Goal: Task Accomplishment & Management: Use online tool/utility

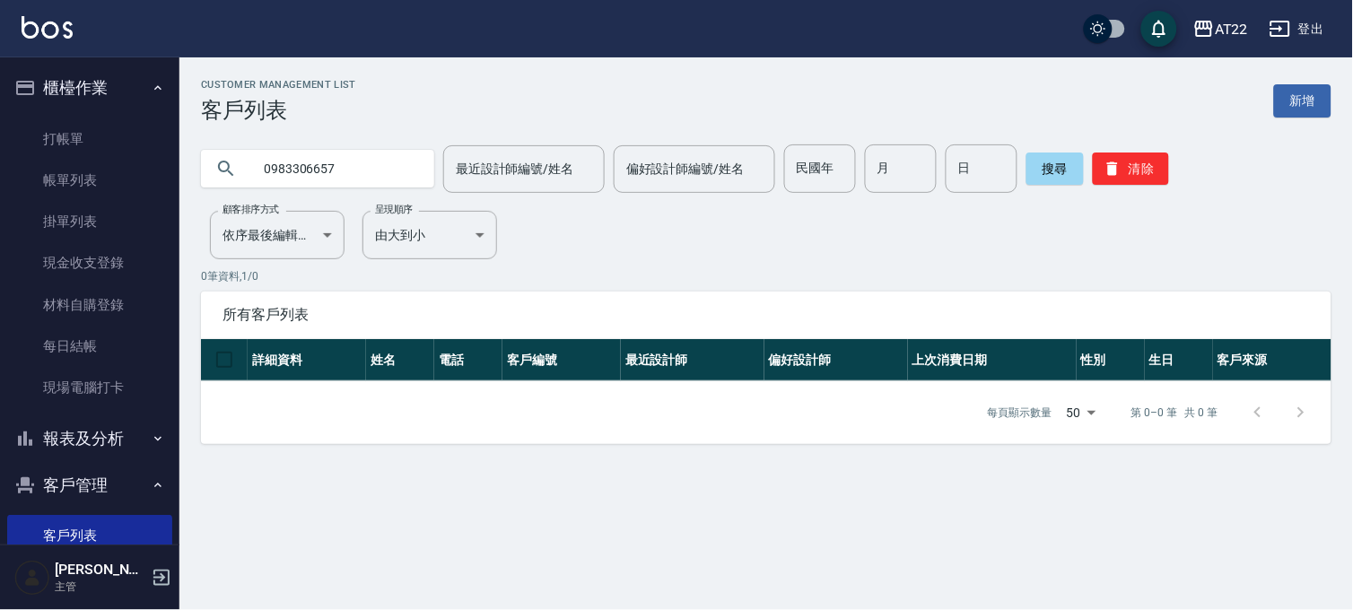
scroll to position [199, 0]
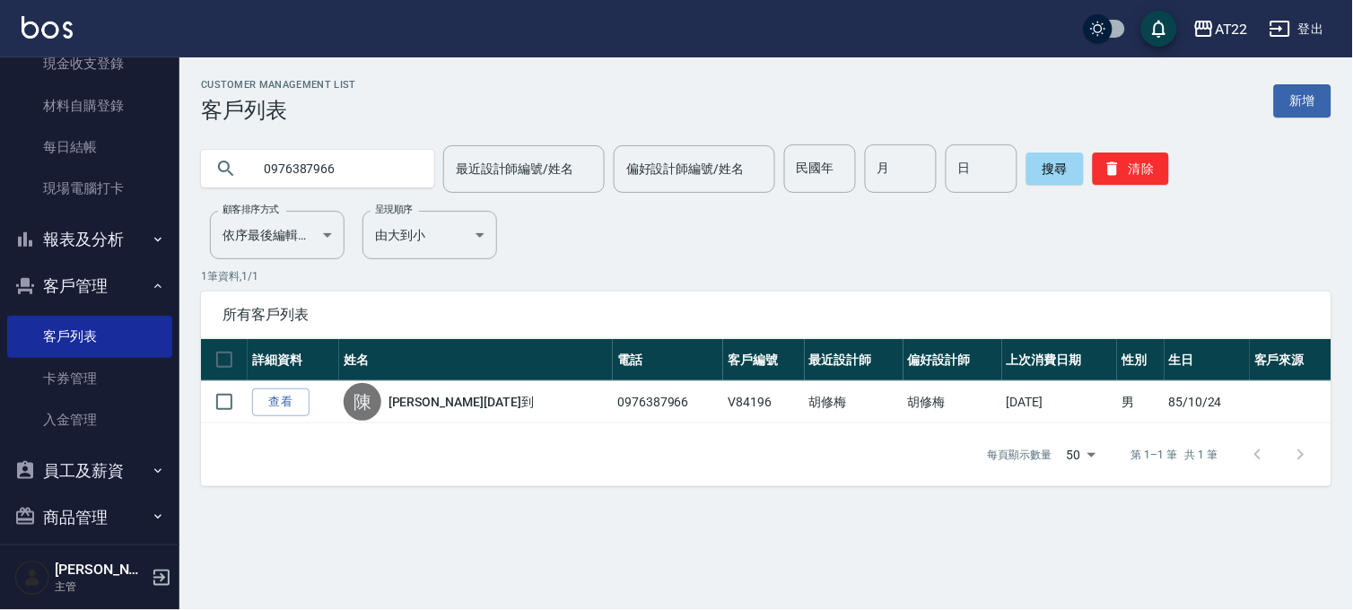
click at [346, 167] on input "0976387966" at bounding box center [335, 168] width 169 height 48
type input "0975794080"
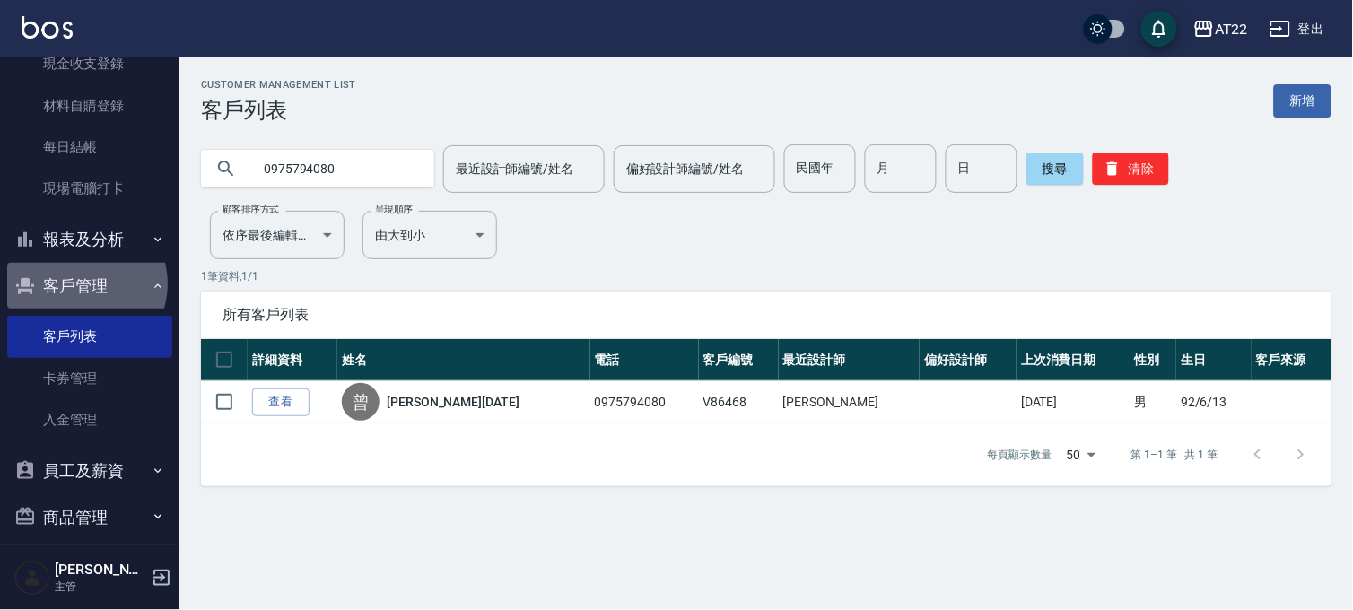
click at [85, 284] on button "客戶管理" at bounding box center [89, 286] width 165 height 47
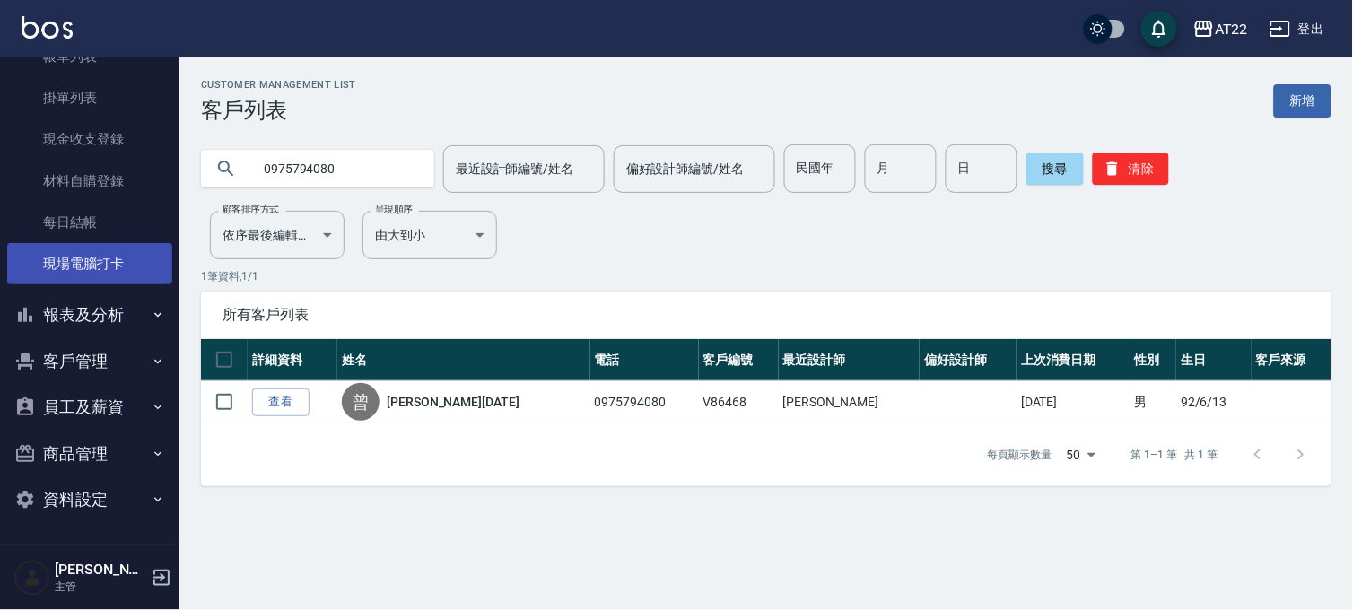
scroll to position [123, 0]
click at [85, 336] on button "報表及分析" at bounding box center [89, 315] width 165 height 47
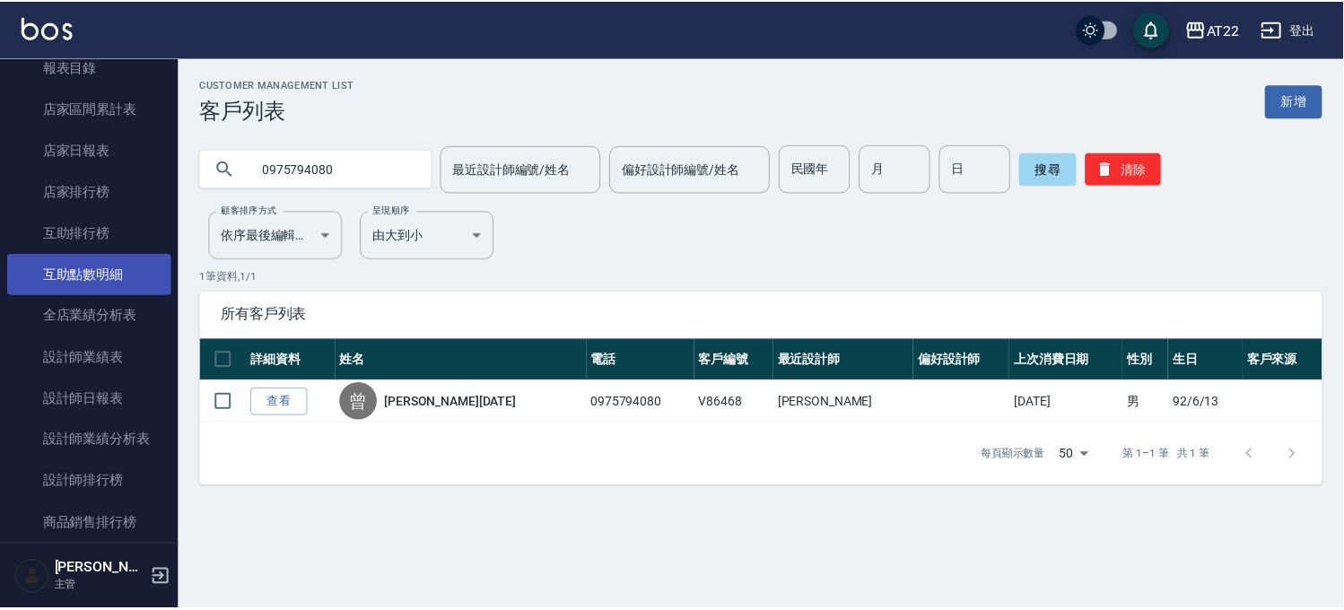
scroll to position [821, 0]
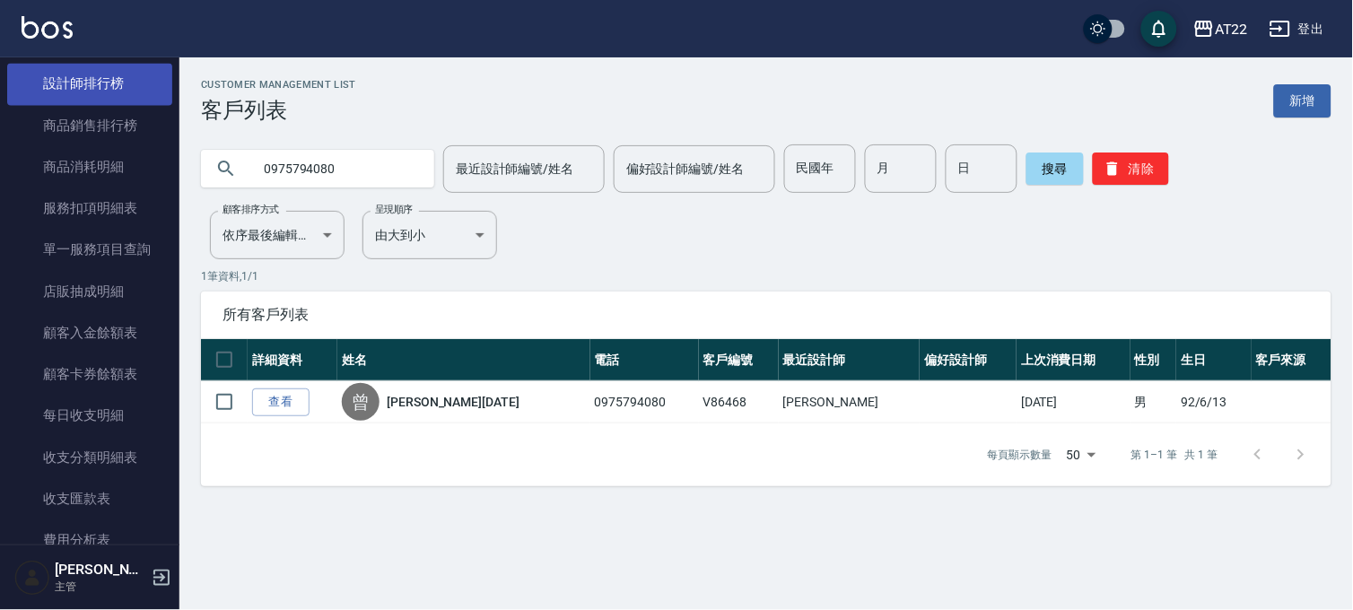
click at [97, 91] on link "設計師排行榜" at bounding box center [89, 83] width 165 height 41
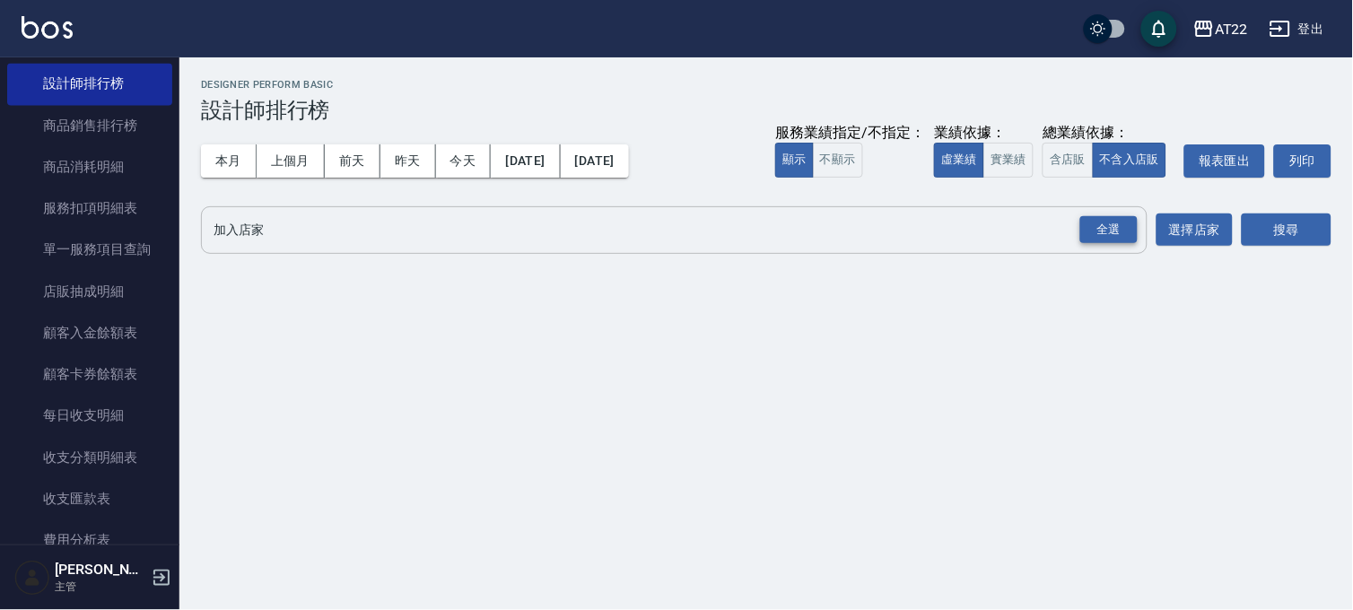
click at [1118, 226] on div "全選" at bounding box center [1108, 230] width 57 height 28
click at [1280, 225] on button "搜尋" at bounding box center [1287, 230] width 90 height 33
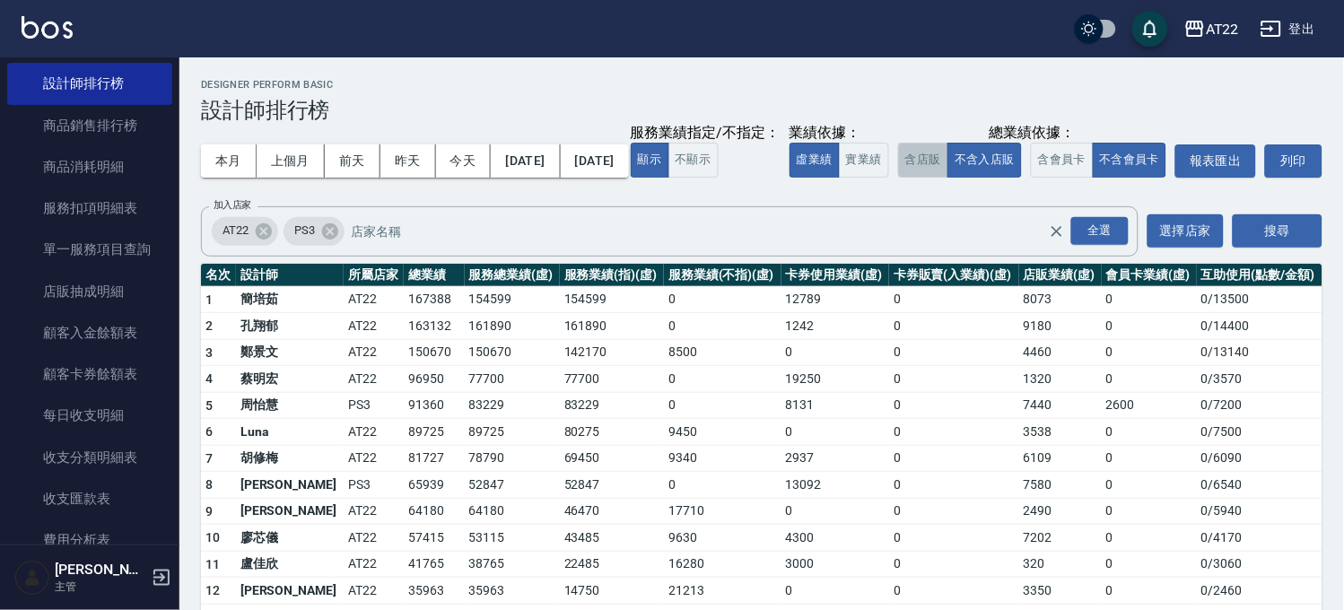
click at [898, 178] on button "含店販" at bounding box center [923, 160] width 50 height 35
click at [947, 178] on button "不含入店販" at bounding box center [984, 160] width 74 height 35
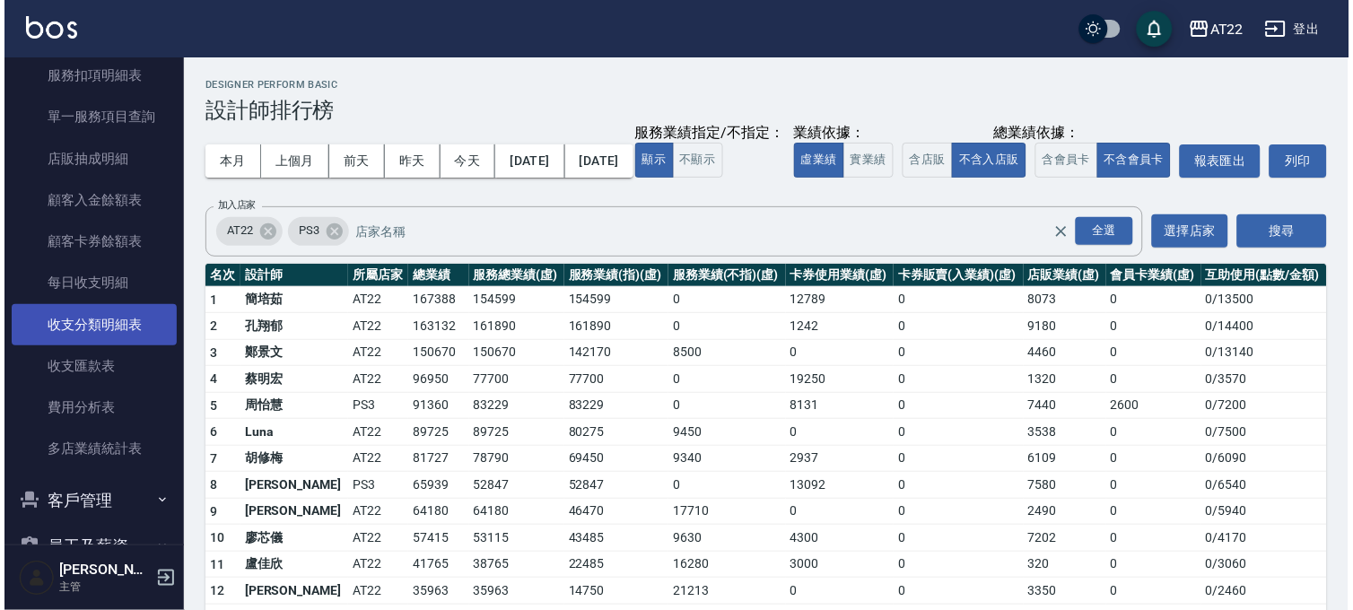
scroll to position [1091, 0]
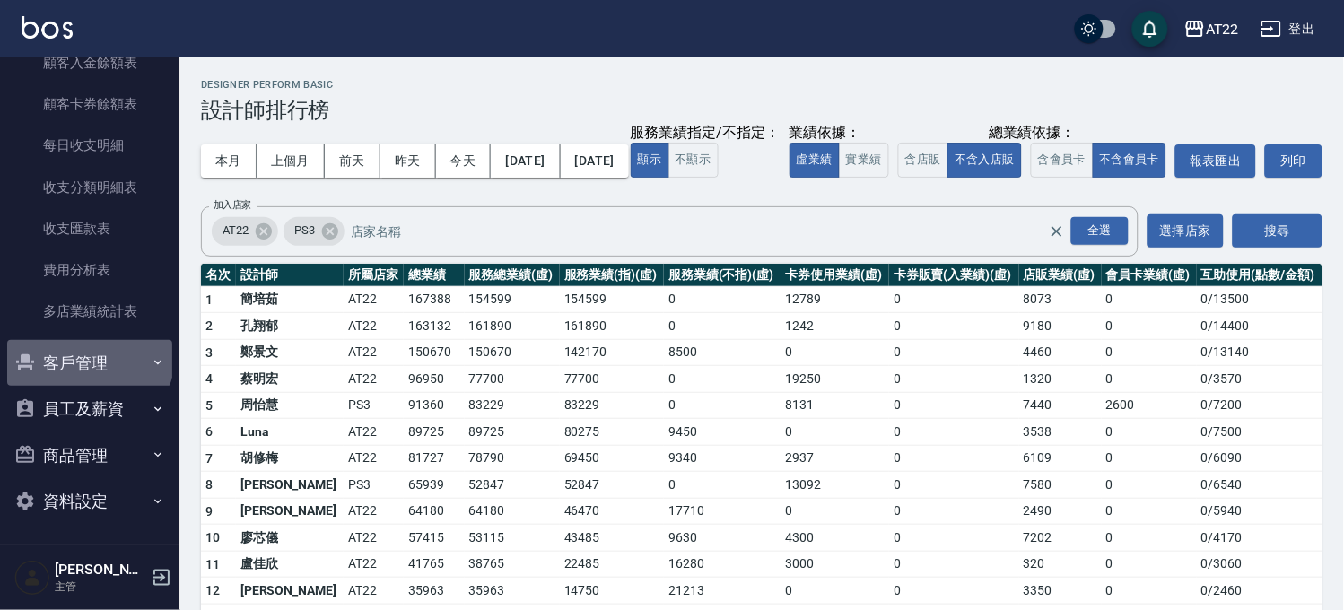
click at [88, 355] on button "客戶管理" at bounding box center [89, 363] width 165 height 47
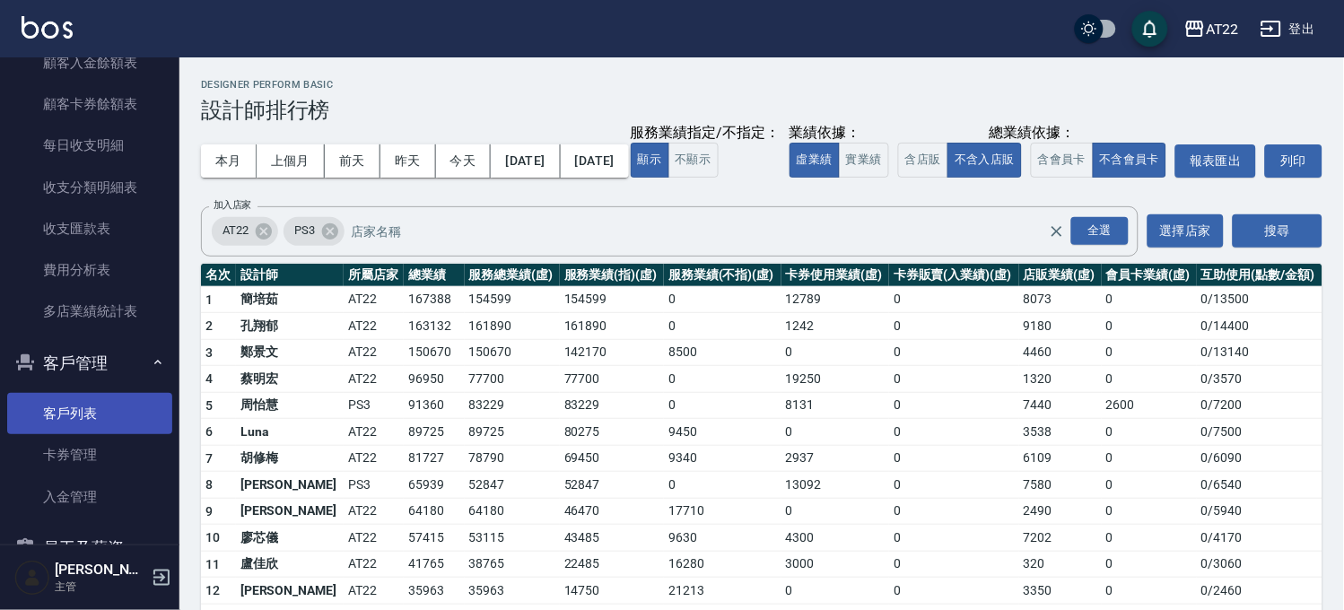
click at [83, 407] on link "客戶列表" at bounding box center [89, 413] width 165 height 41
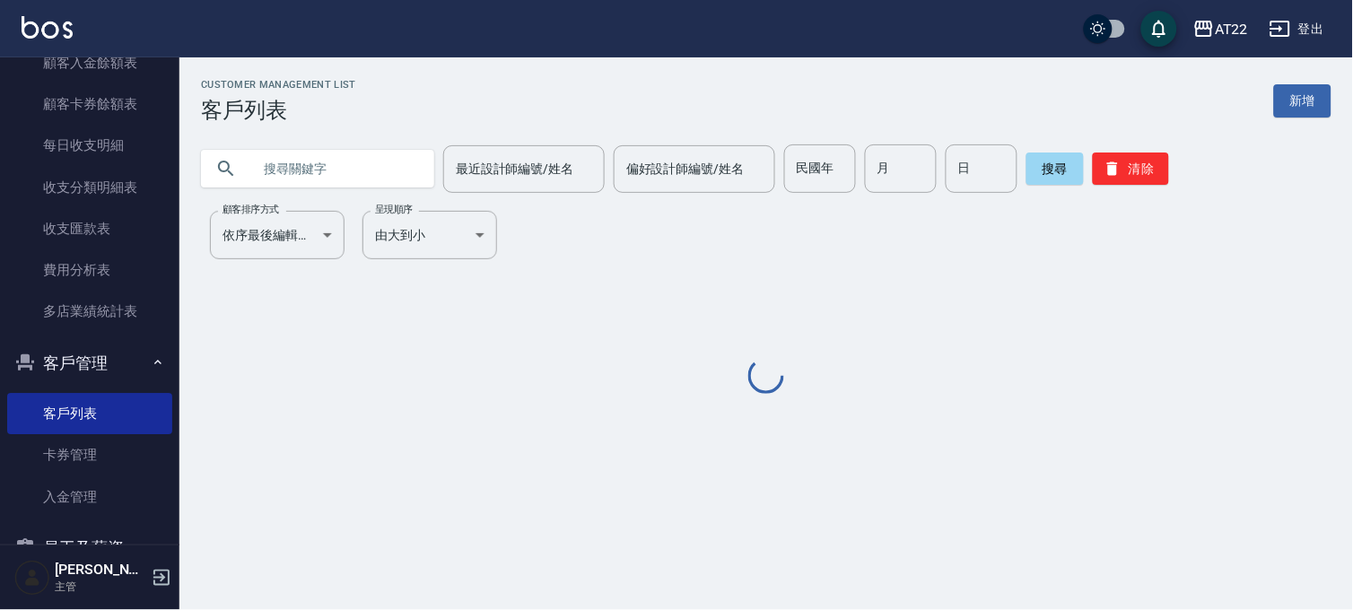
click at [300, 166] on input "text" at bounding box center [335, 168] width 169 height 48
paste input "0922228642"
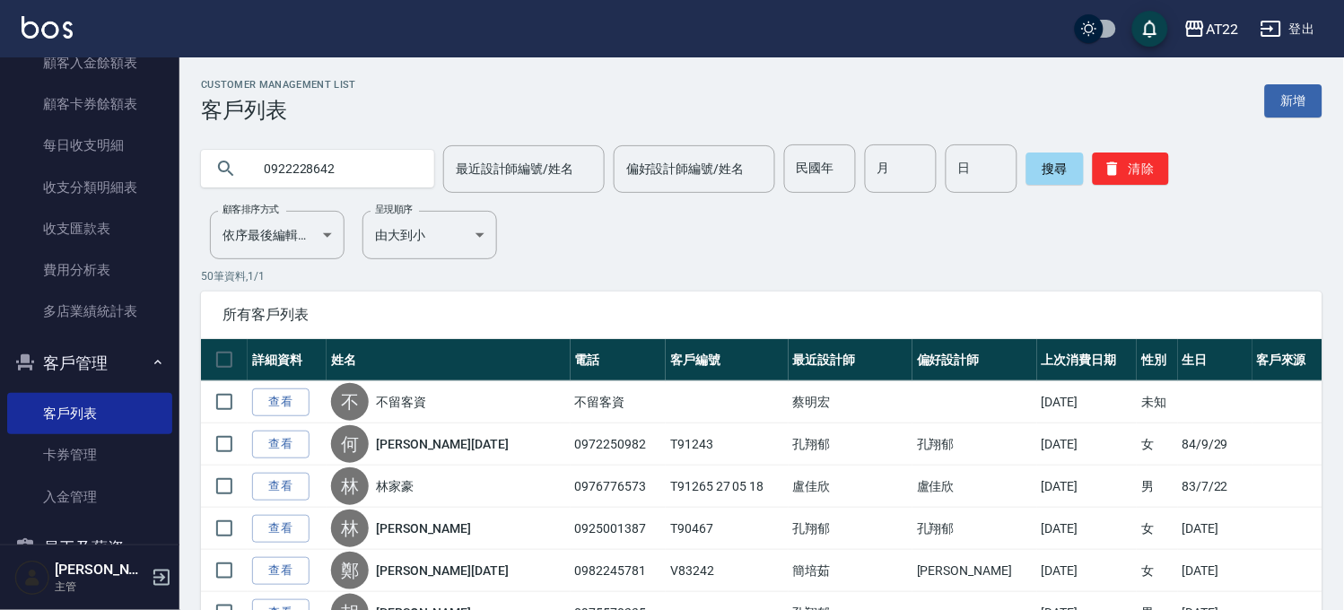
type input "0922228642"
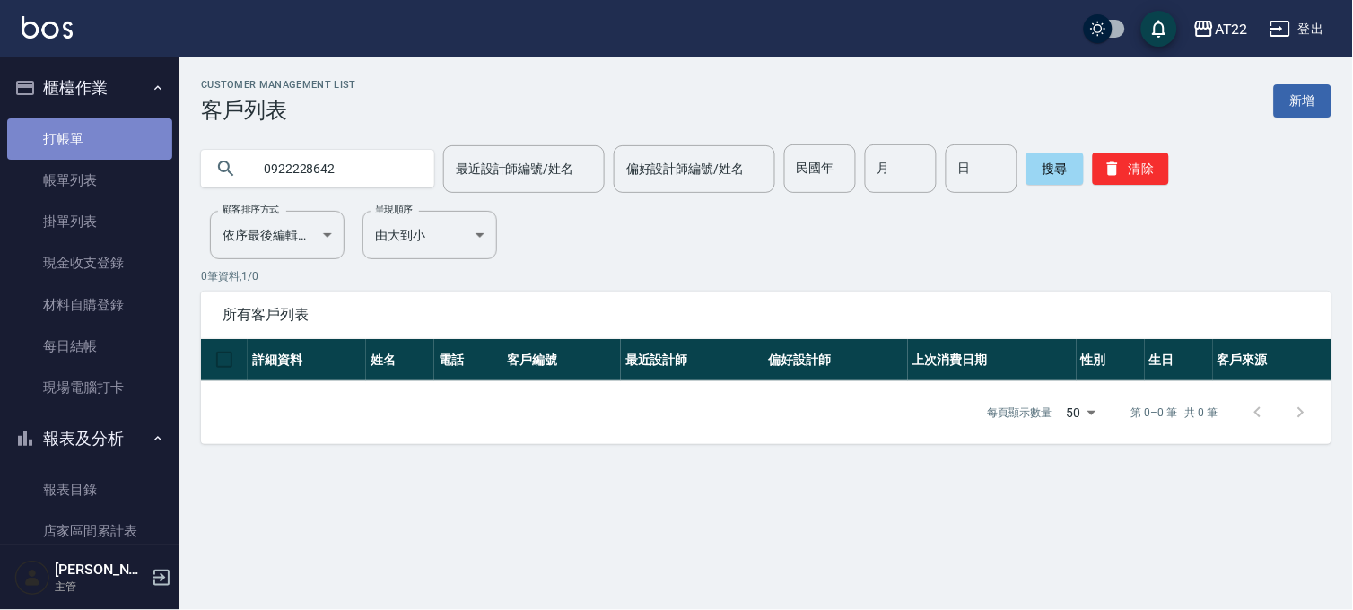
click at [95, 122] on link "打帳單" at bounding box center [89, 138] width 165 height 41
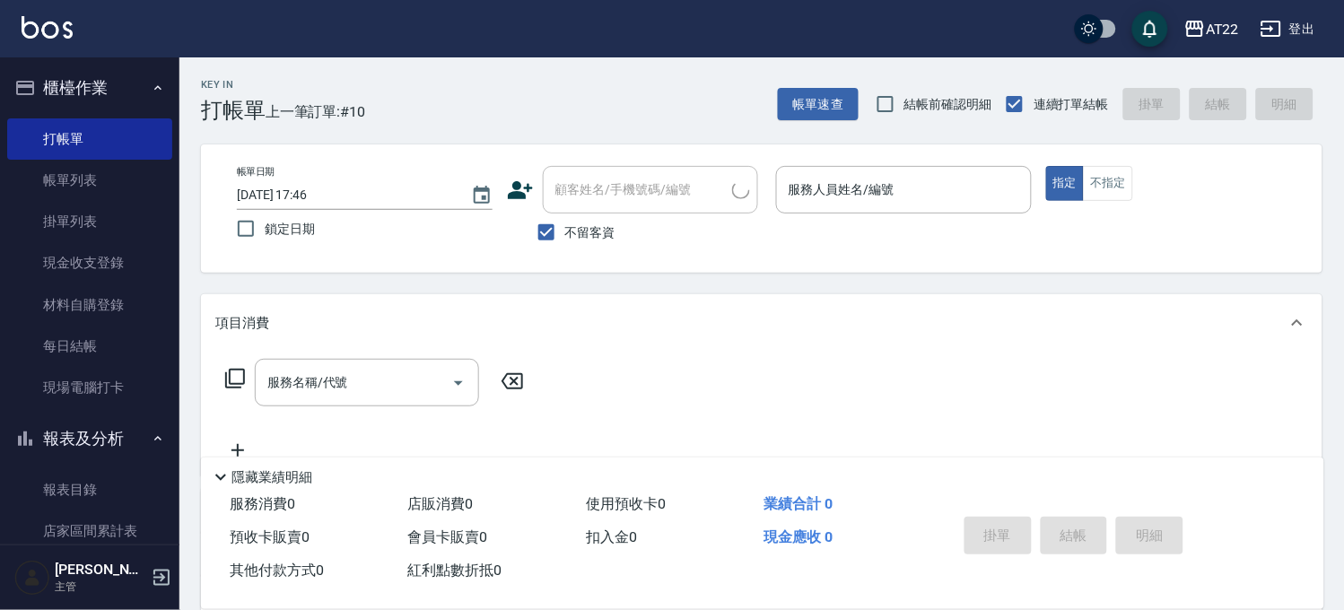
click at [579, 233] on span "不留客資" at bounding box center [590, 232] width 50 height 19
click at [565, 233] on input "不留客資" at bounding box center [547, 233] width 38 height 38
checkbox input "false"
click at [604, 206] on div "顧客姓名/手機號碼/編號" at bounding box center [650, 190] width 215 height 48
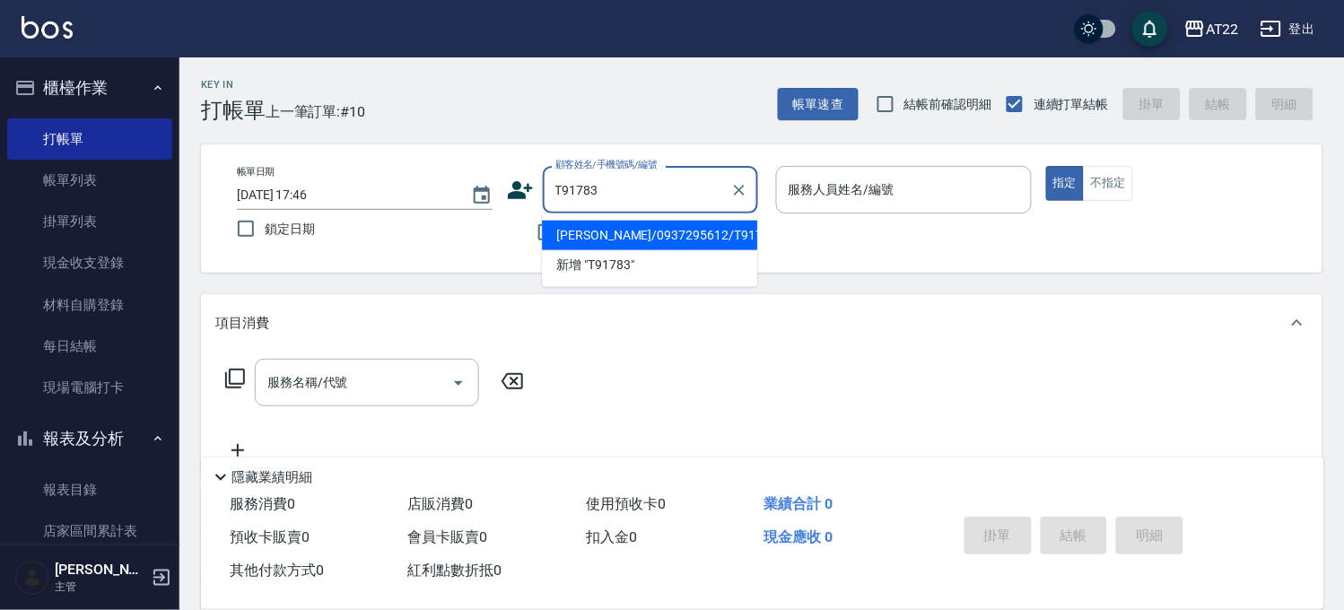
click at [629, 240] on li "沈東毅/0937295612/T91783" at bounding box center [649, 236] width 215 height 30
type input "沈東毅/0937295612/T91783"
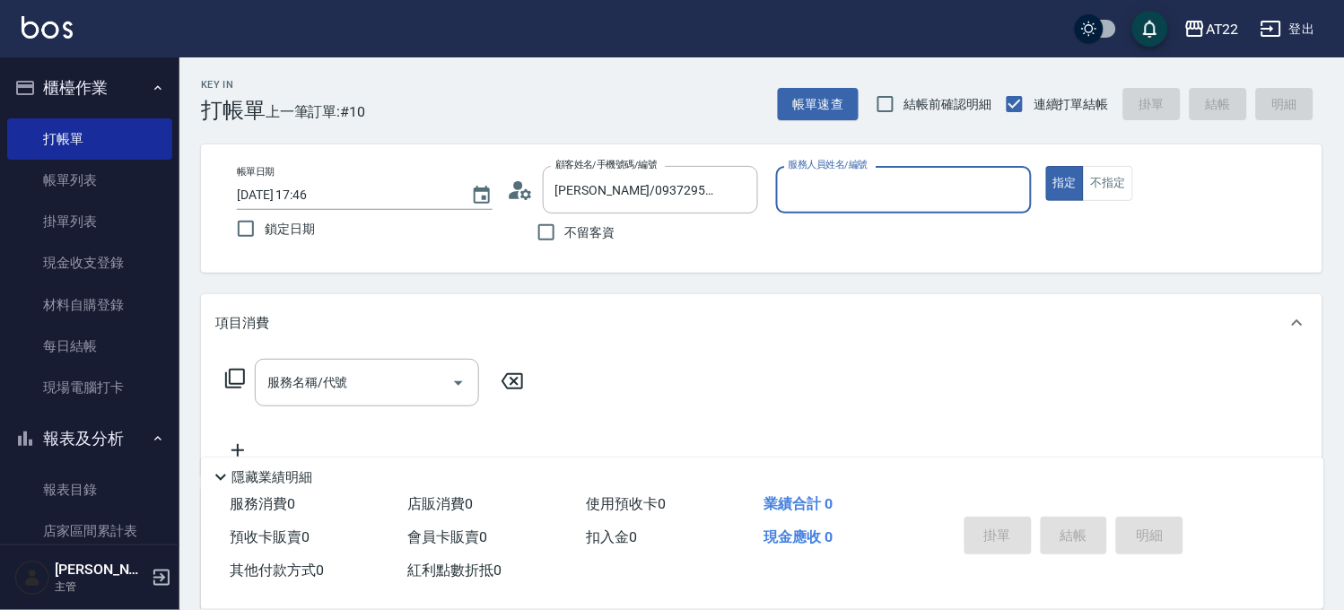
type input "Allen-7"
click at [310, 362] on div "服務名稱/代號 服務名稱/代號" at bounding box center [762, 419] width 1122 height 124
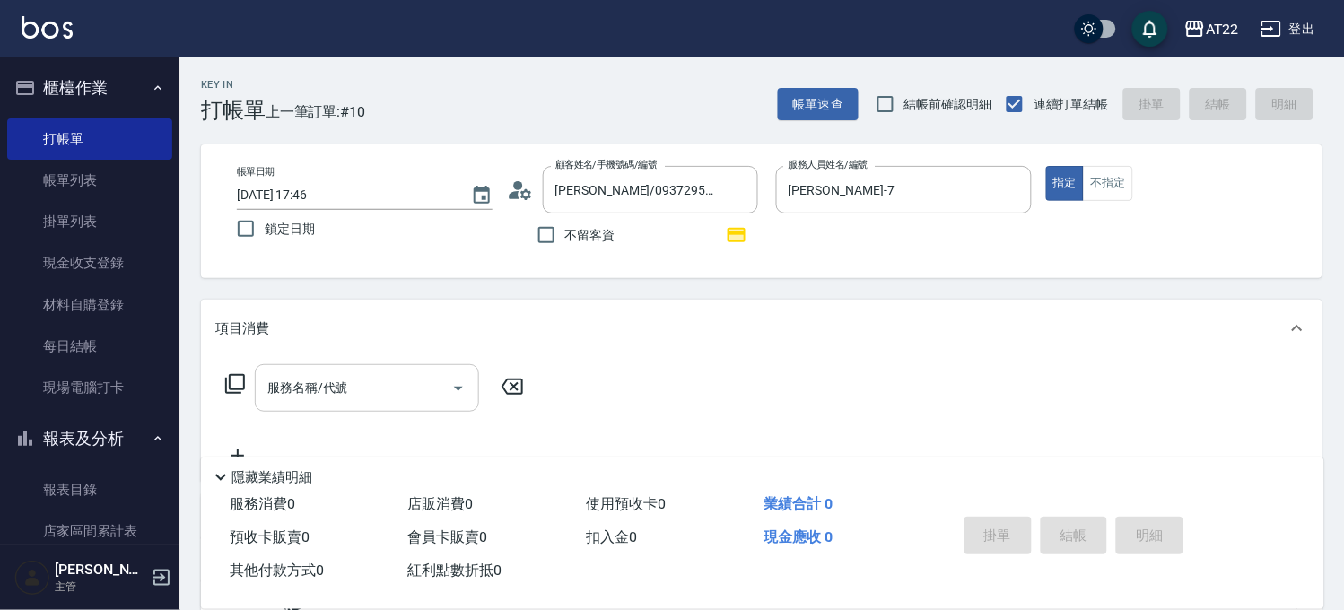
click at [317, 366] on div "服務名稱/代號" at bounding box center [367, 388] width 224 height 48
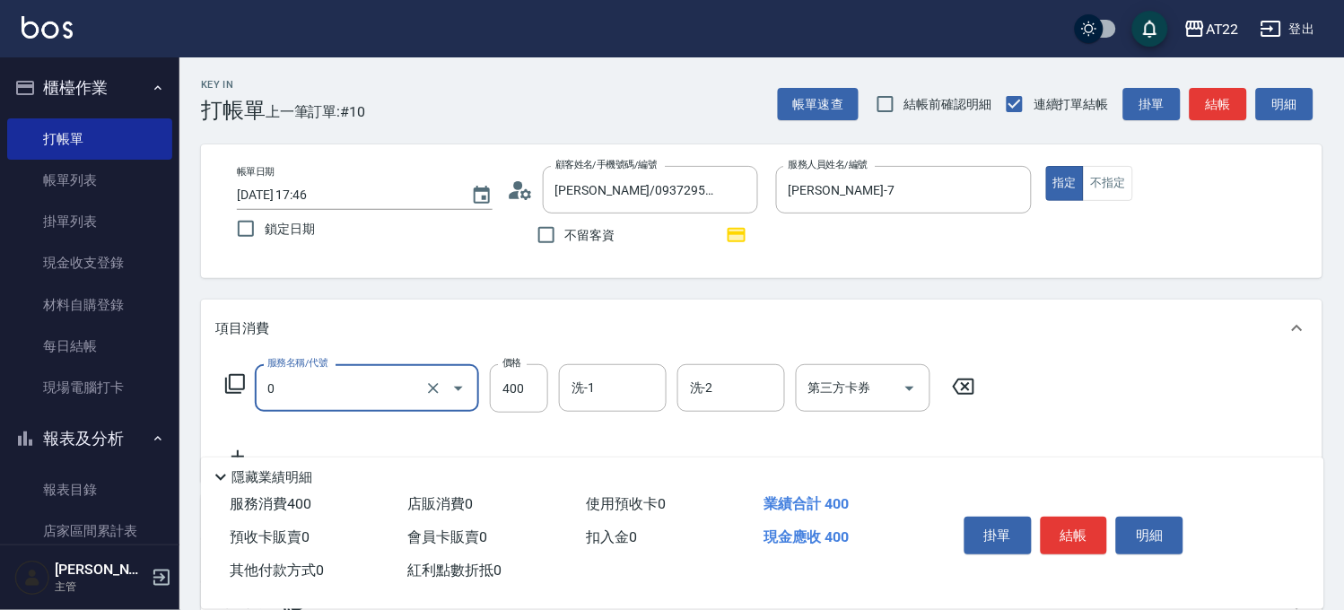
type input "有機洗髮(0)"
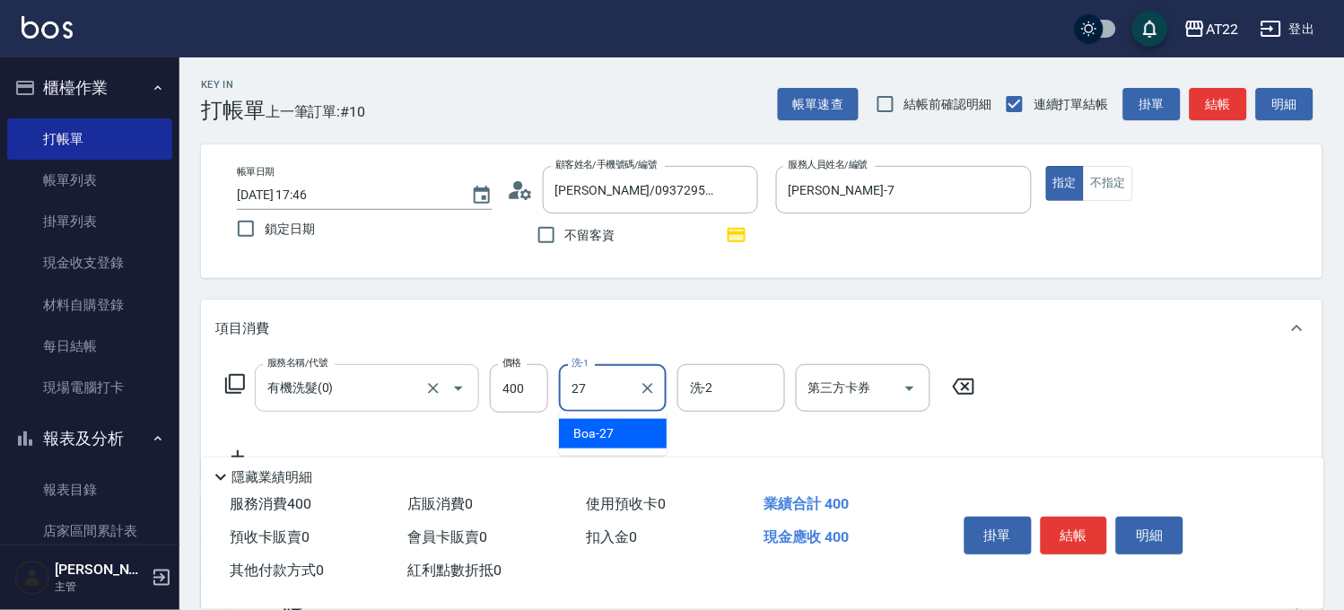
type input "Boa-27"
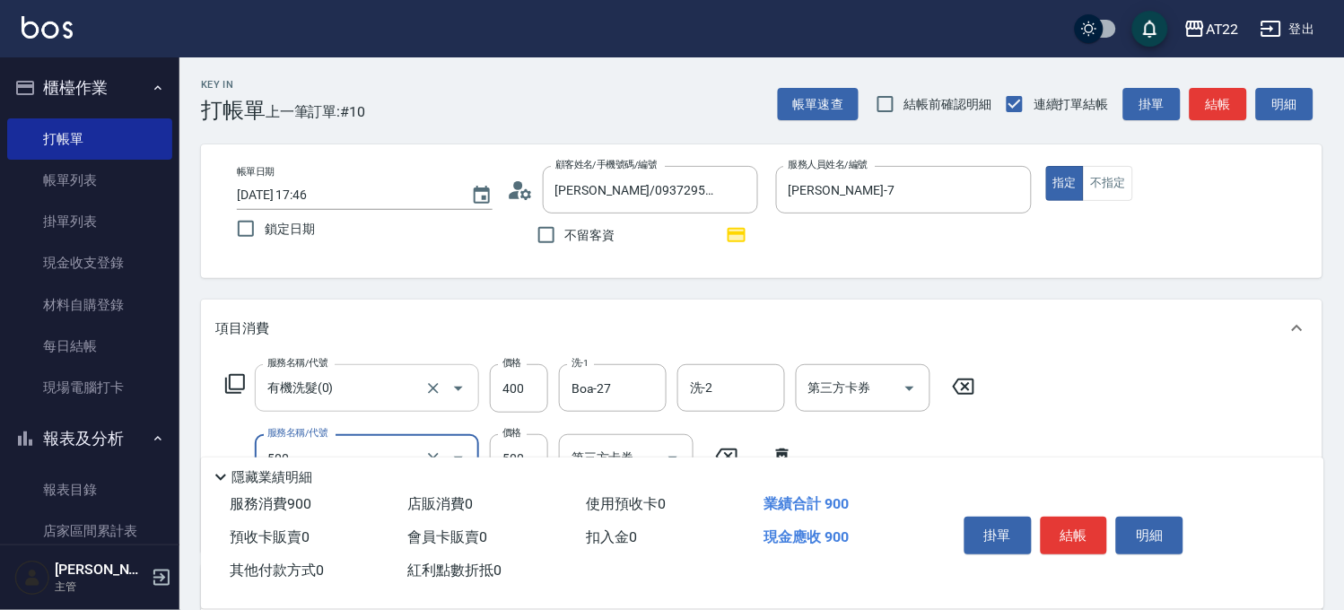
type input "剪髮(500)"
type input "630"
click at [1075, 528] on button "結帳" at bounding box center [1074, 536] width 67 height 38
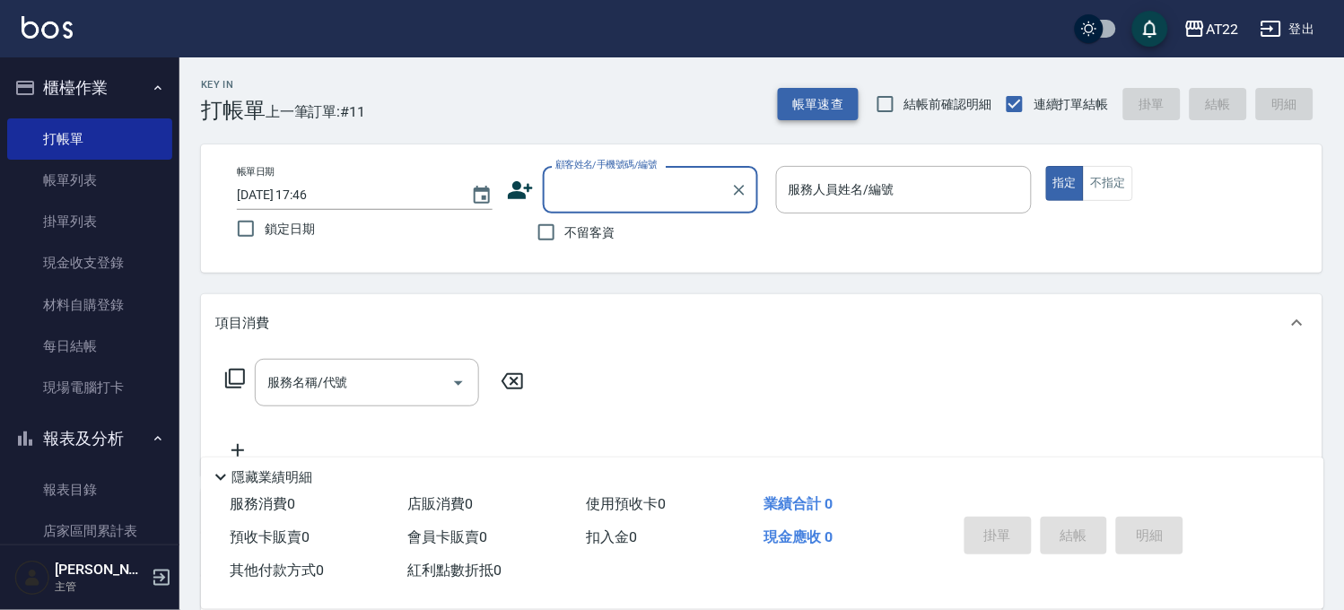
click at [807, 94] on button "帳單速查" at bounding box center [818, 104] width 81 height 33
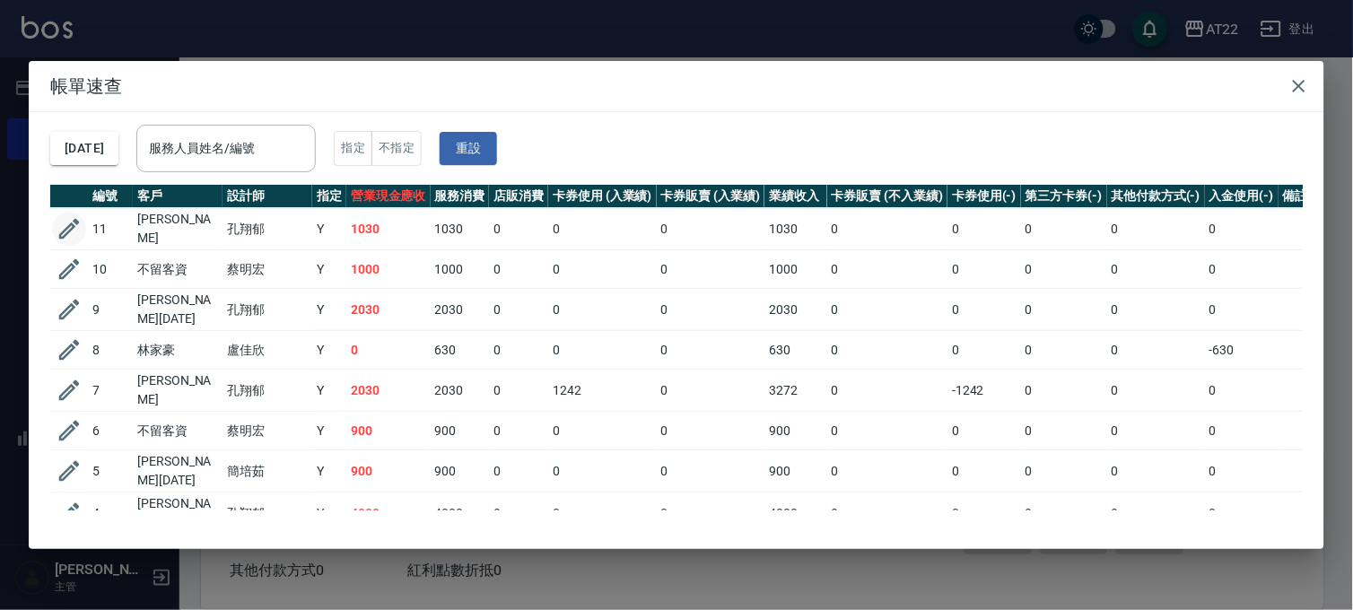
click at [73, 218] on icon "button" at bounding box center [69, 228] width 27 height 27
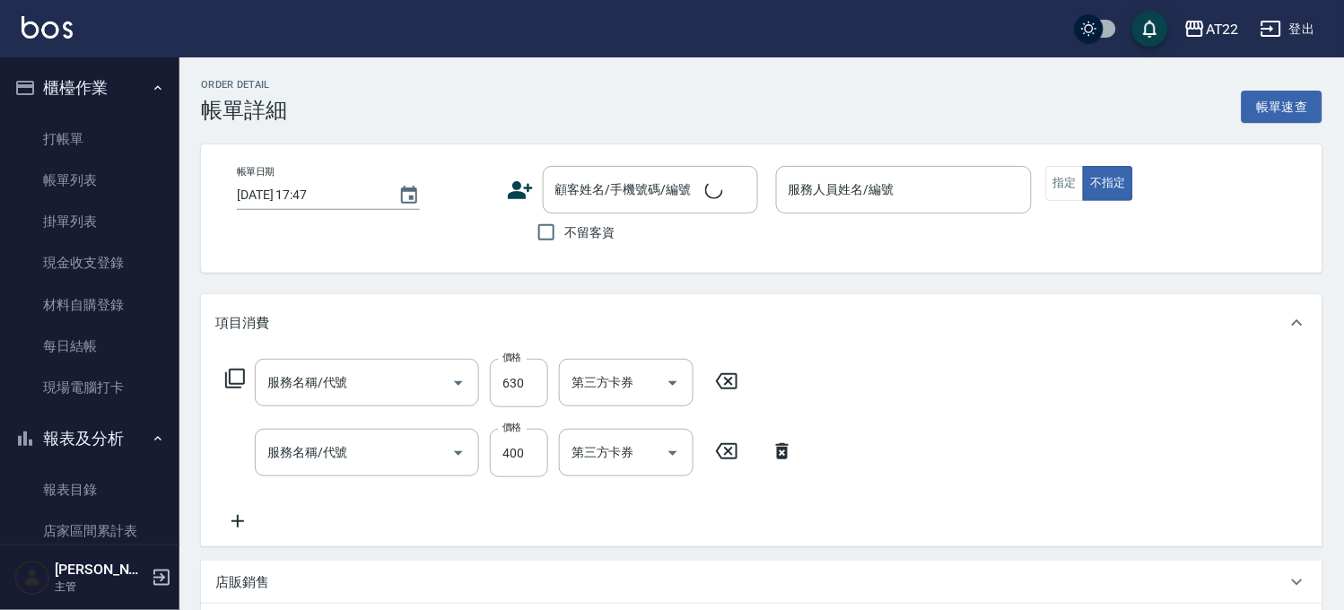
type input "2025/09/17 17:46"
type input "Allen-7"
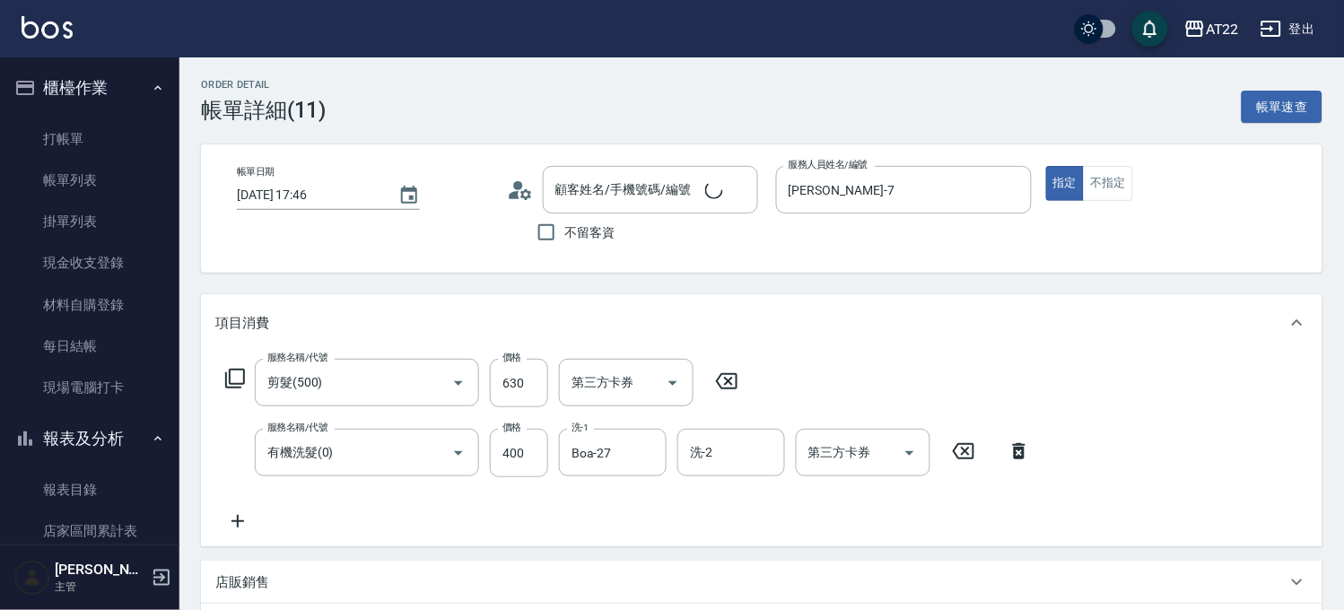
type input "剪髮(500)"
type input "有機洗髮(0)"
type input "沈東毅/0937295612/T91783"
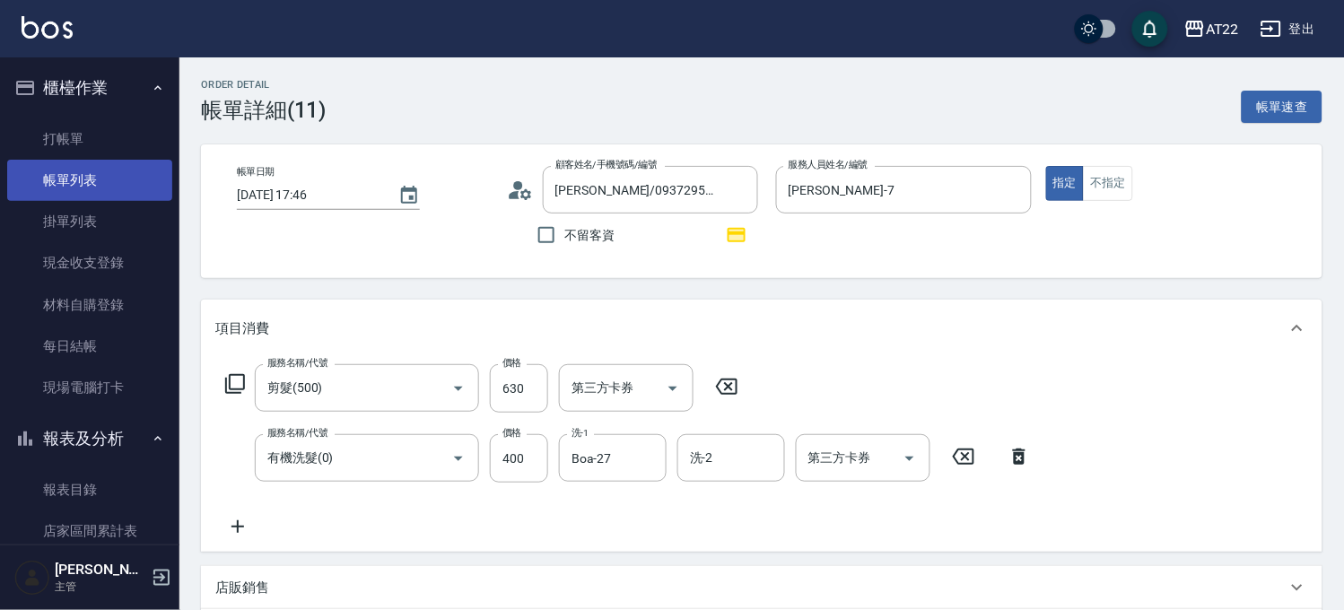
drag, startPoint x: 91, startPoint y: 172, endPoint x: 68, endPoint y: 188, distance: 27.6
click at [91, 172] on link "帳單列表" at bounding box center [89, 180] width 165 height 41
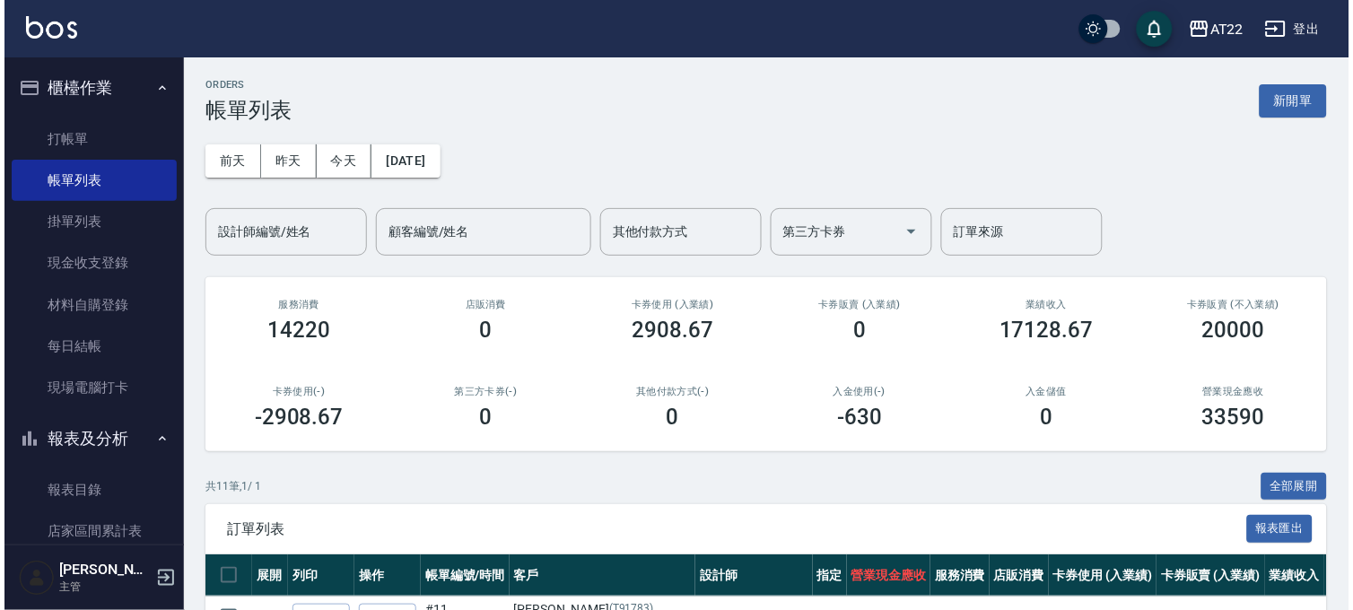
scroll to position [398, 0]
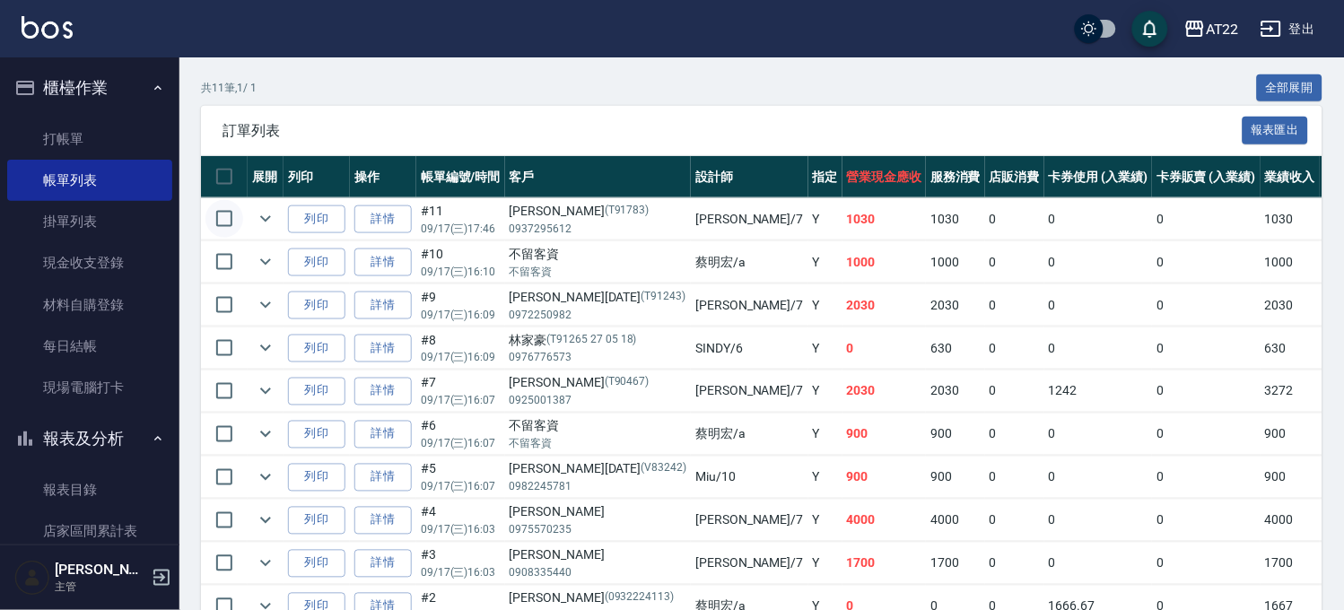
click at [226, 224] on input "checkbox" at bounding box center [224, 219] width 38 height 38
checkbox input "true"
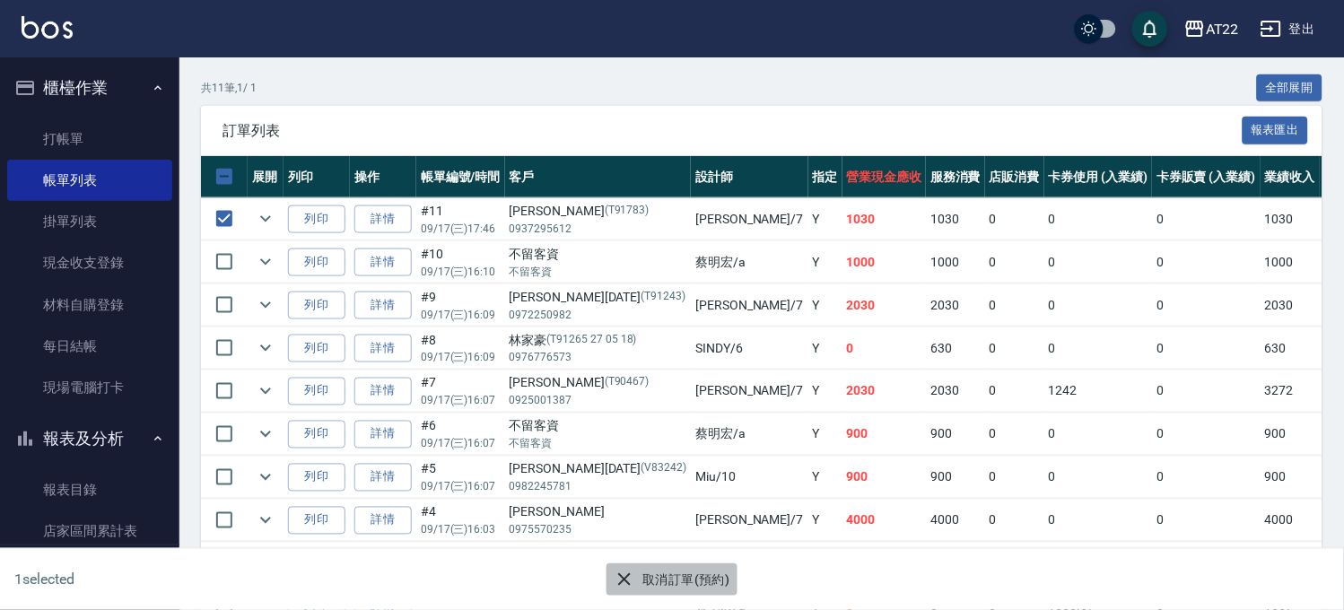
click at [659, 580] on button "取消訂單(預約)" at bounding box center [672, 579] width 130 height 33
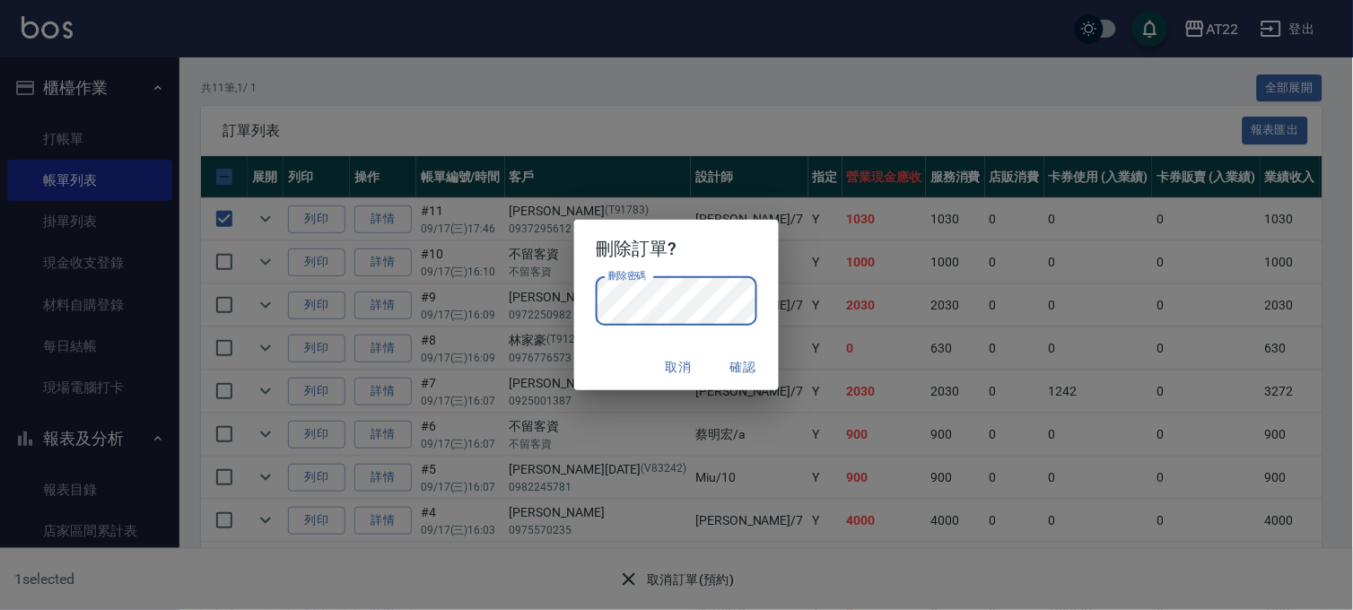
click at [743, 362] on button "確認" at bounding box center [742, 367] width 57 height 33
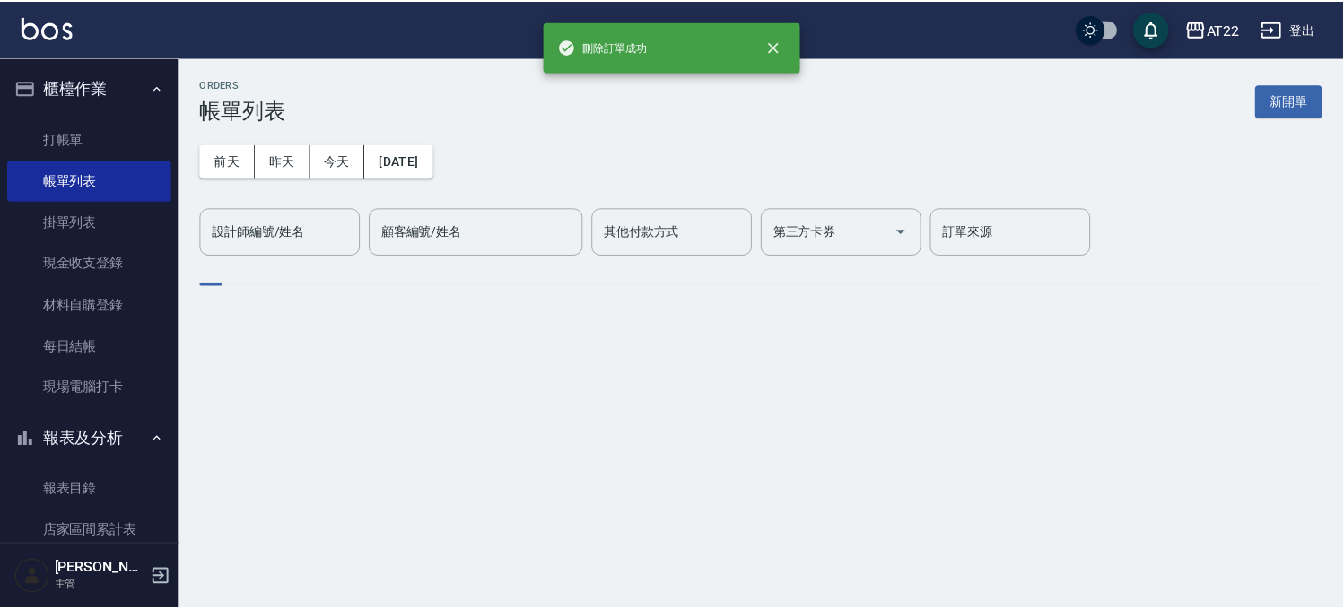
scroll to position [0, 0]
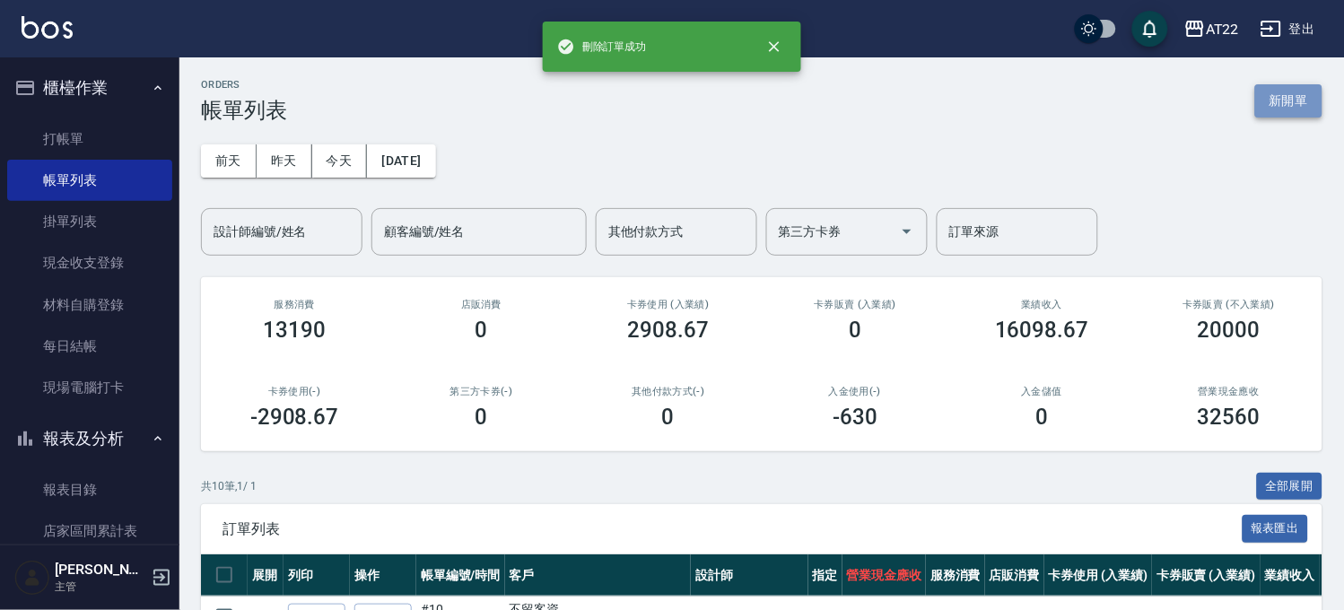
click at [1280, 103] on button "新開單" at bounding box center [1288, 100] width 67 height 33
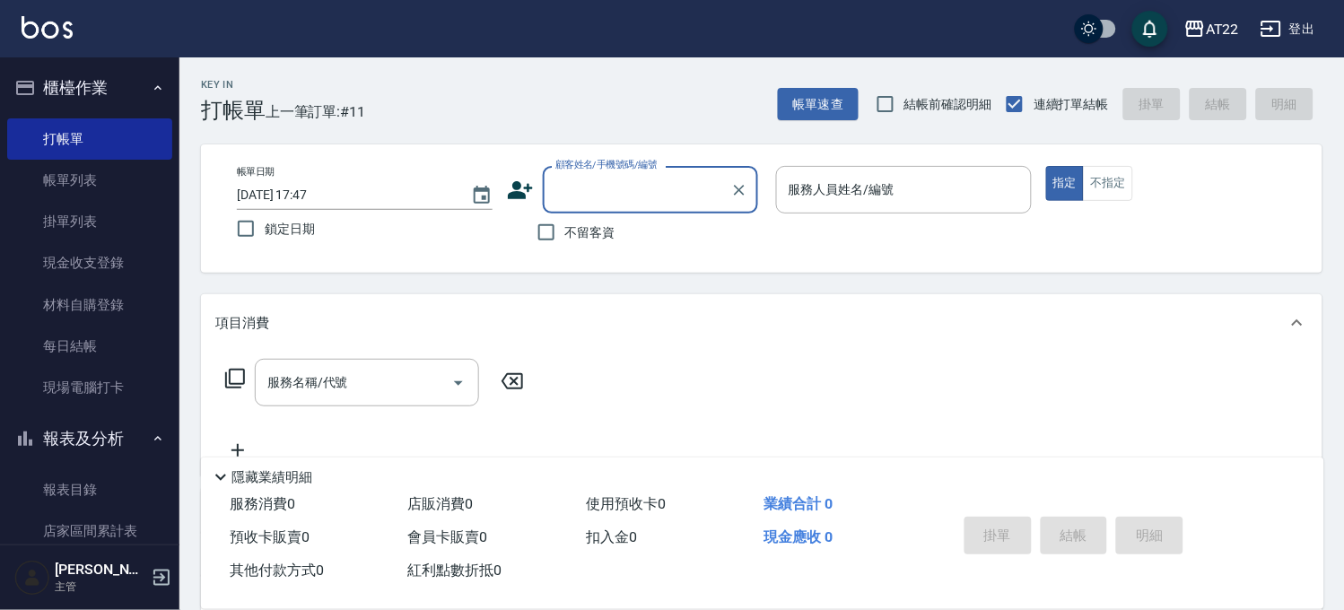
click at [650, 184] on input "顧客姓名/手機號碼/編號" at bounding box center [637, 189] width 172 height 31
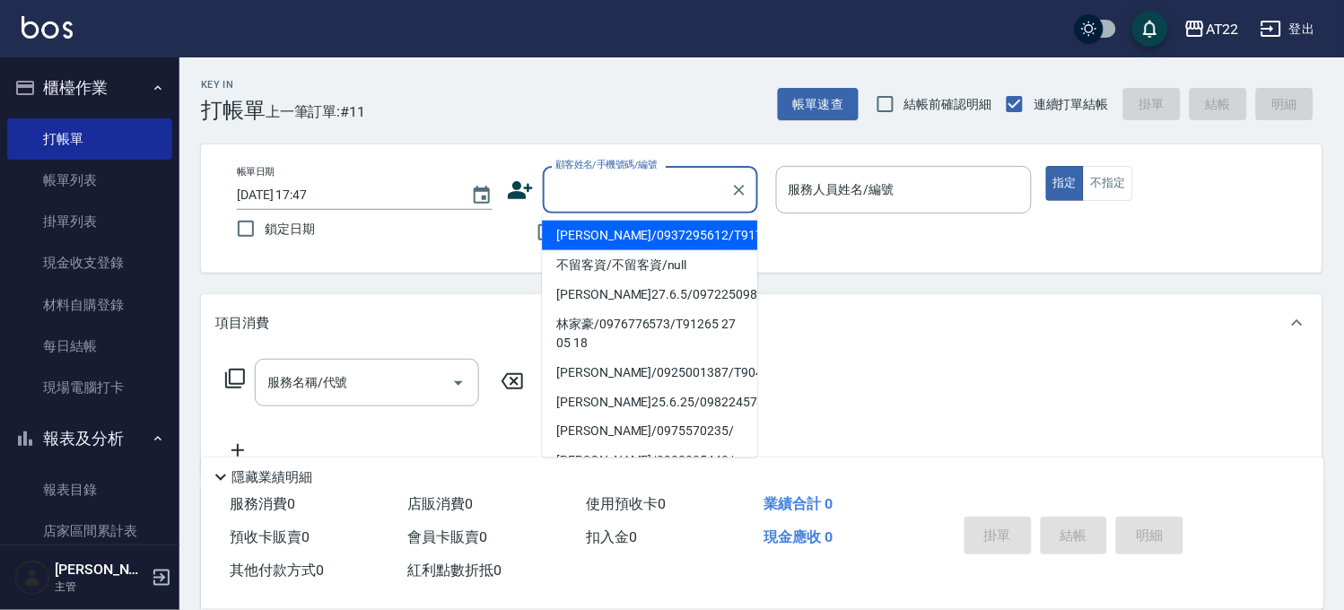
click at [651, 229] on li "沈東毅/0937295612/T91783" at bounding box center [649, 236] width 215 height 30
type input "沈東毅/0937295612/T91783"
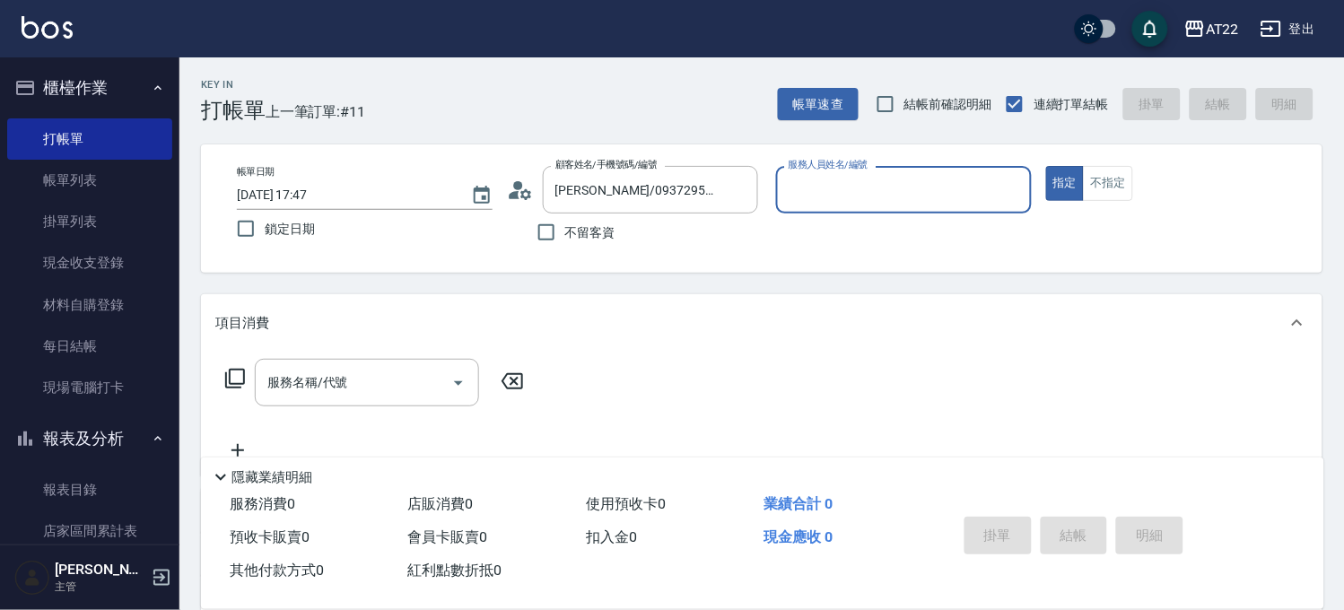
type input "Allen-7"
click at [399, 390] on input "服務名稱/代號" at bounding box center [353, 387] width 181 height 31
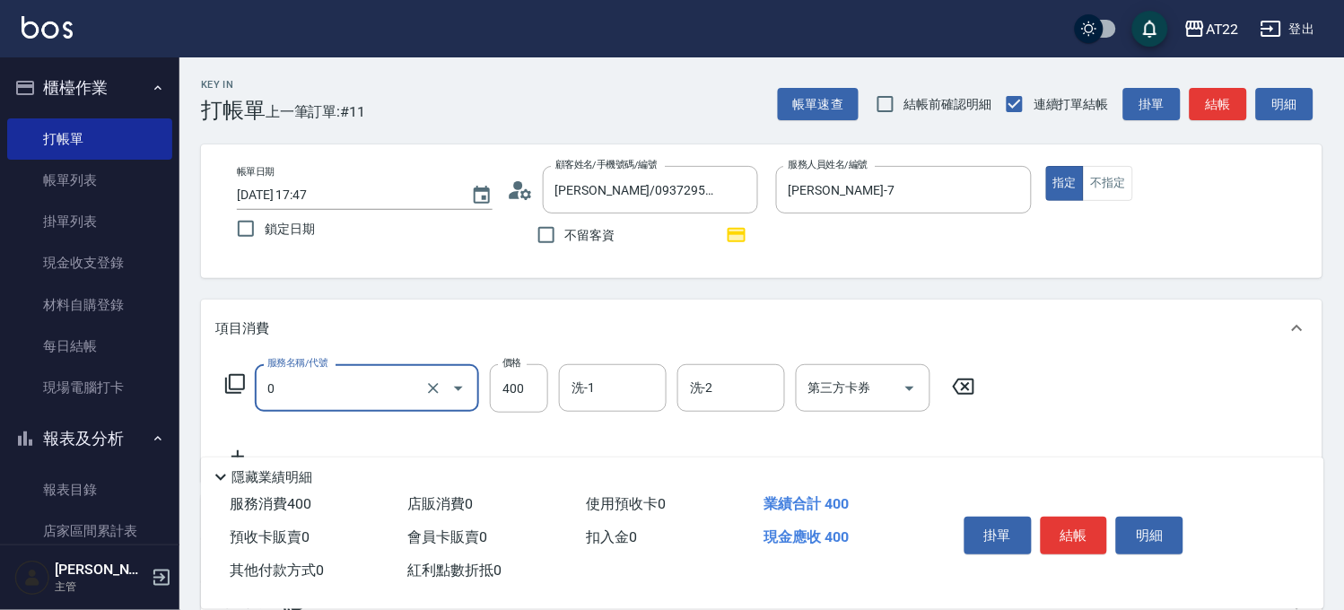
type input "有機洗髮(0)"
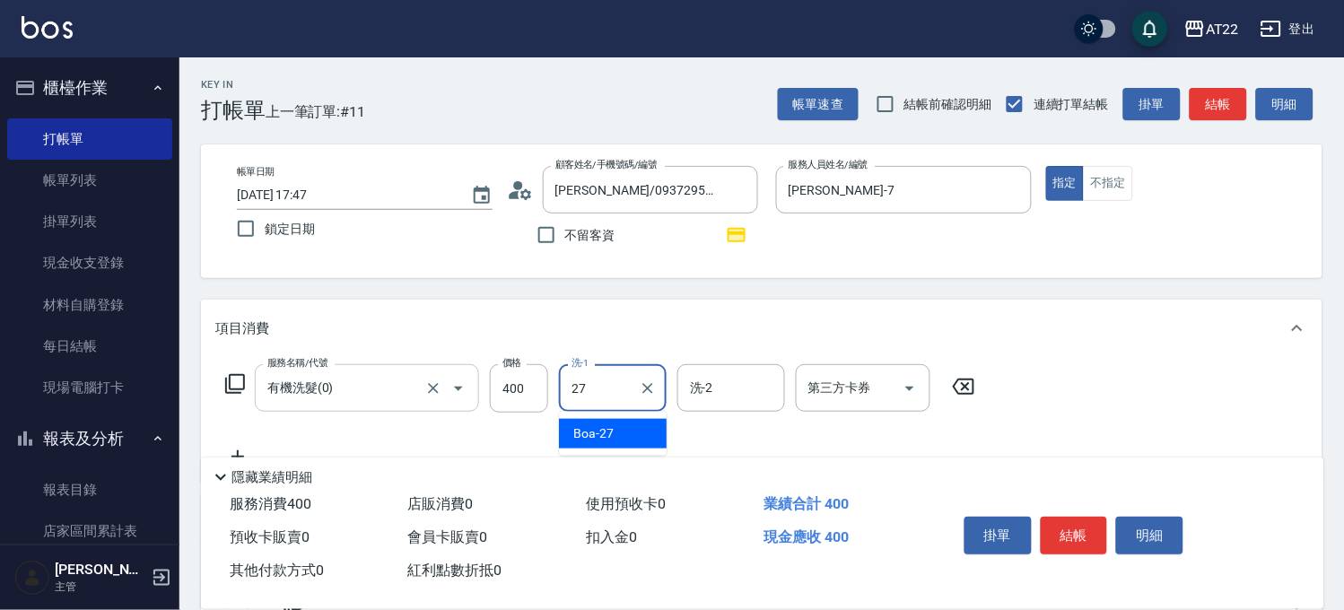
type input "Boa-27"
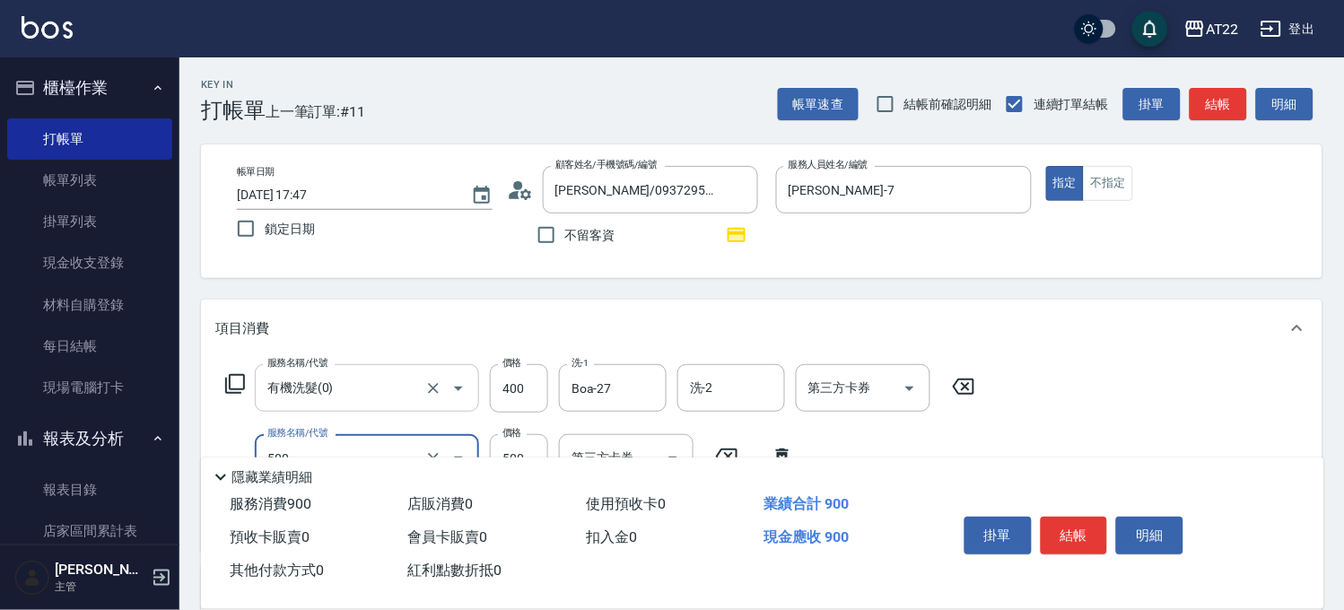
type input "剪髮(500)"
type input "630"
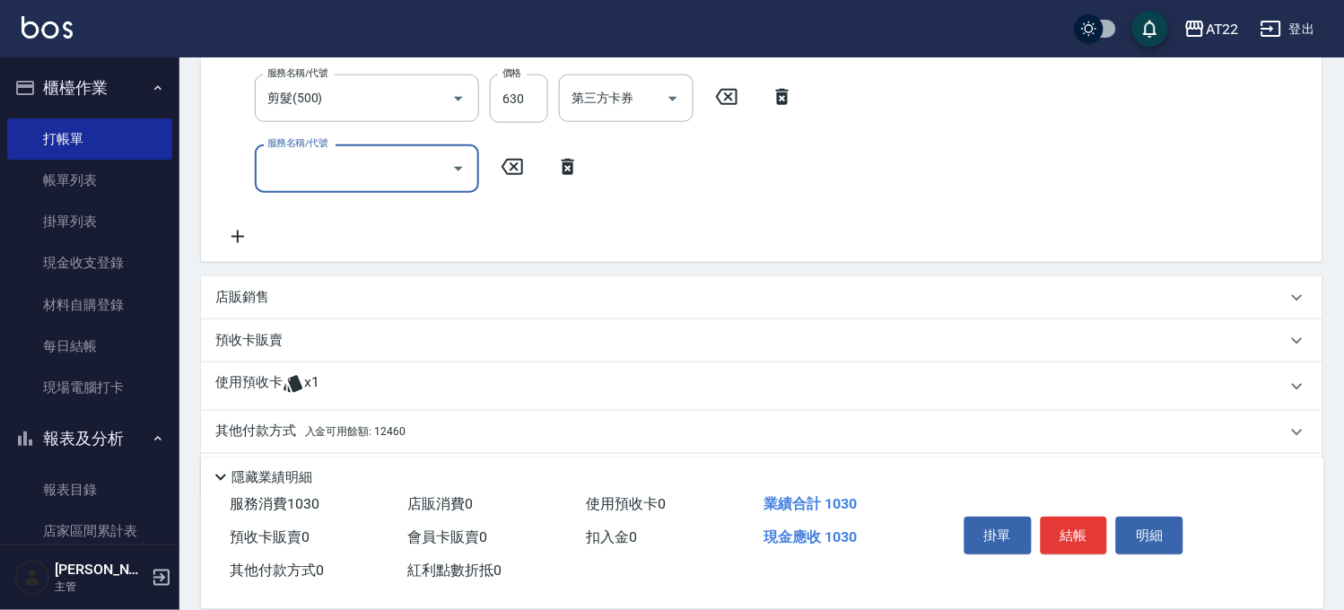
scroll to position [415, 0]
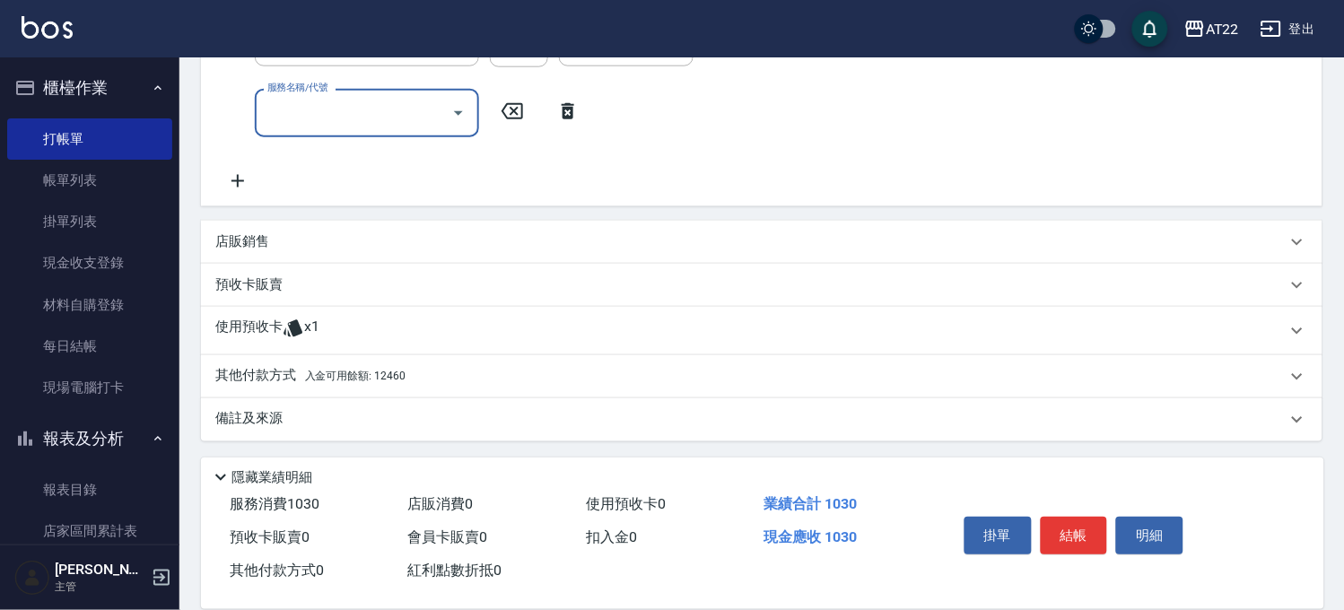
click at [379, 371] on span "入金可用餘額: 12460" at bounding box center [355, 377] width 100 height 13
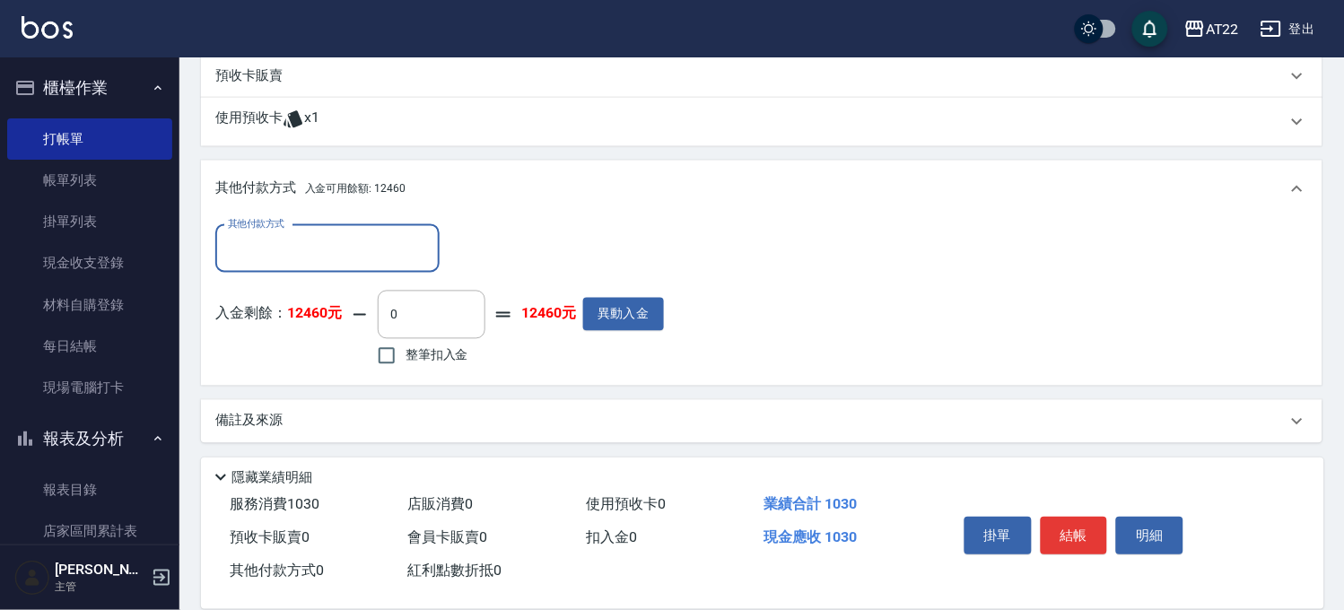
scroll to position [626, 0]
click at [399, 347] on input "整筆扣入金" at bounding box center [387, 355] width 38 height 38
checkbox input "true"
type input "1030"
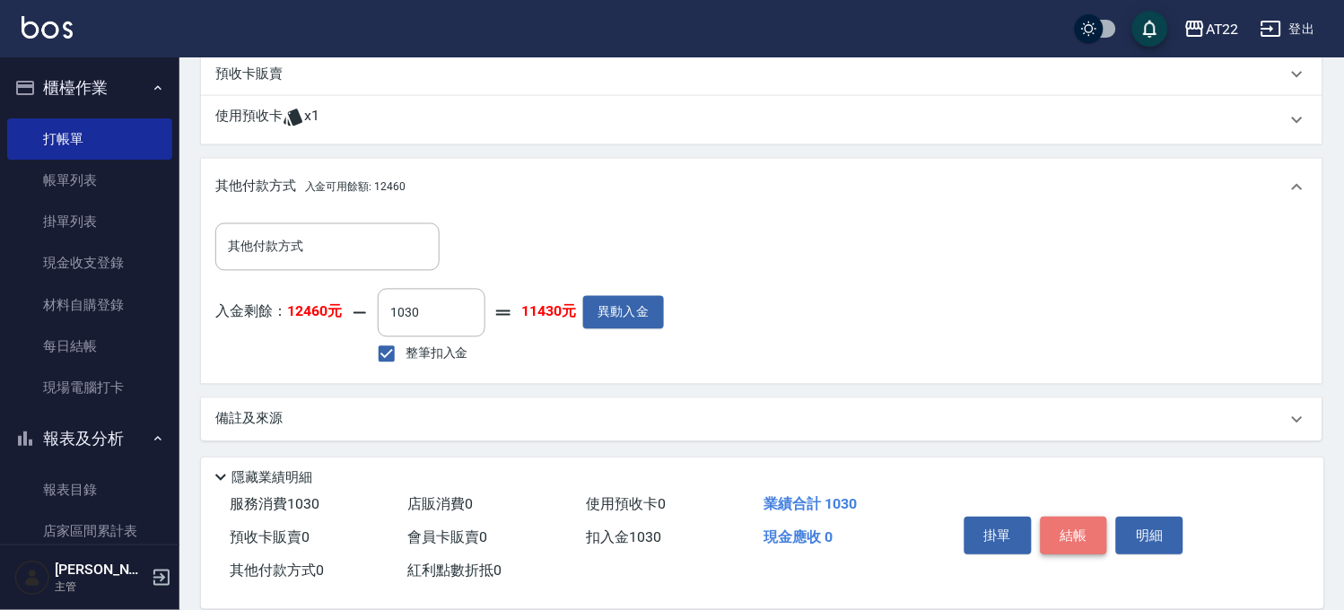
click at [1078, 532] on button "結帳" at bounding box center [1074, 536] width 67 height 38
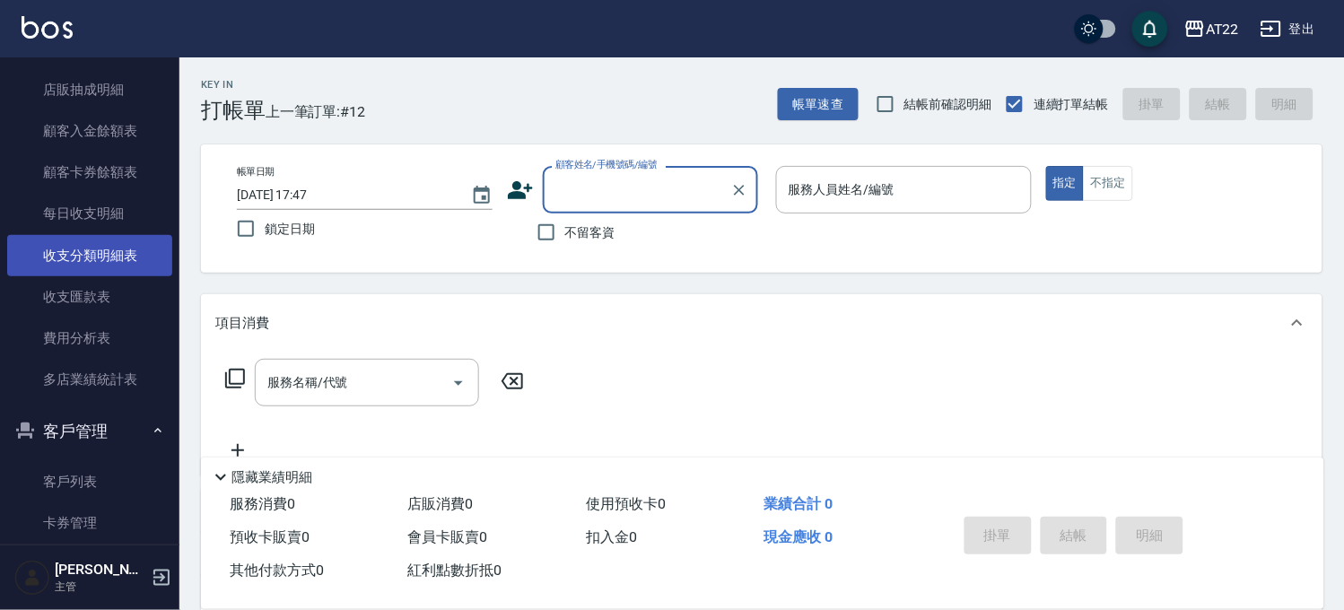
scroll to position [1231, 0]
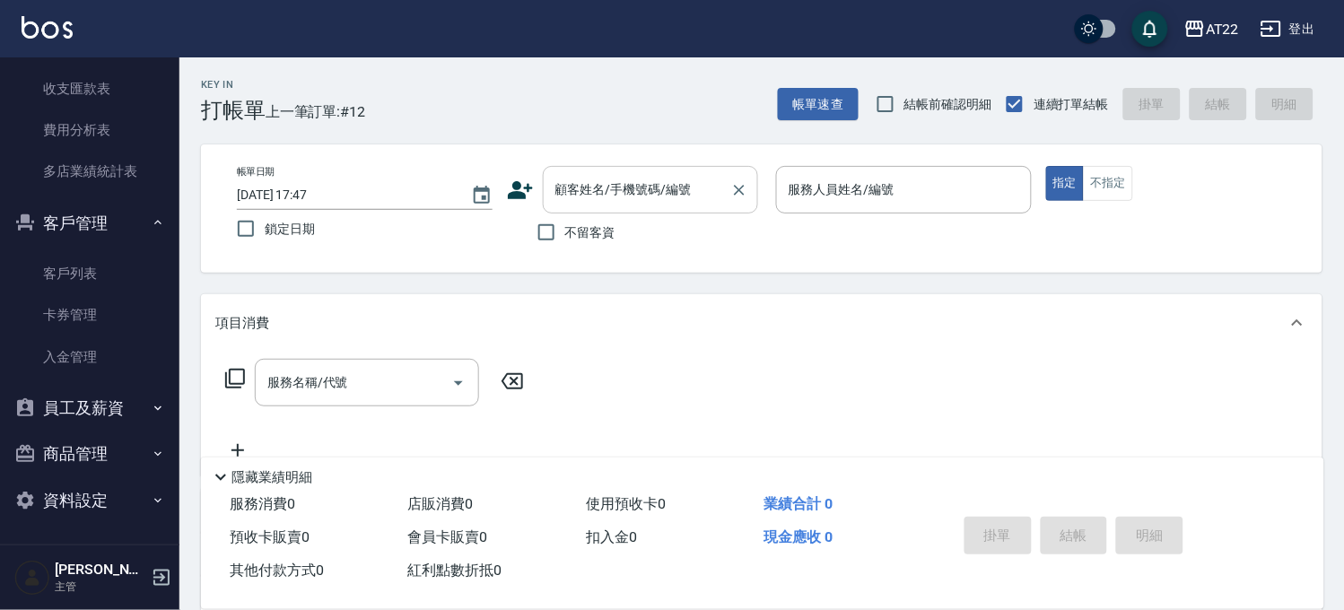
click at [601, 203] on input "顧客姓名/手機號碼/編號" at bounding box center [637, 189] width 172 height 31
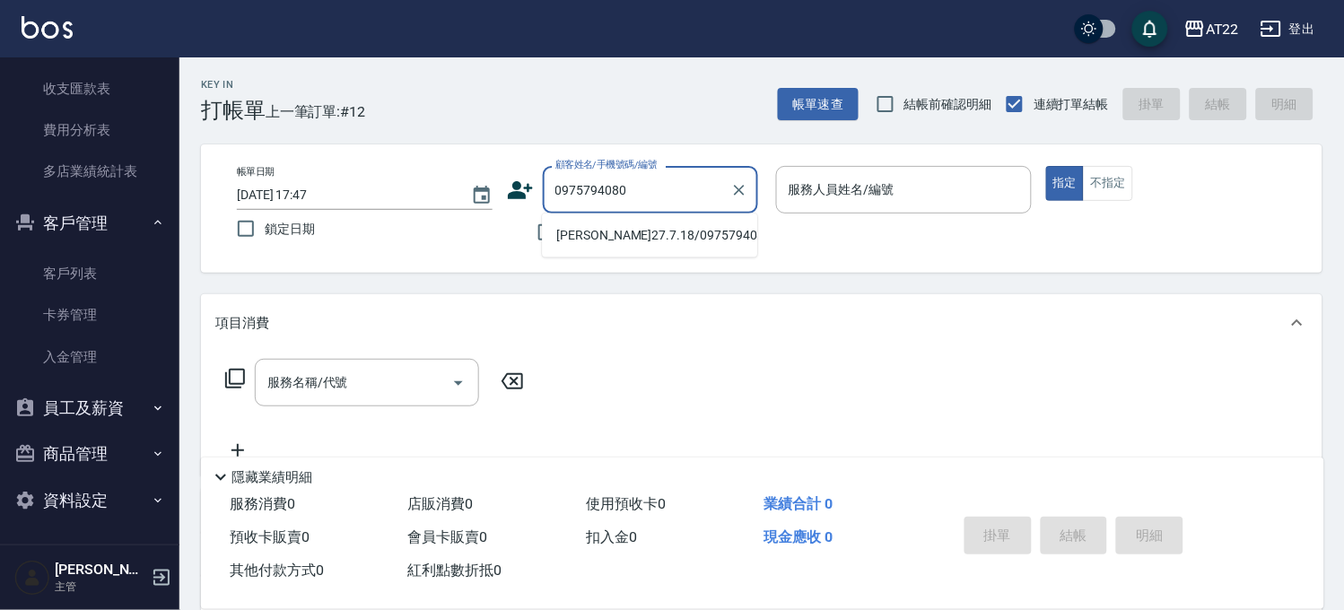
click at [642, 250] on li "曾韋豪27.7.18/0975794080/V86468" at bounding box center [649, 236] width 215 height 30
type input "曾韋豪27.7.18/0975794080/V86468"
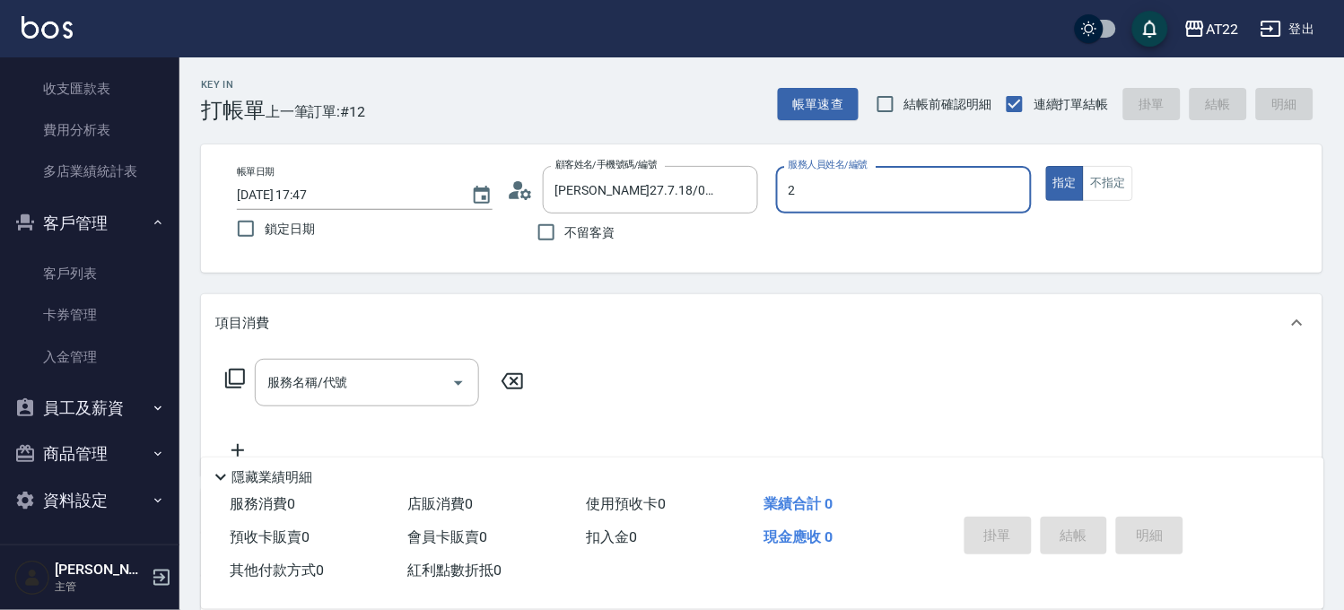
type input "Elie-2"
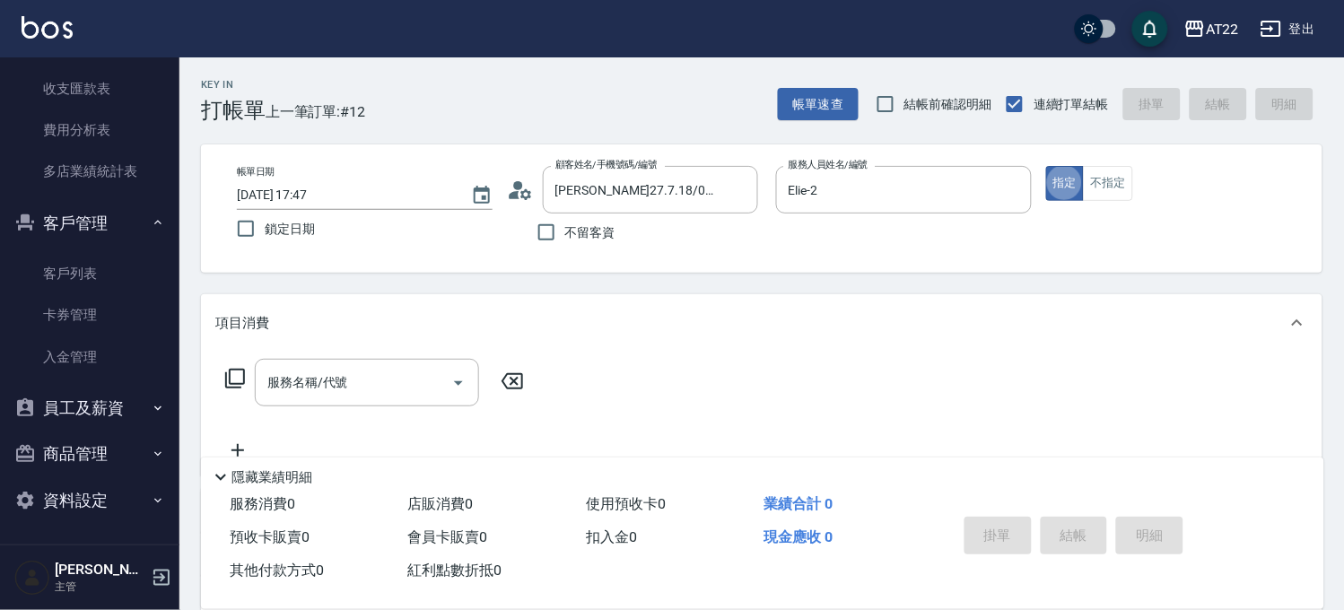
type button "true"
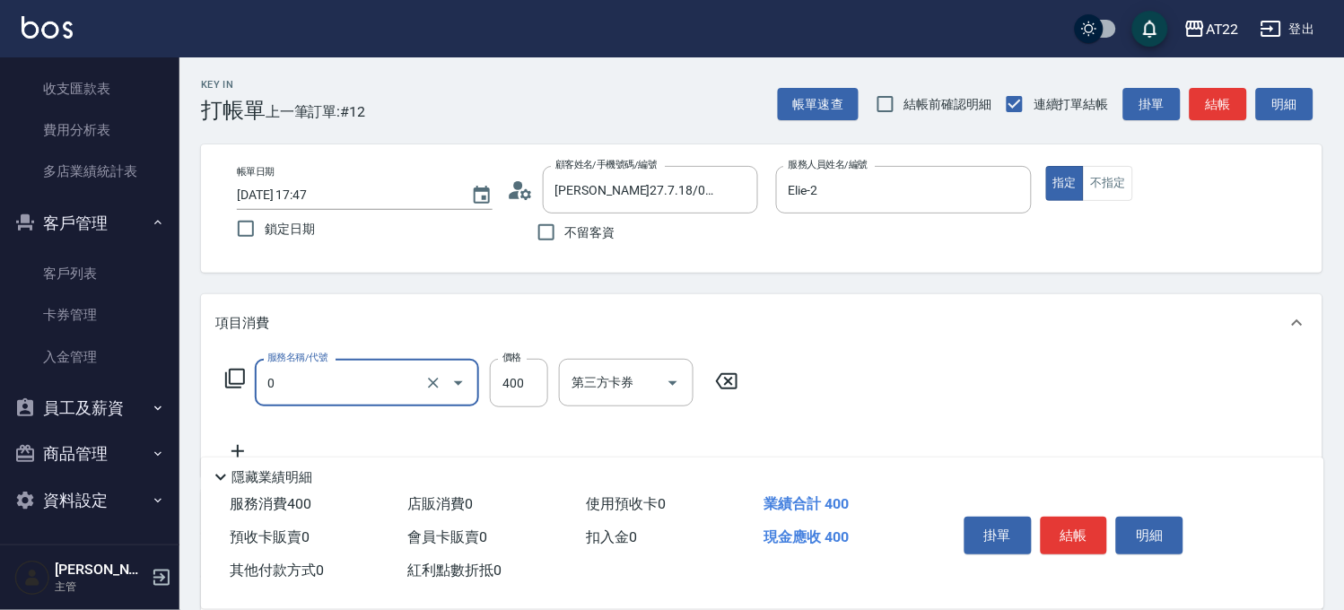
type input "有機洗髮(0)"
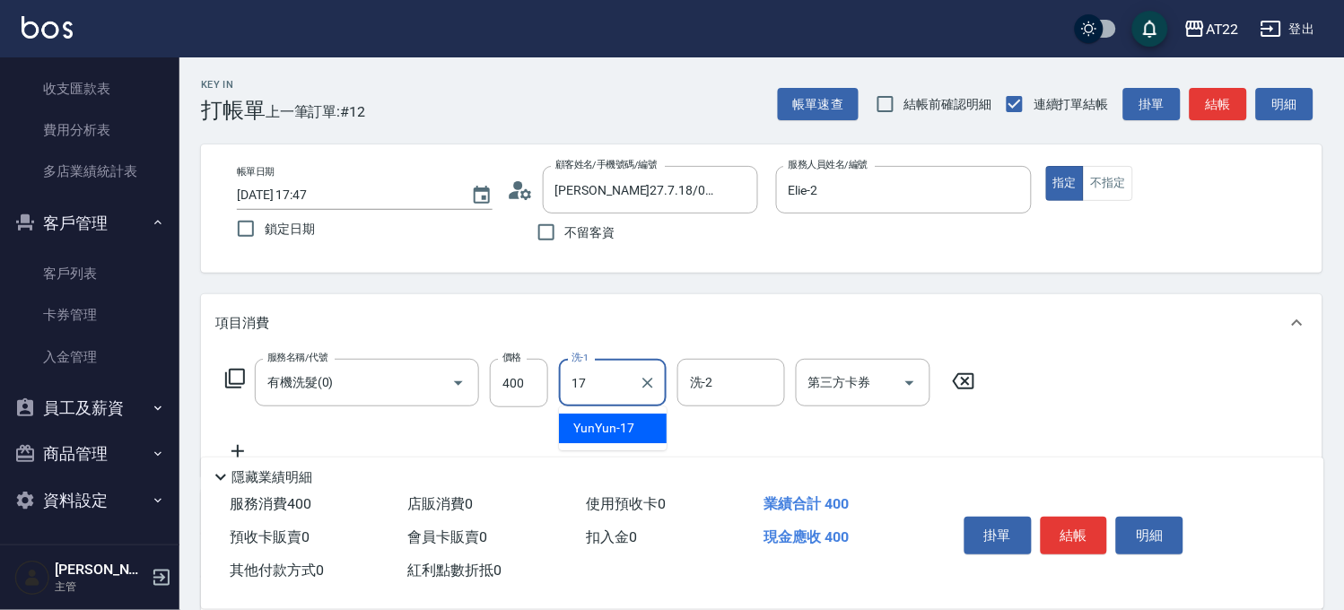
type input "YunYun-17"
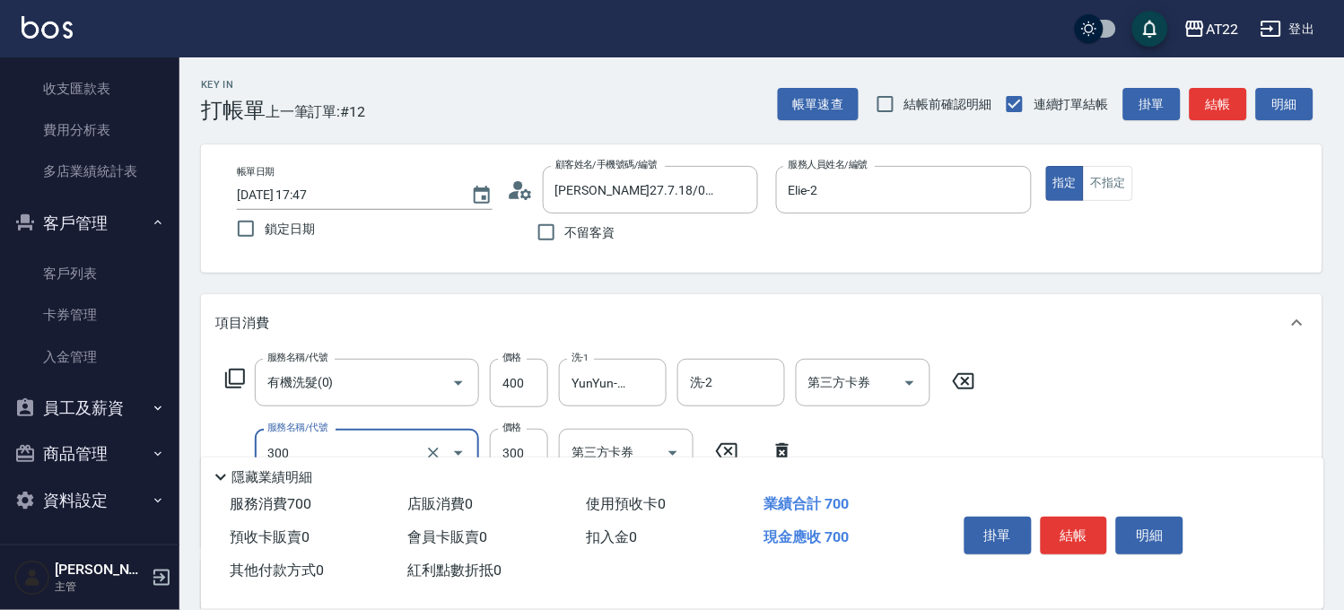
type input "剪髮(300)"
type input "250"
click at [1101, 522] on button "結帳" at bounding box center [1074, 536] width 67 height 38
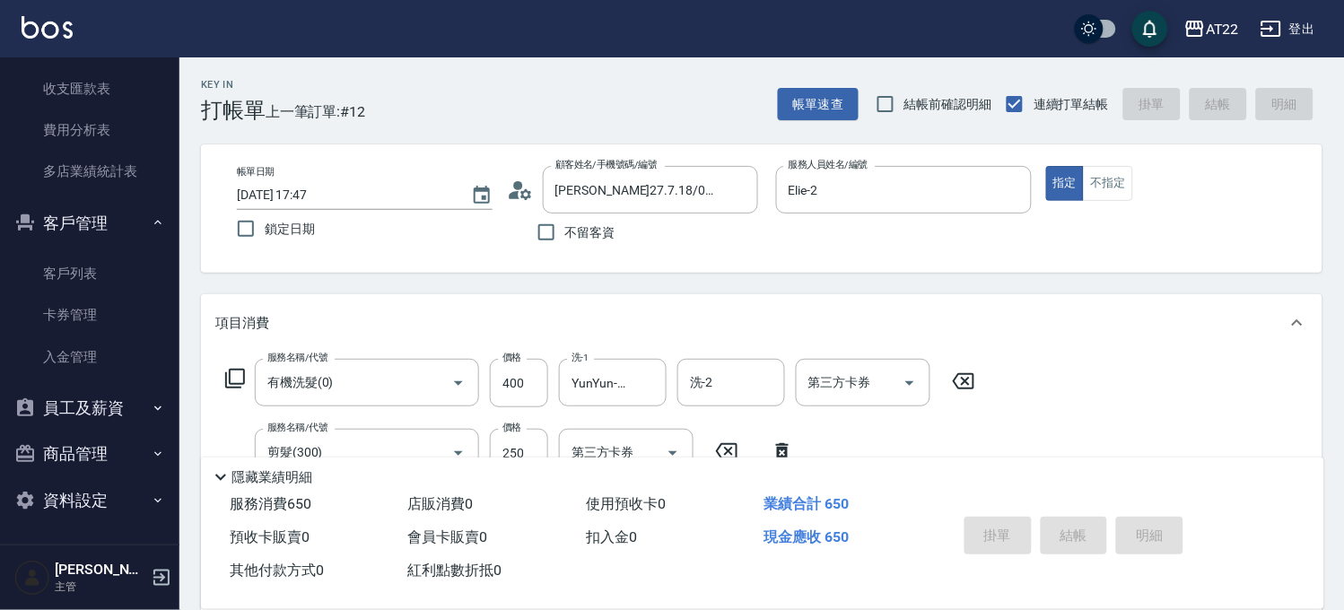
type input "2025/09/17 17:49"
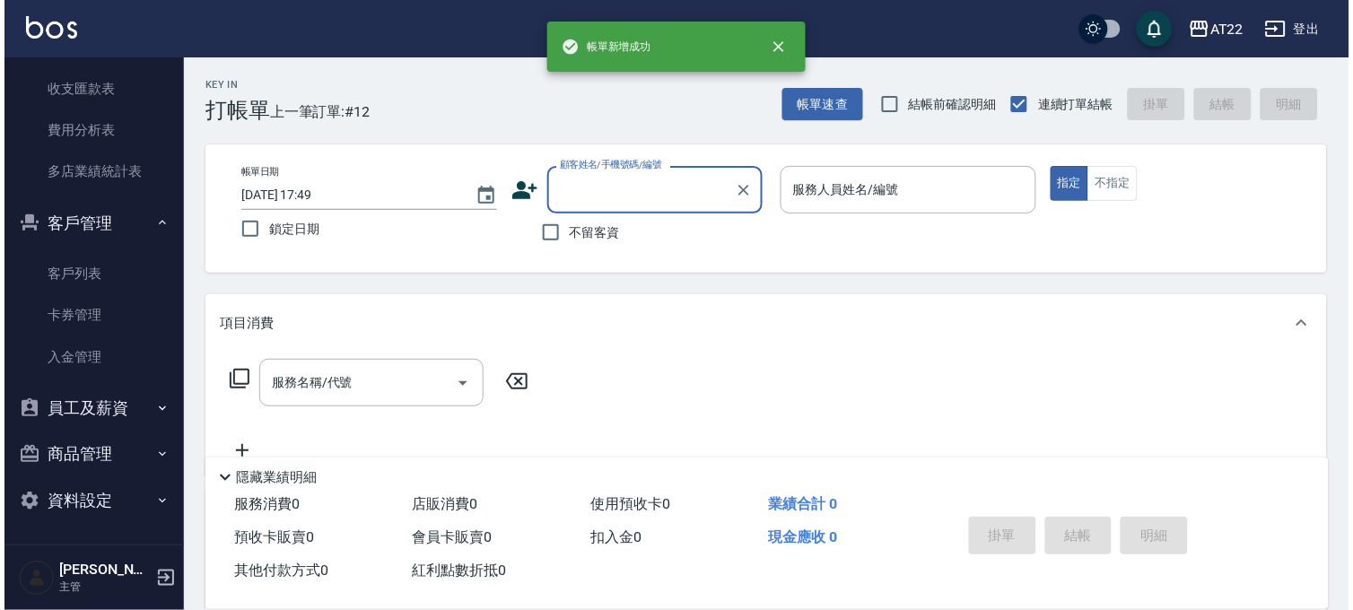
scroll to position [0, 0]
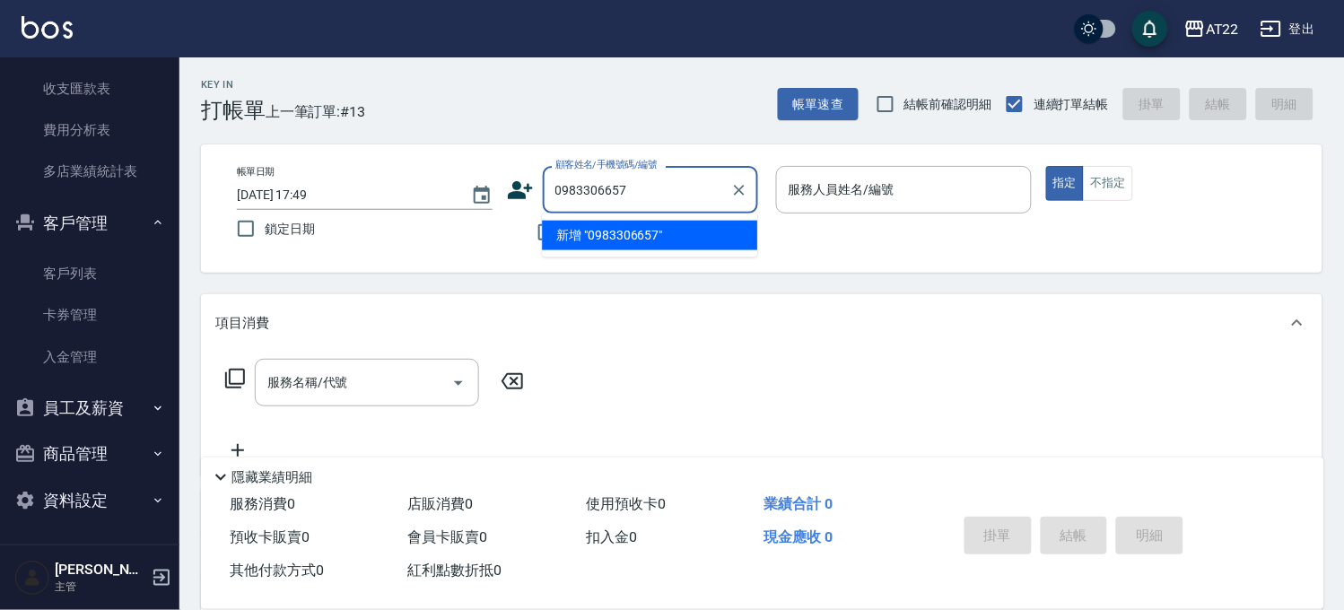
click at [595, 246] on li "新增 "0983306657"" at bounding box center [649, 236] width 215 height 30
type input "0983306657"
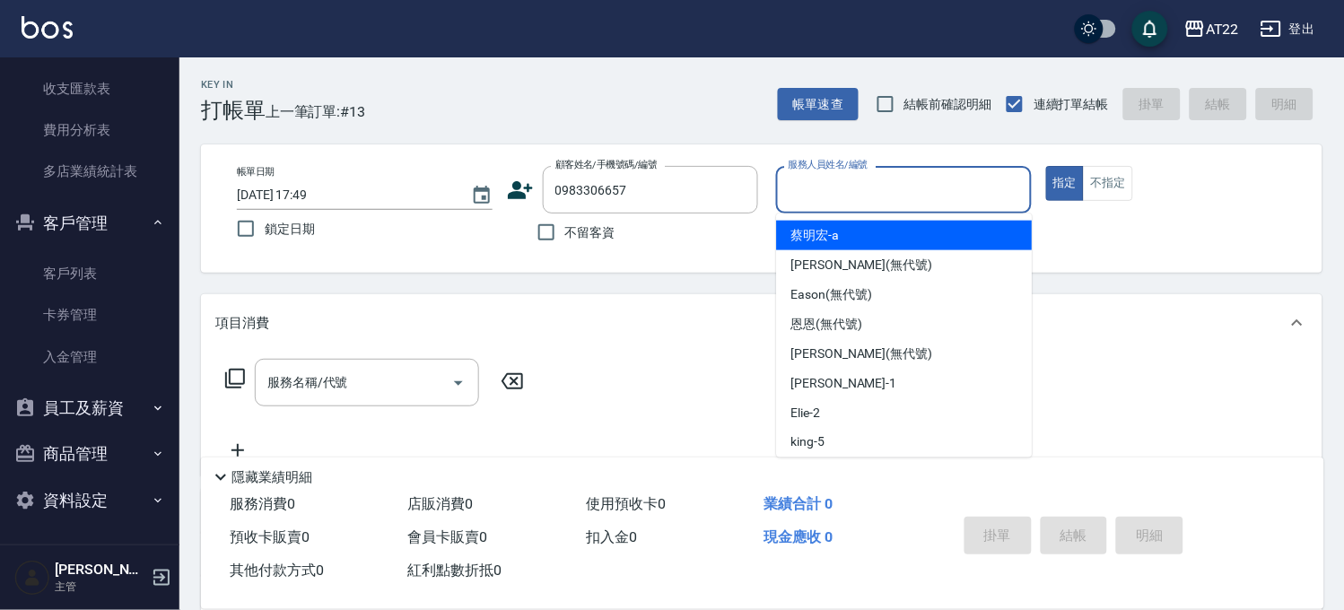
click at [857, 186] on input "服務人員姓名/編號" at bounding box center [904, 189] width 240 height 31
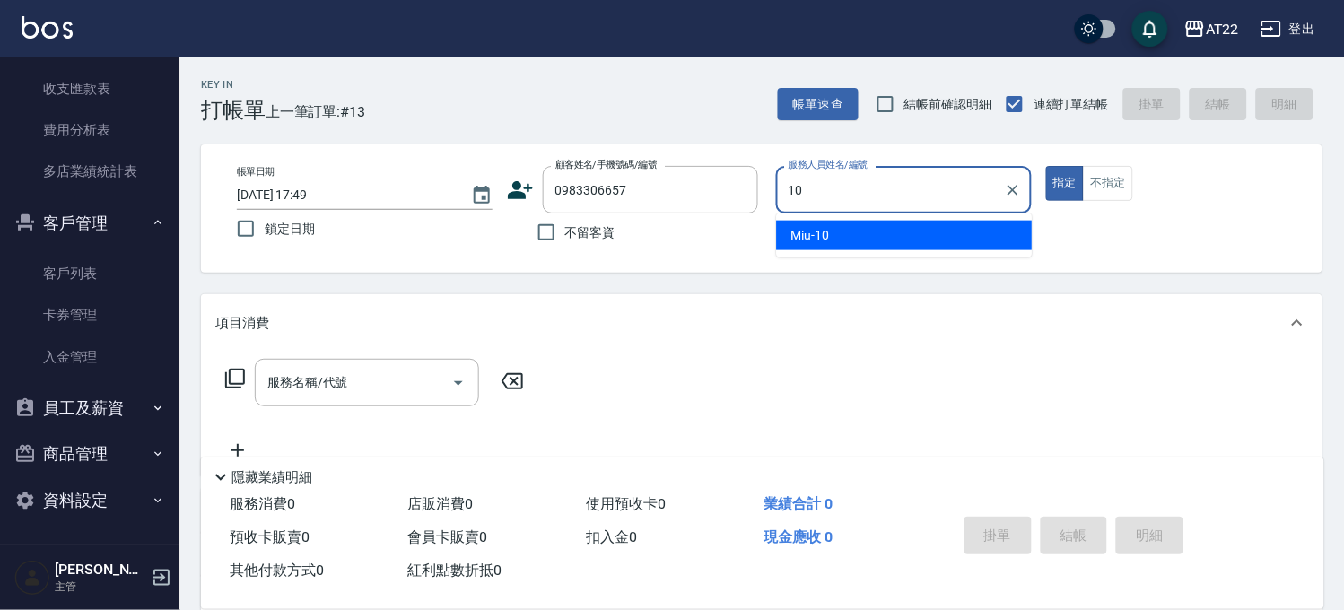
type input "Miu-10"
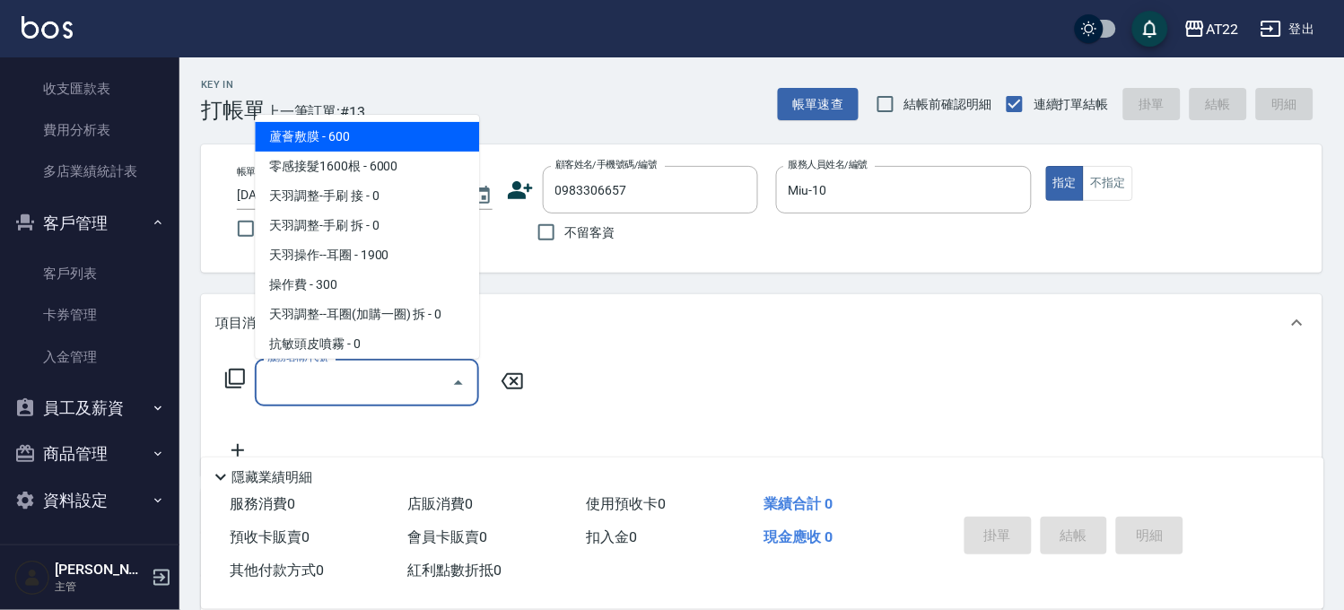
click at [408, 395] on input "服務名稱/代號" at bounding box center [353, 382] width 181 height 31
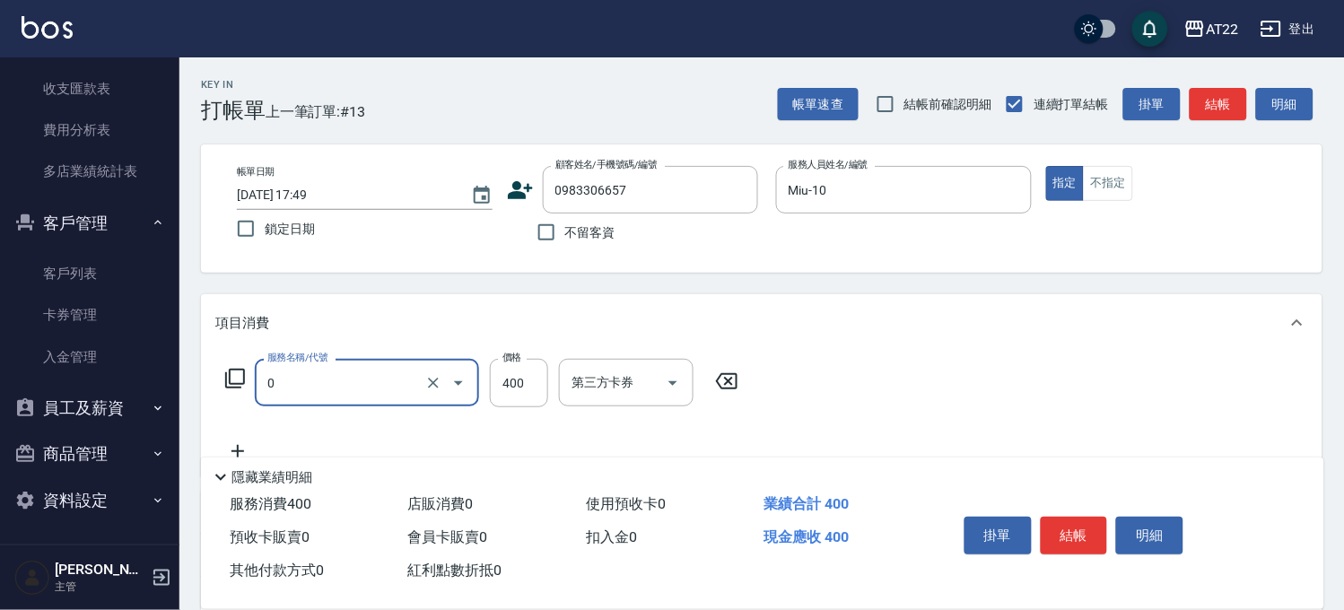
type input "有機洗髮(0)"
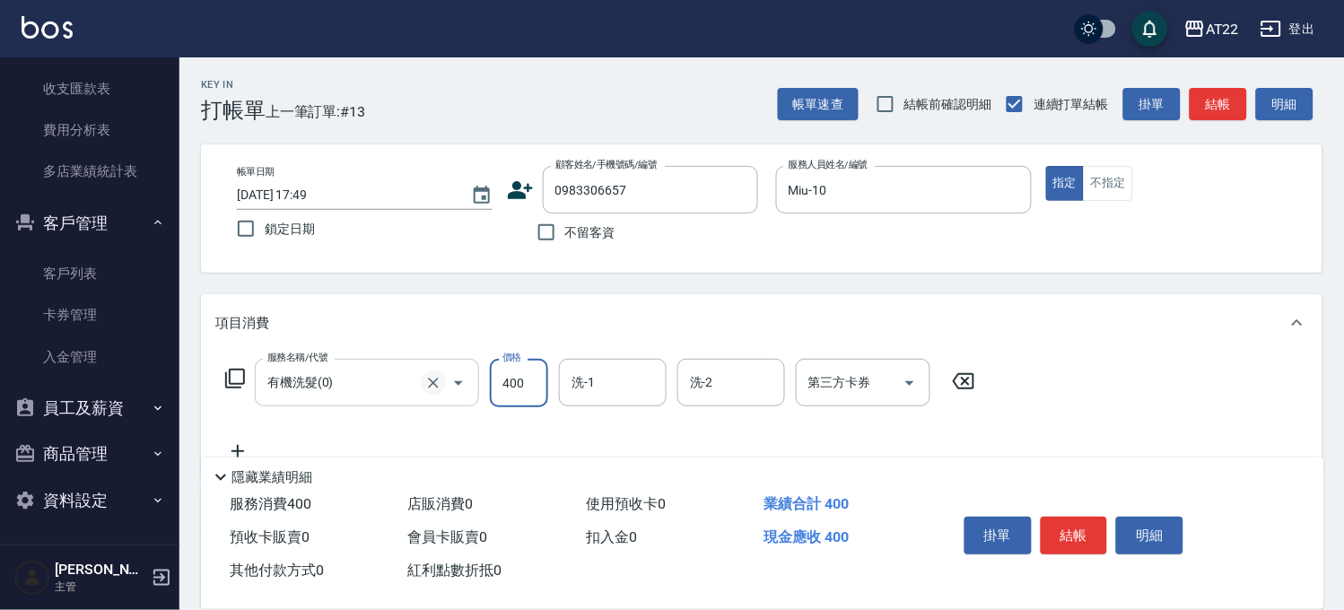
click at [442, 383] on button "Clear" at bounding box center [433, 383] width 25 height 25
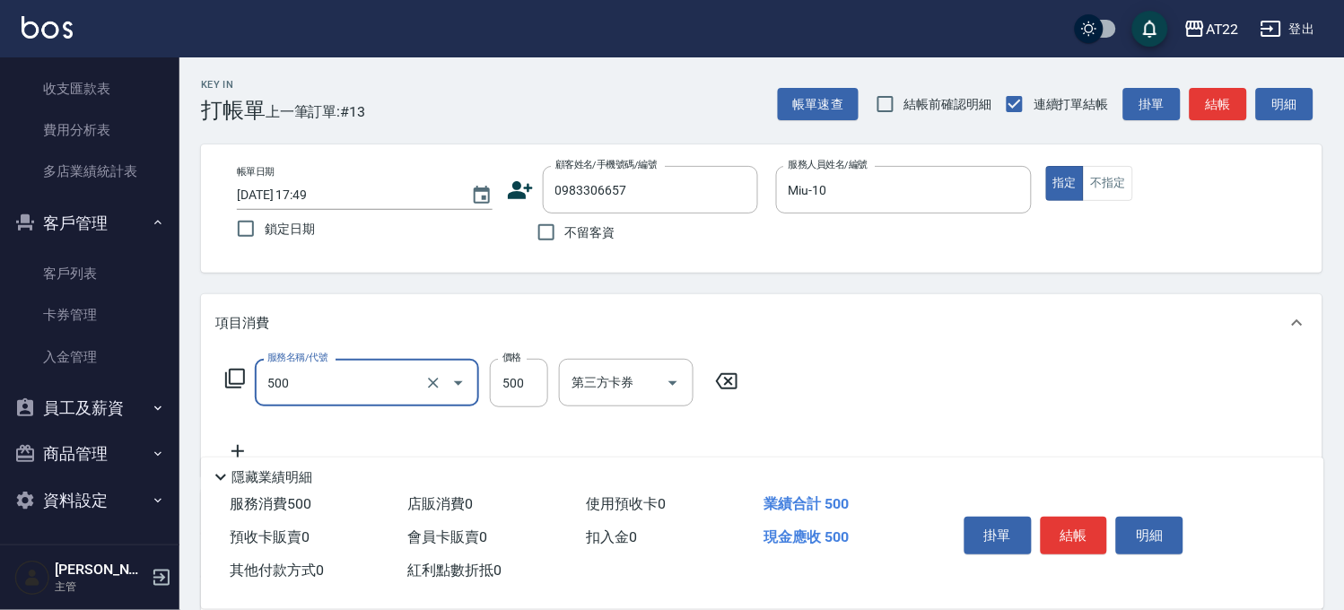
type input "剪髮(500)"
type input "900"
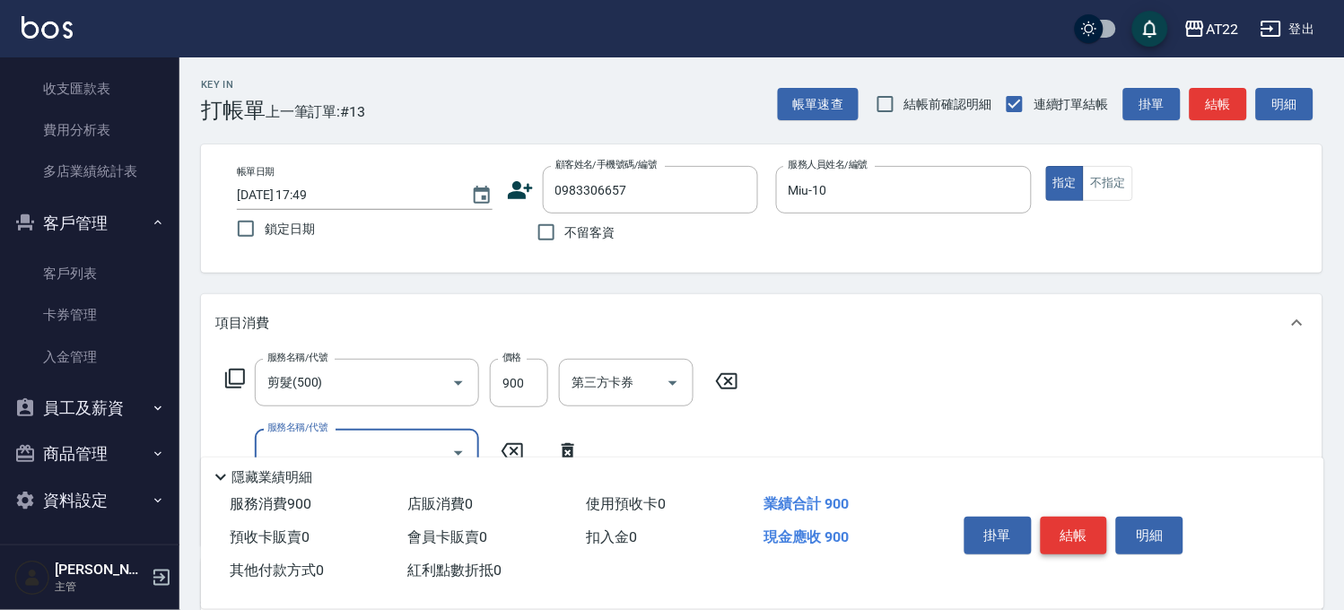
click at [1086, 522] on button "結帳" at bounding box center [1074, 536] width 67 height 38
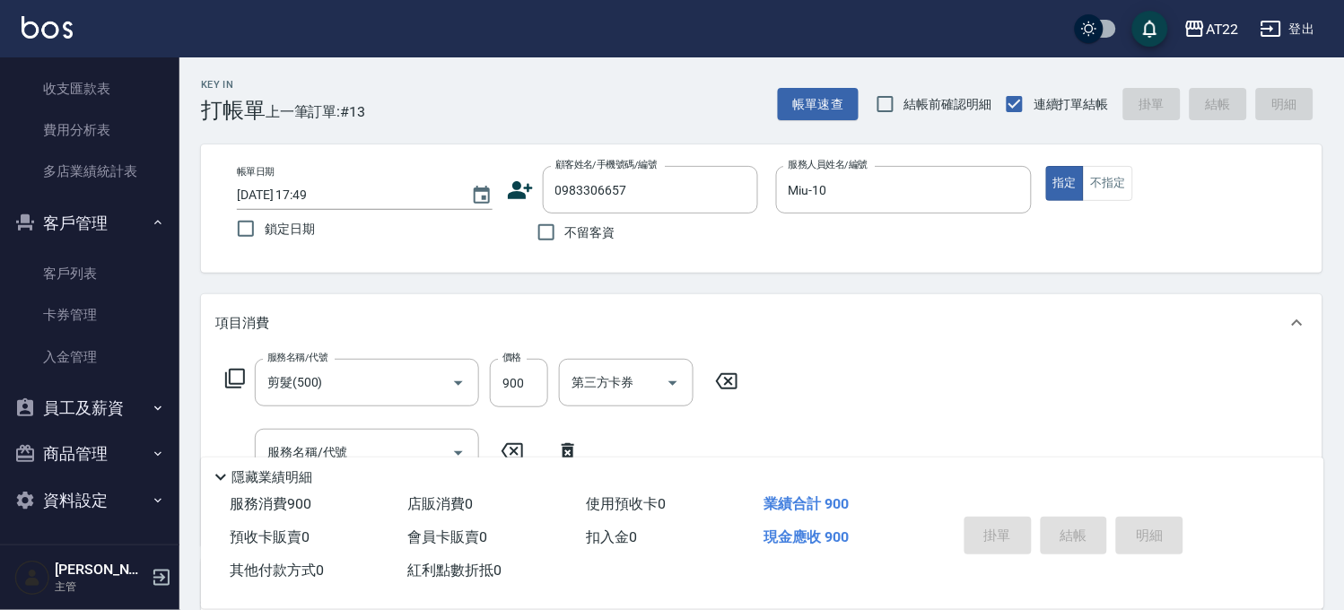
type input "2025/09/17 17:53"
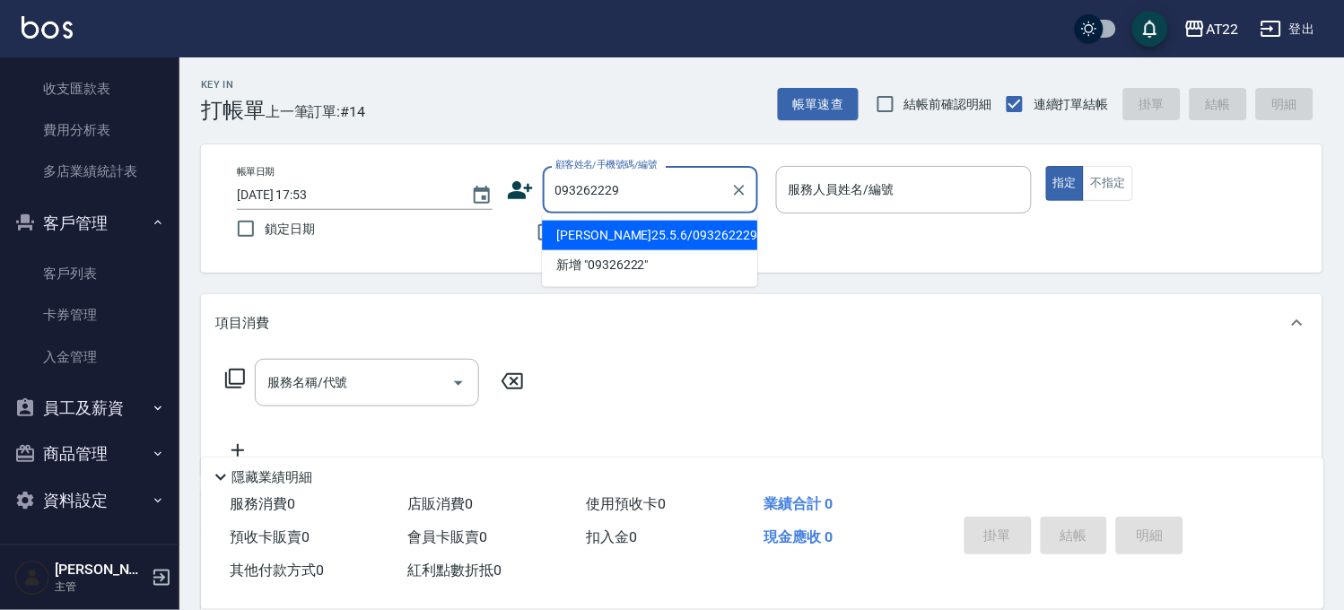
type input "0932622298"
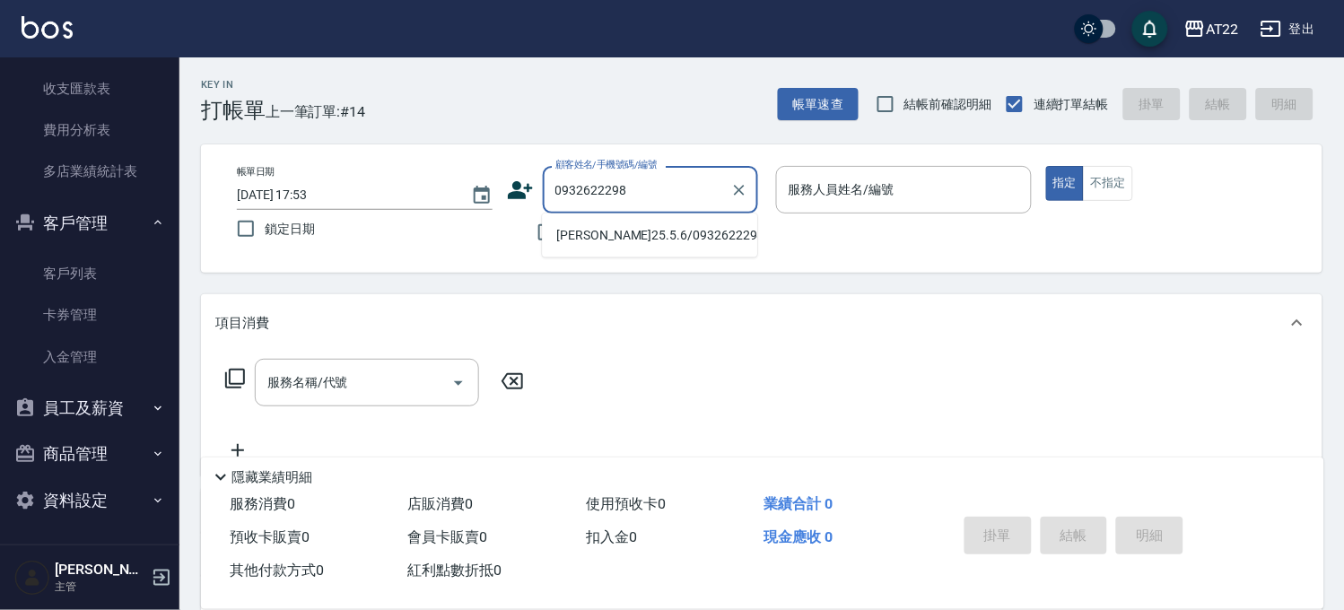
click at [616, 230] on li "陳柏成25.5.6/0932622298/V83241" at bounding box center [649, 236] width 215 height 30
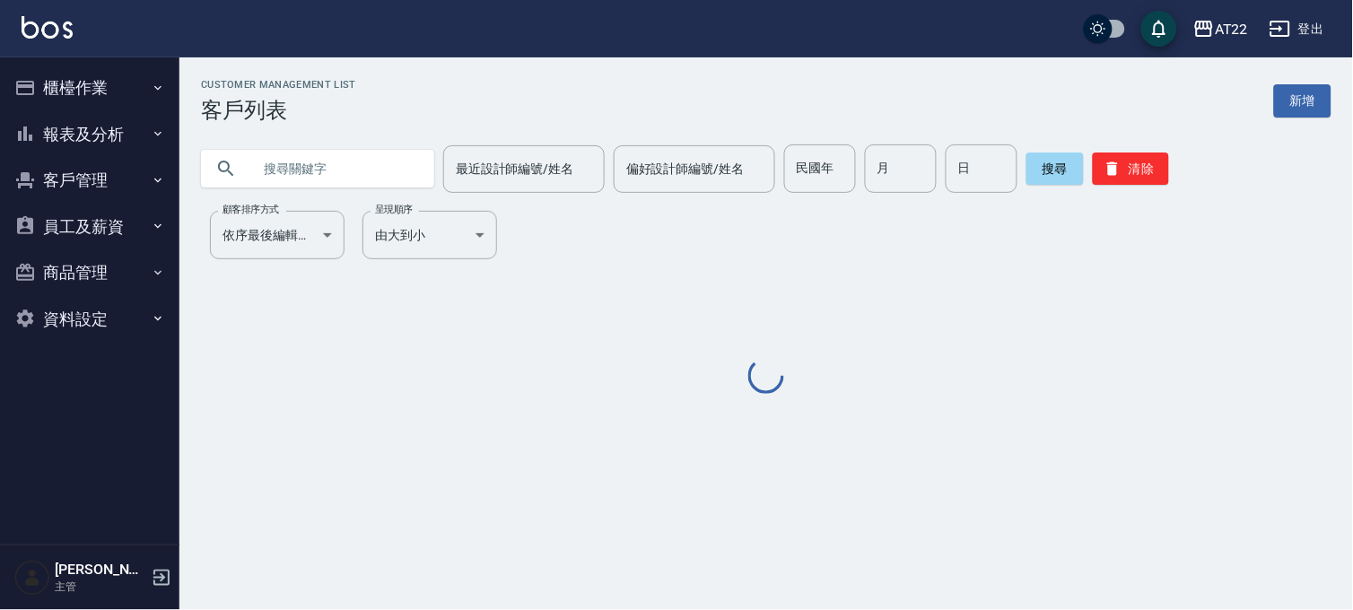
click at [398, 163] on input "text" at bounding box center [335, 168] width 169 height 48
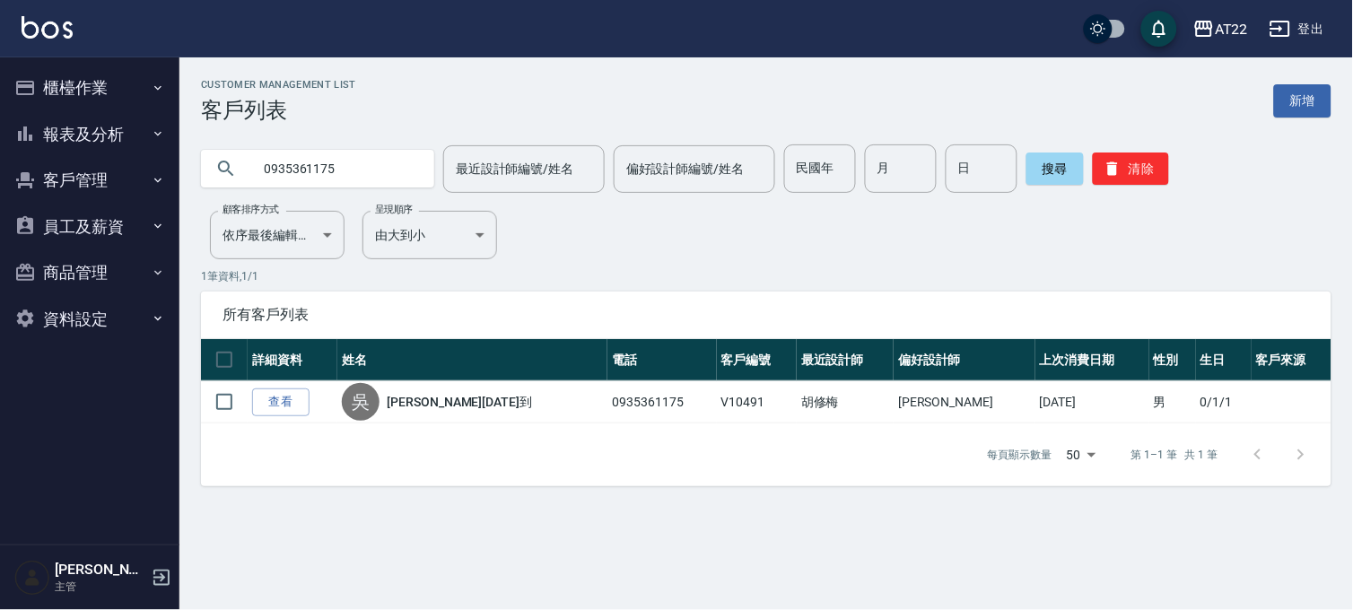
click at [383, 167] on input "0935361175" at bounding box center [335, 168] width 169 height 48
type input "0976373228"
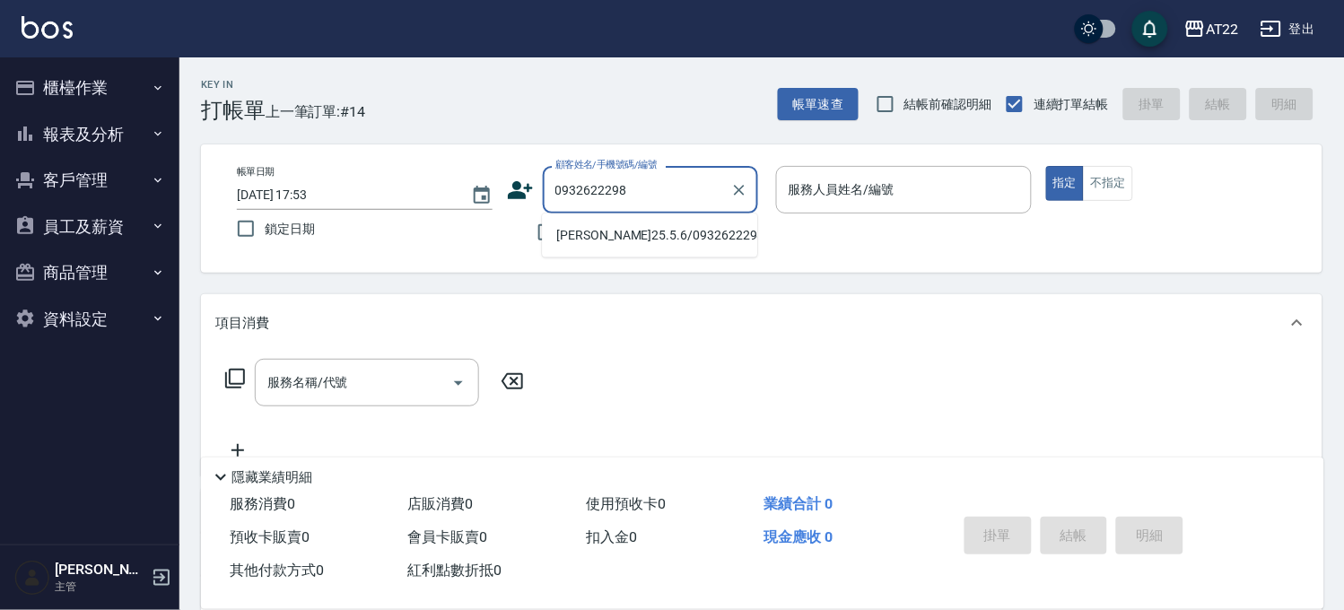
click at [629, 240] on li "陳柏成25.5.6/0932622298/V83241" at bounding box center [649, 236] width 215 height 30
type input "陳柏成25.5.6/0932622298/V83241"
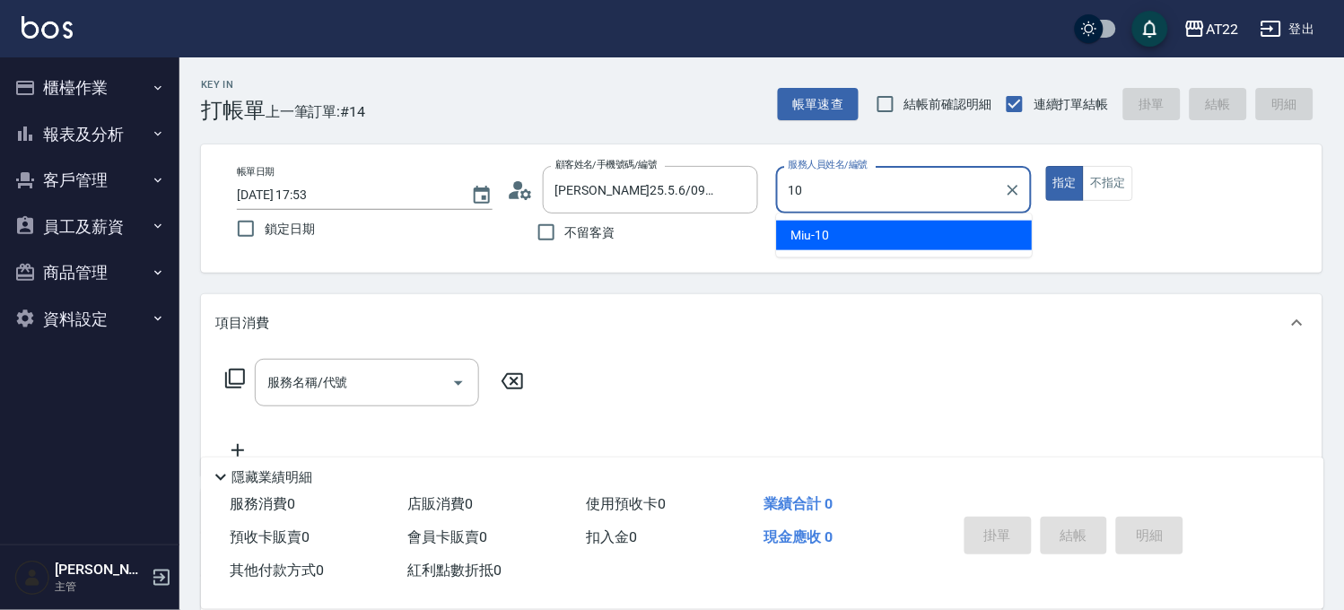
type input "Miu-10"
type button "true"
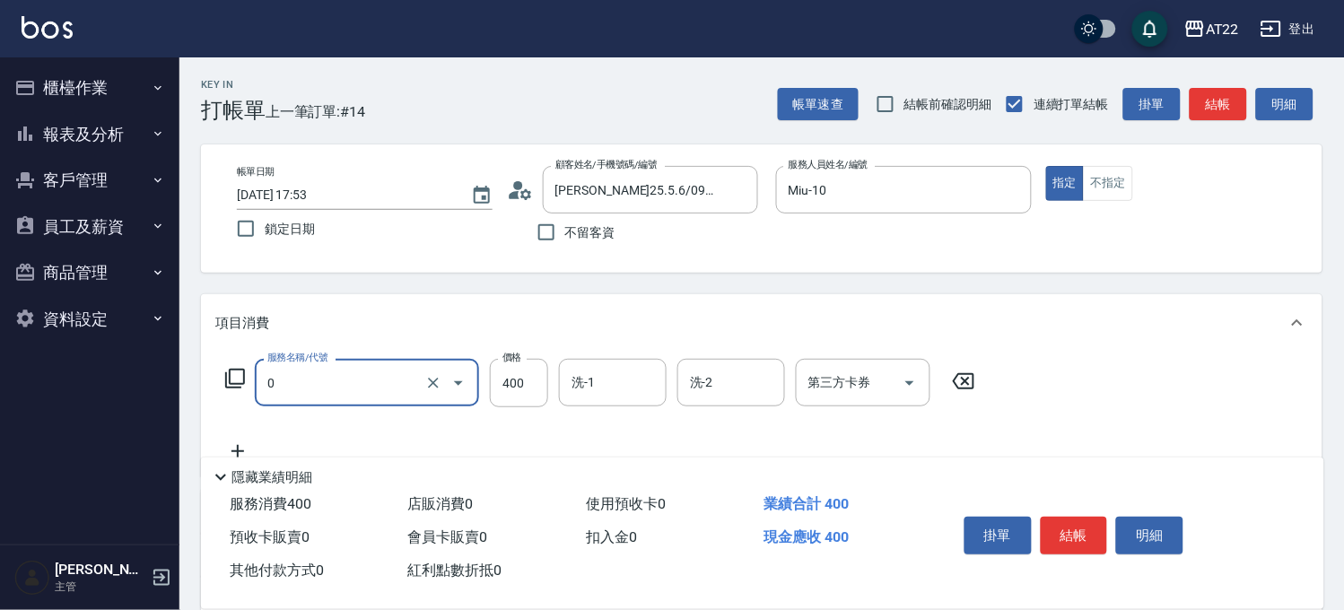
type input "有機洗髮(0)"
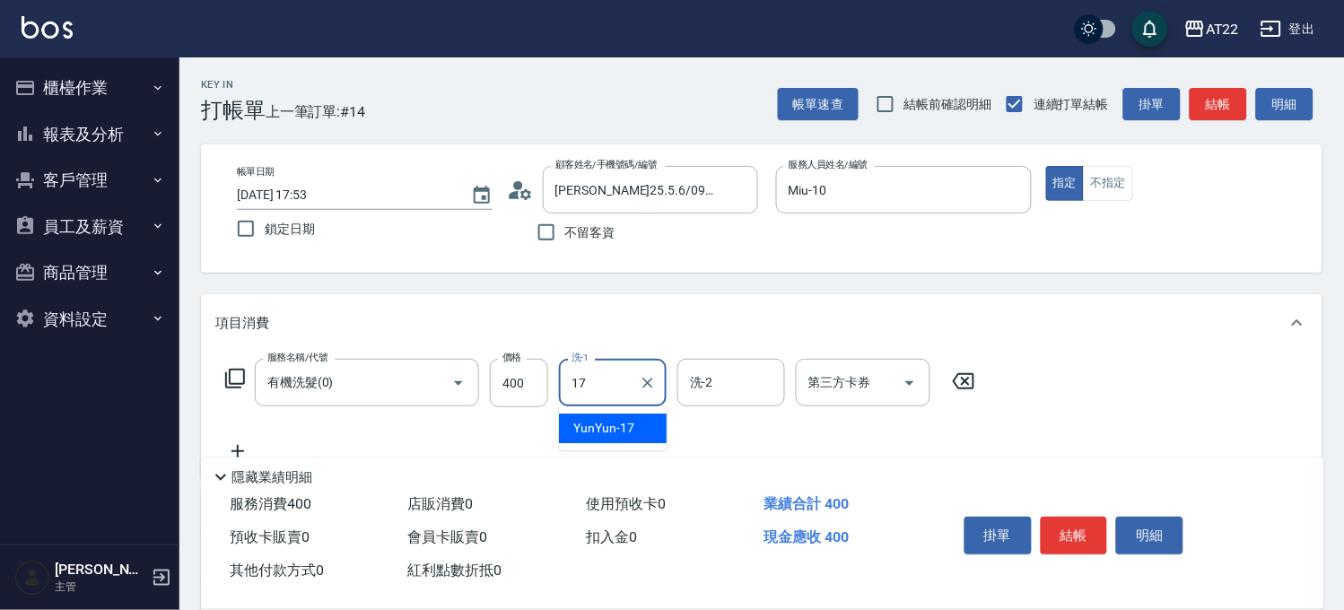
type input "YunYun-17"
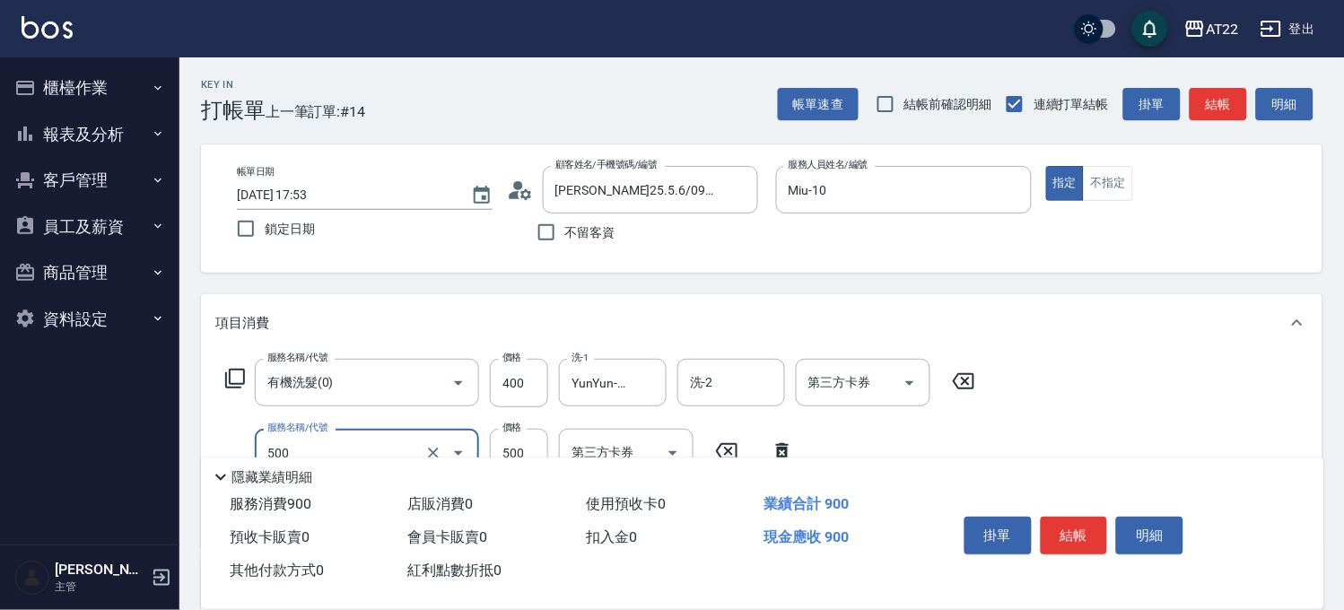
type input "剪髮(500)"
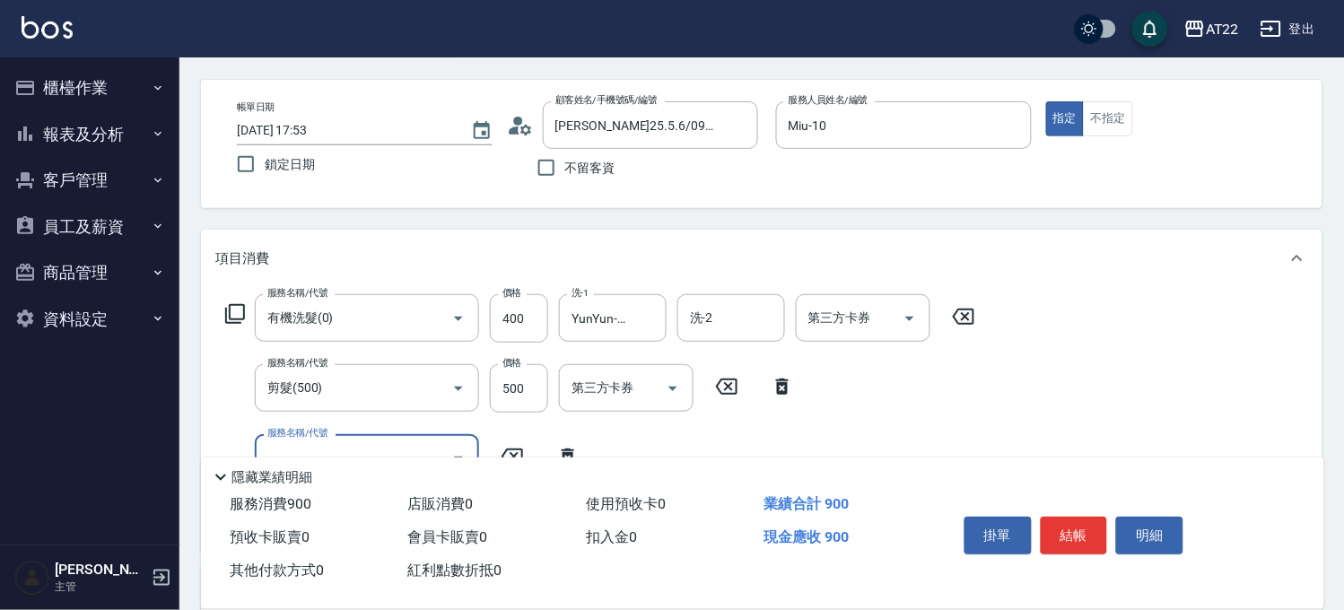
scroll to position [100, 0]
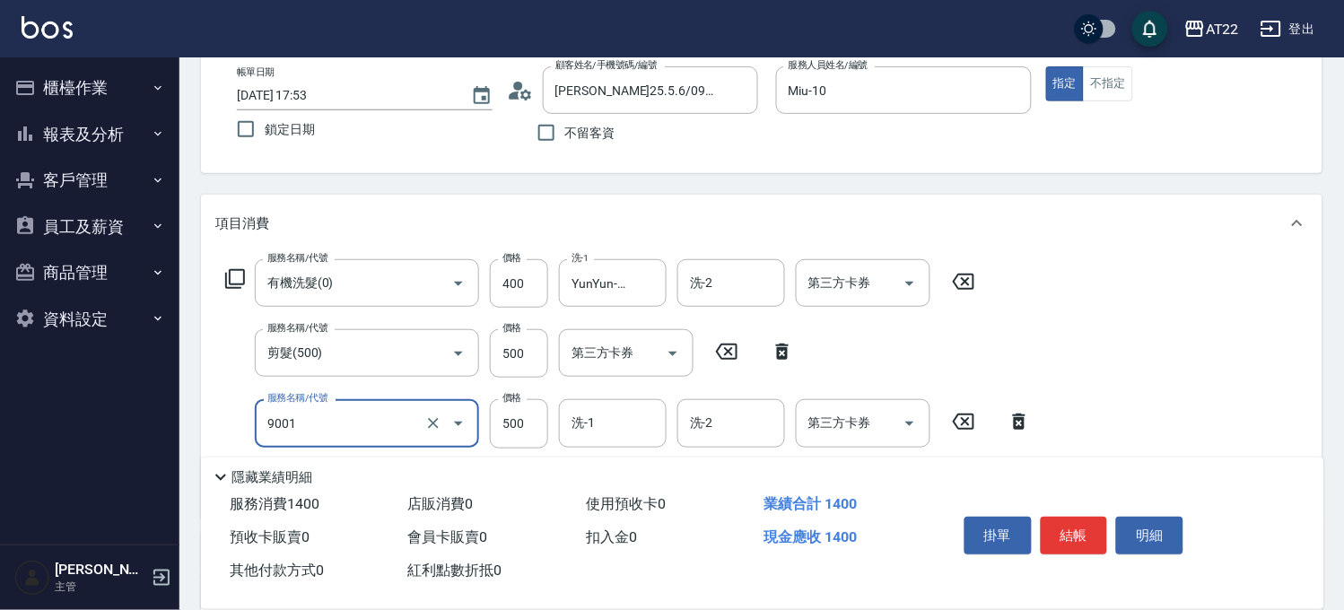
type input "升級保水面膜(9001)"
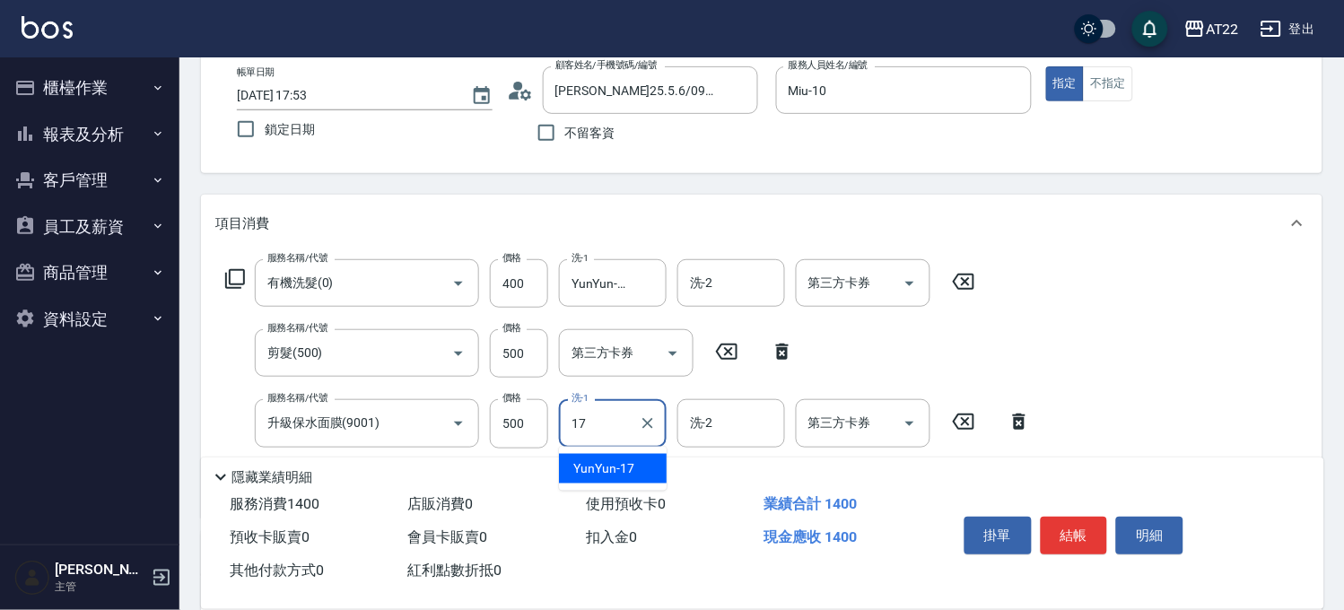
type input "YunYun-17"
click at [1079, 517] on button "結帳" at bounding box center [1074, 536] width 67 height 38
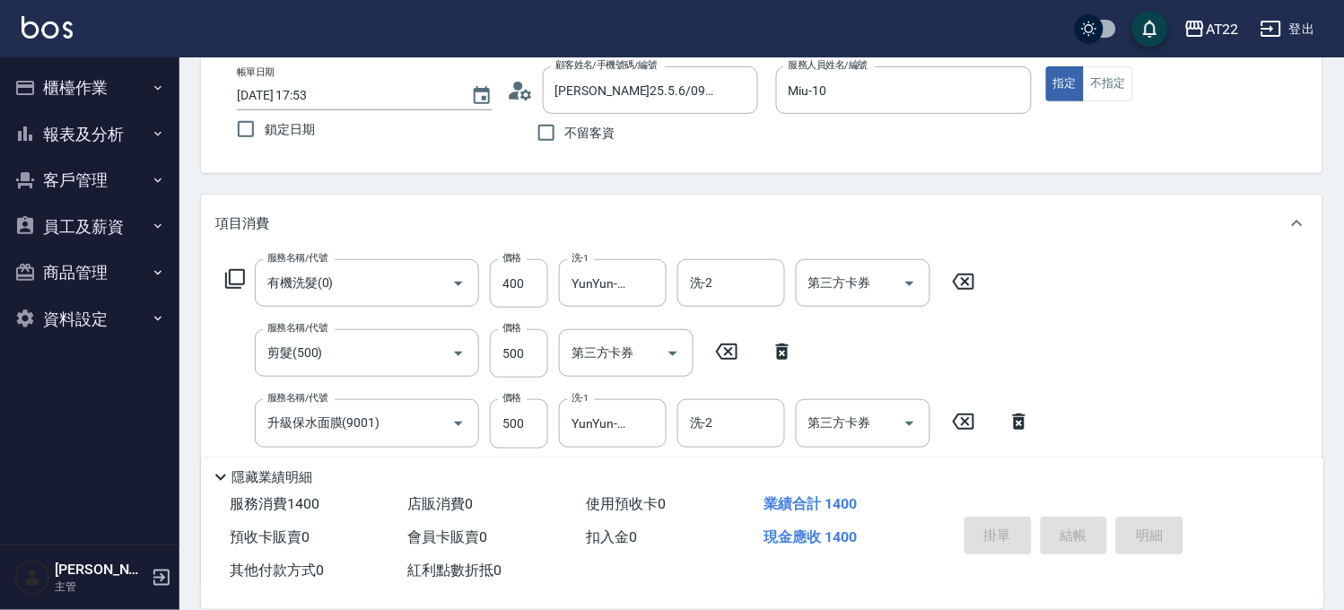
type input "2025/09/17 17:54"
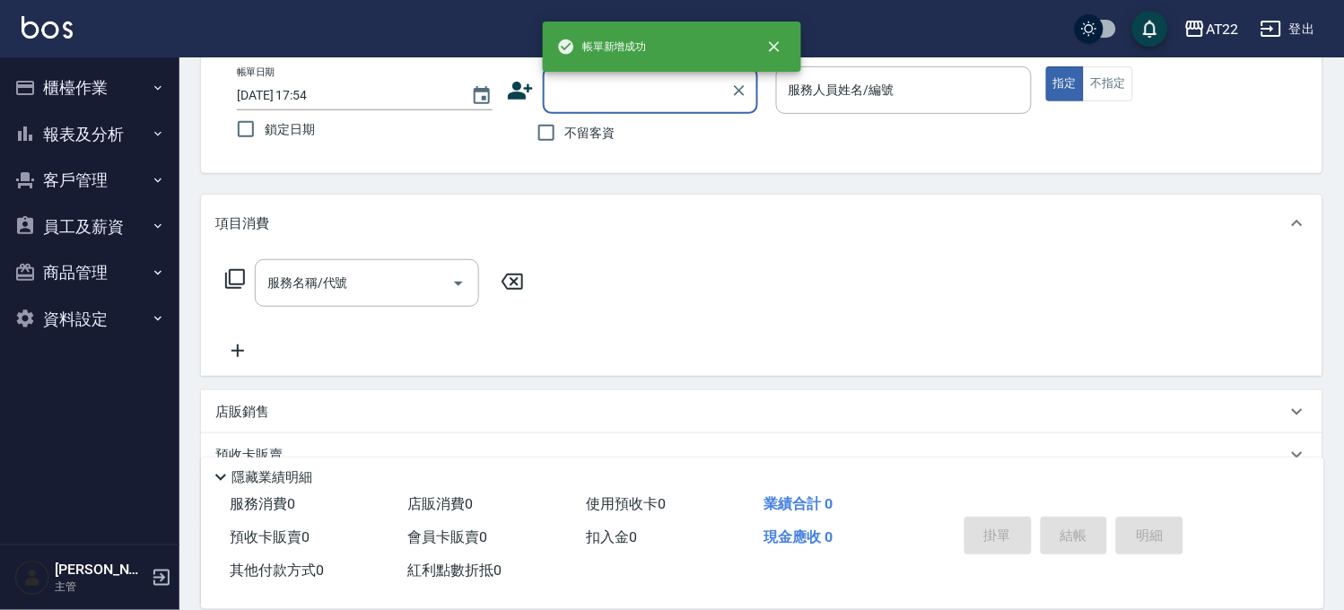
scroll to position [0, 0]
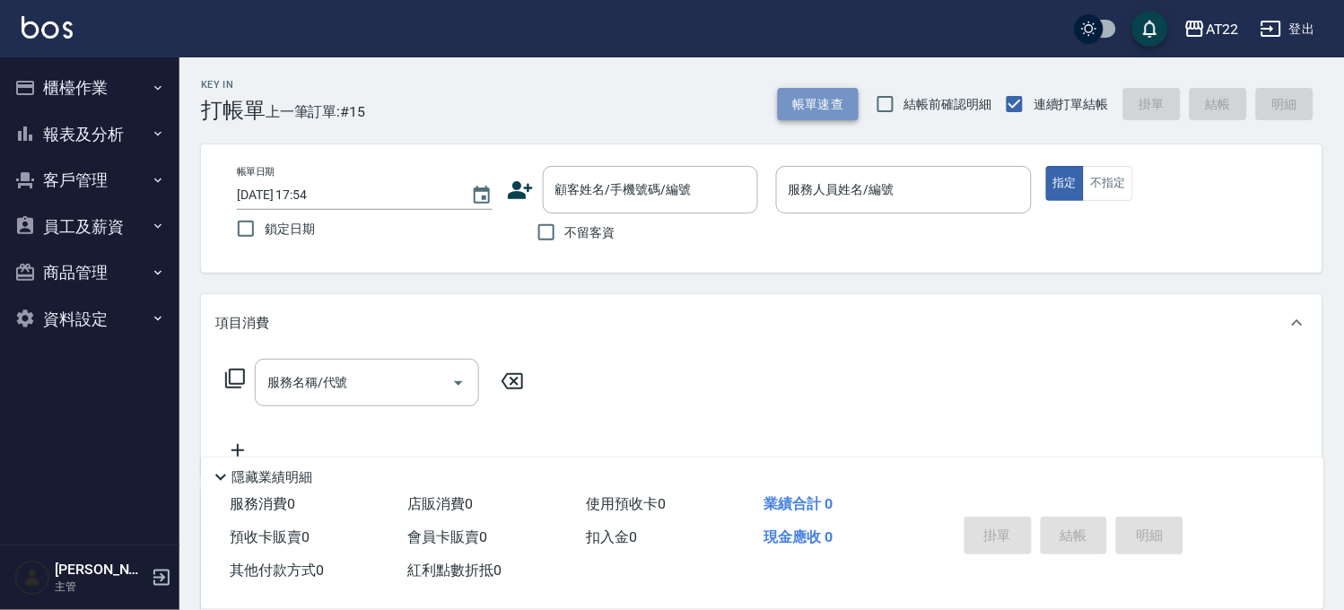
click at [827, 96] on button "帳單速查" at bounding box center [818, 104] width 81 height 33
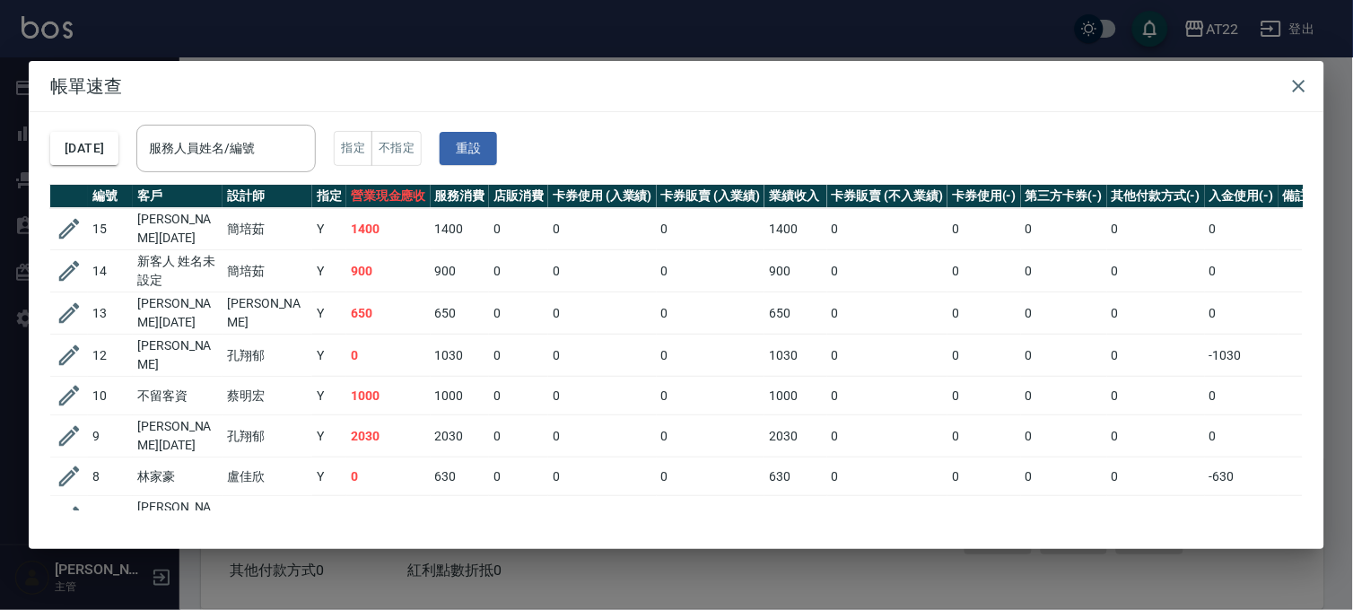
click at [451, 563] on div "帳單速查 2025/09/17 服務人員姓名/編號 服務人員姓名/編號 指定 不指定 重設 編號 客戶 設計師 指定 營業現金應收 服務消費 店販消費 卡券使…" at bounding box center [676, 305] width 1353 height 610
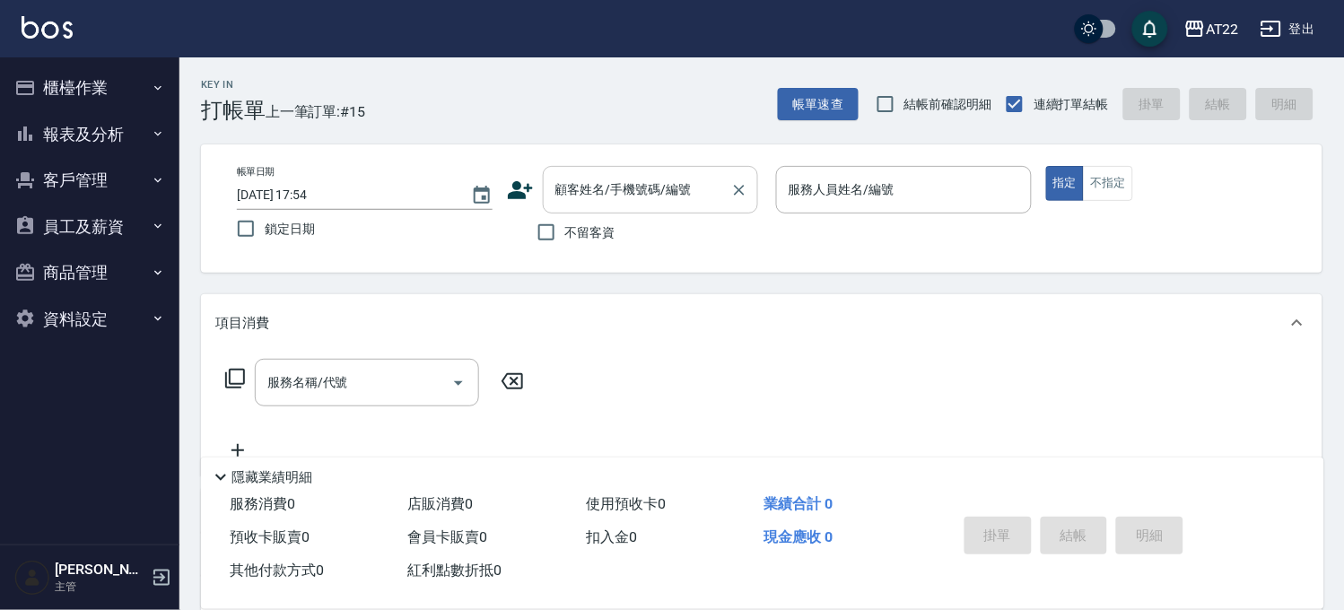
click at [642, 206] on div "顧客姓名/手機號碼/編號" at bounding box center [650, 190] width 215 height 48
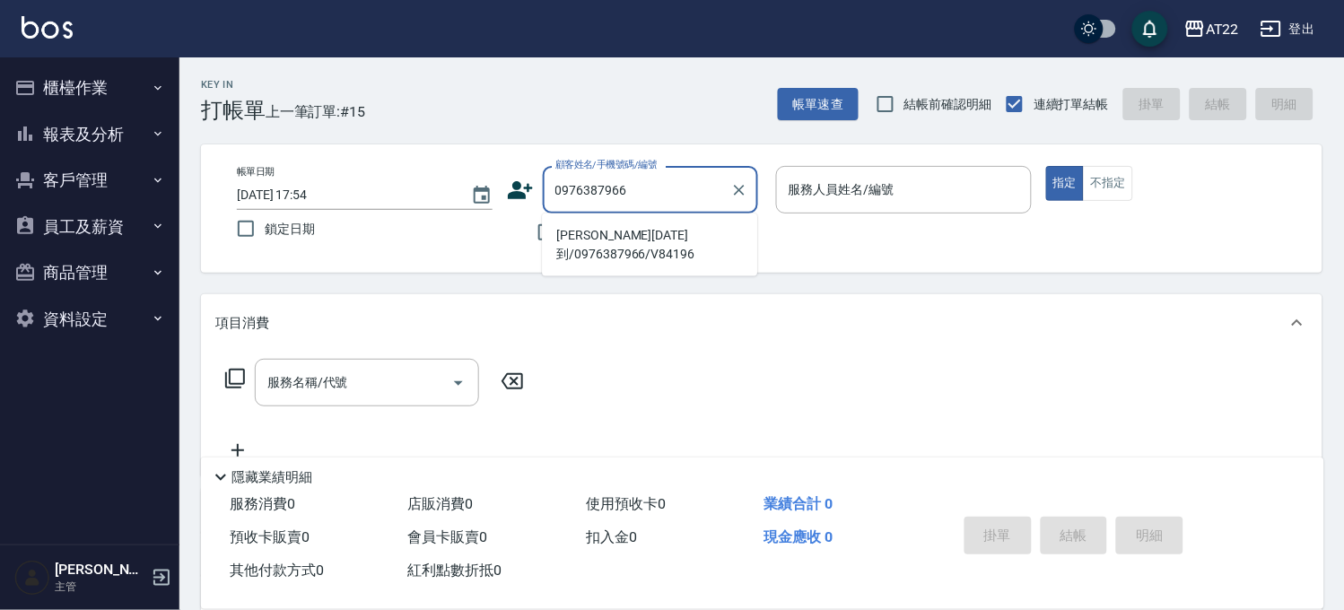
click at [641, 229] on li "陳永霖26.2.17到/0976387966/V84196" at bounding box center [649, 245] width 215 height 48
type input "陳永霖26.2.17到/0976387966/V84196"
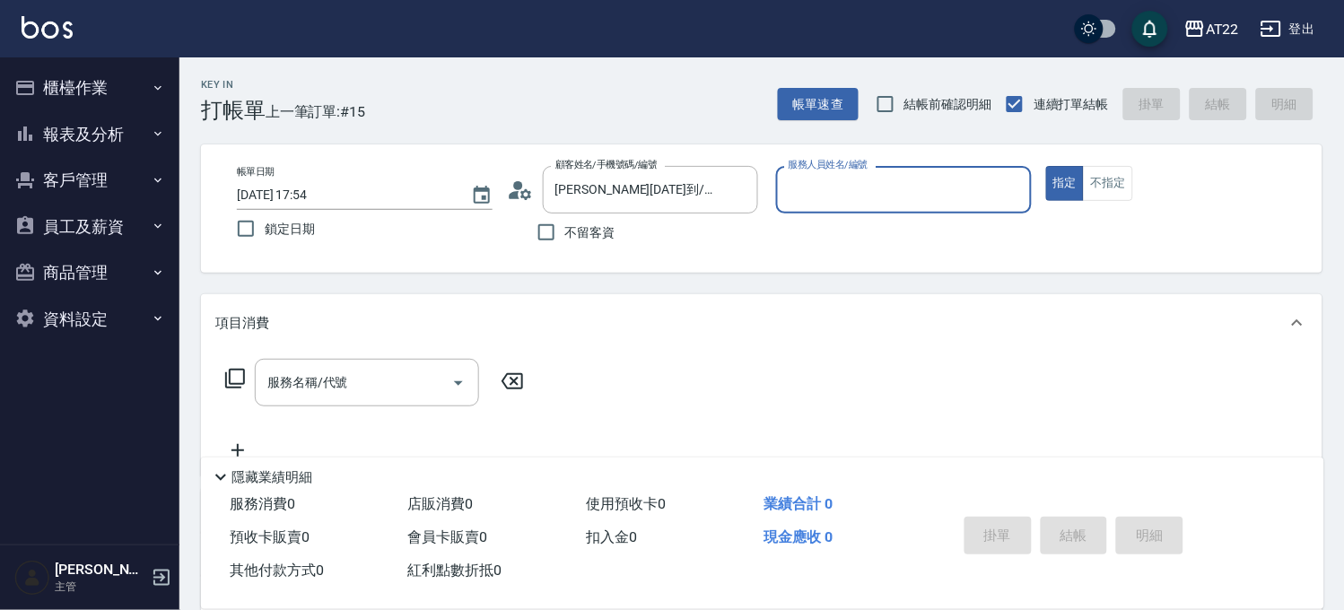
type input "Miko-12"
click at [323, 387] on input "服務名稱/代號" at bounding box center [353, 382] width 181 height 31
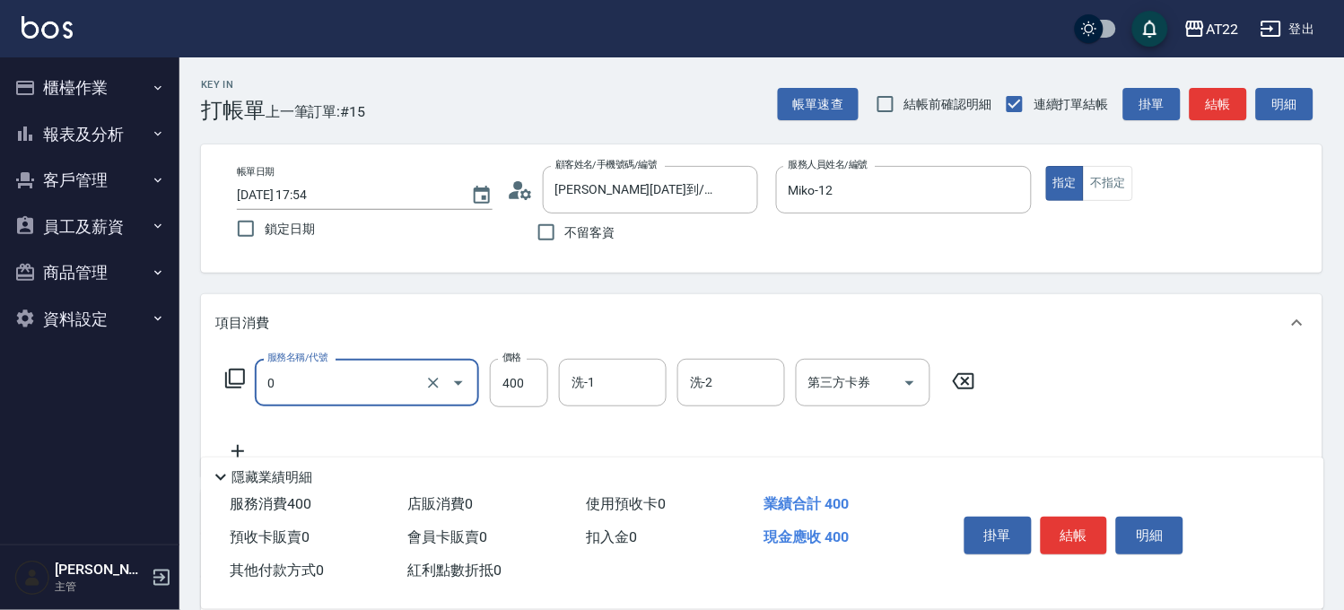
type input "有機洗髮(0)"
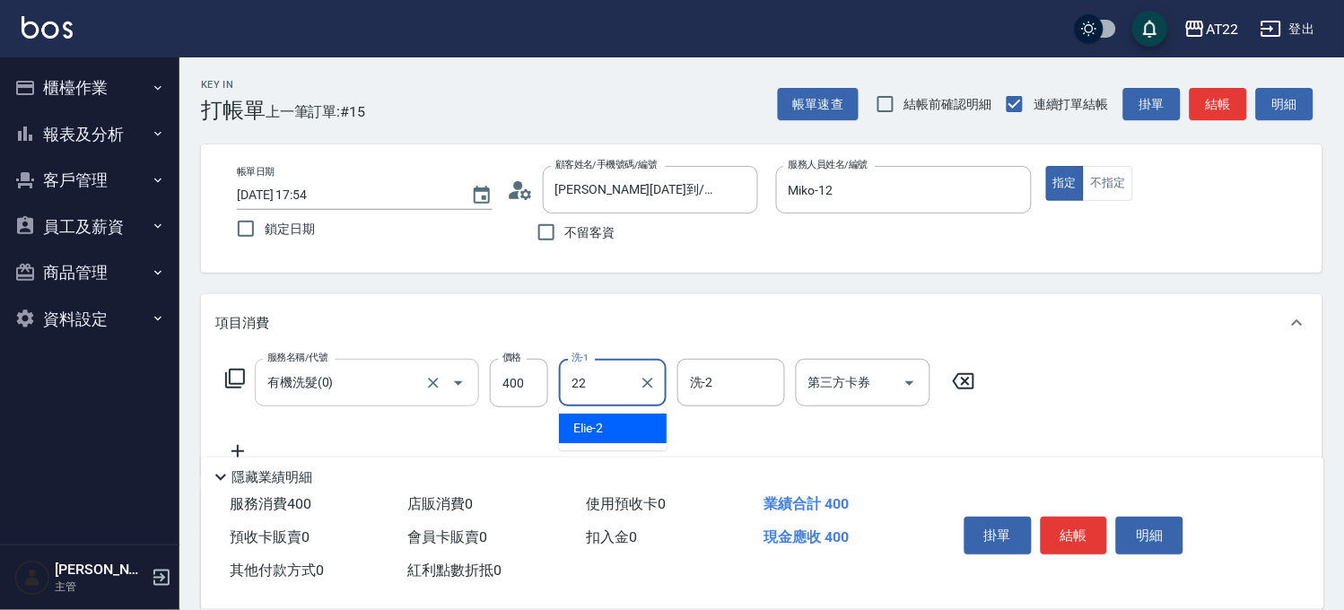
type input "Cherry-22"
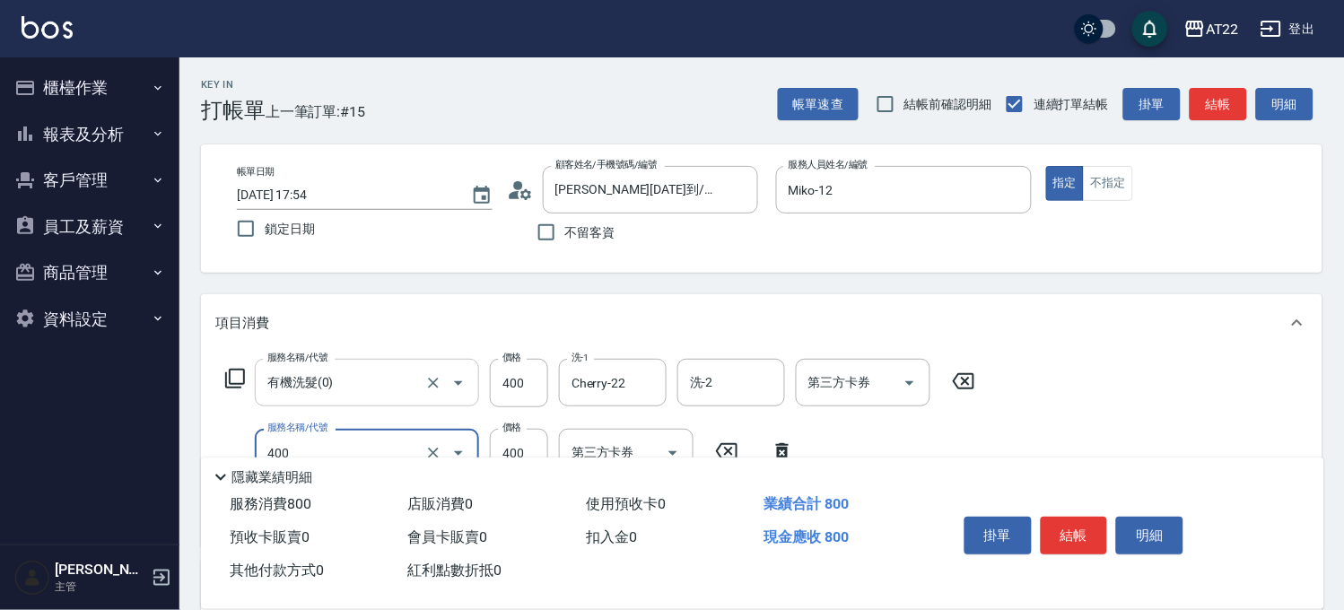
type input "剪髮(400)"
type input "350"
click at [1079, 525] on button "結帳" at bounding box center [1074, 536] width 67 height 38
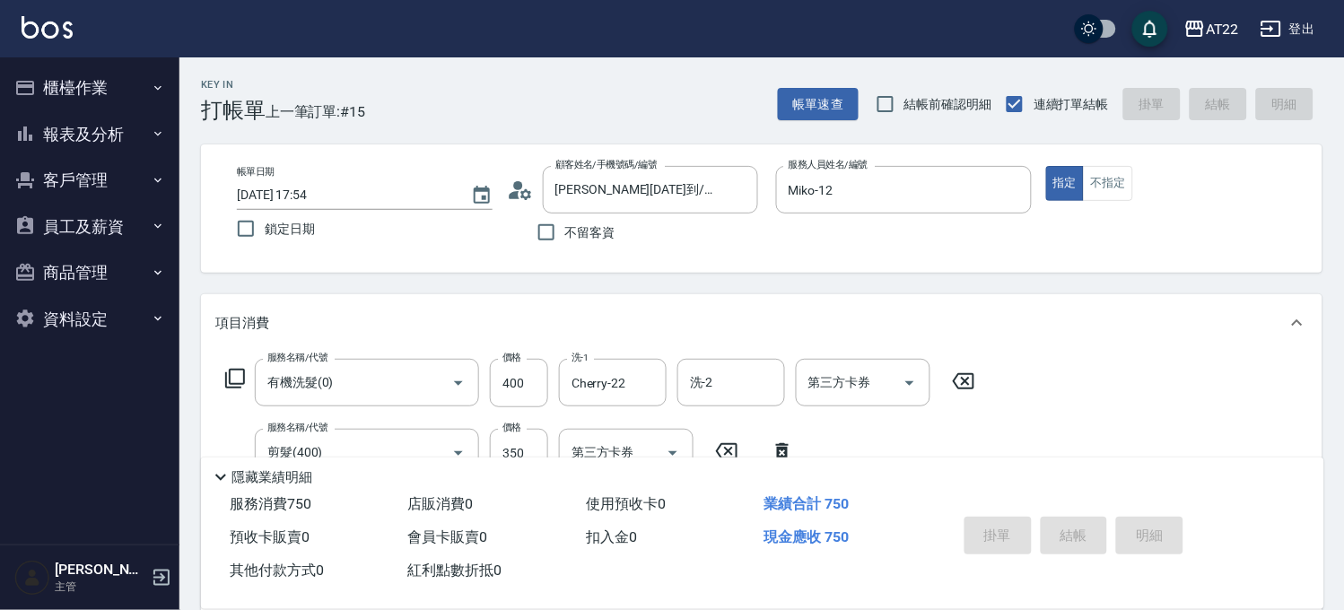
type input "2025/09/17 17:55"
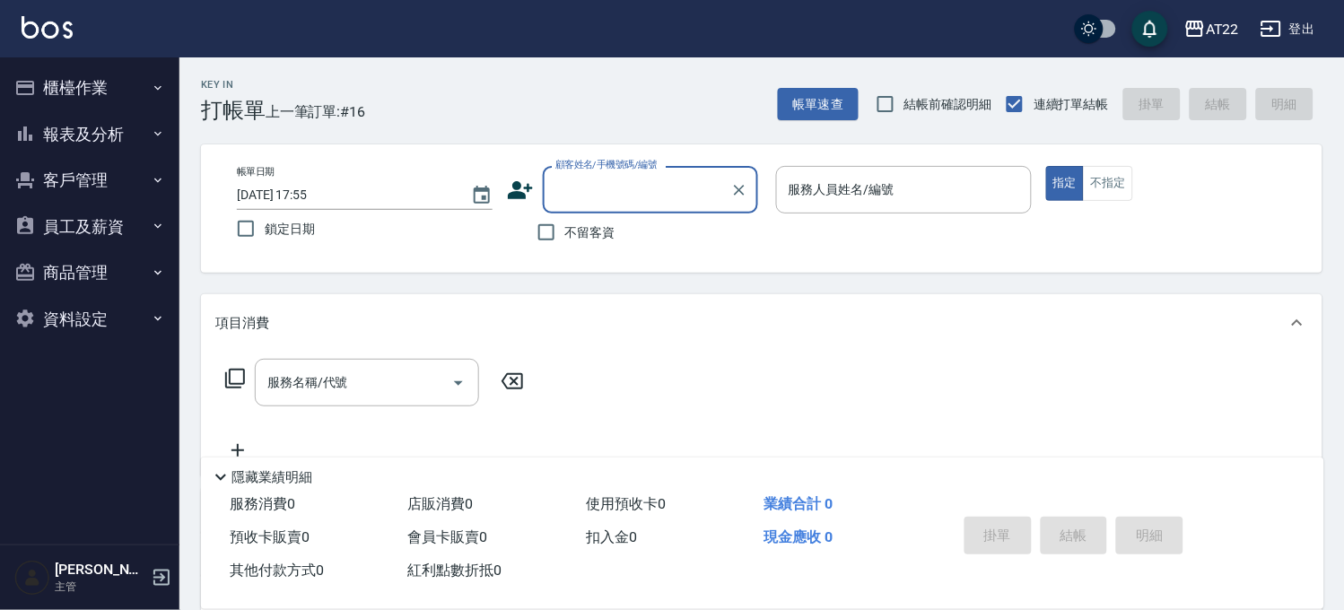
click at [100, 122] on button "報表及分析" at bounding box center [89, 134] width 165 height 47
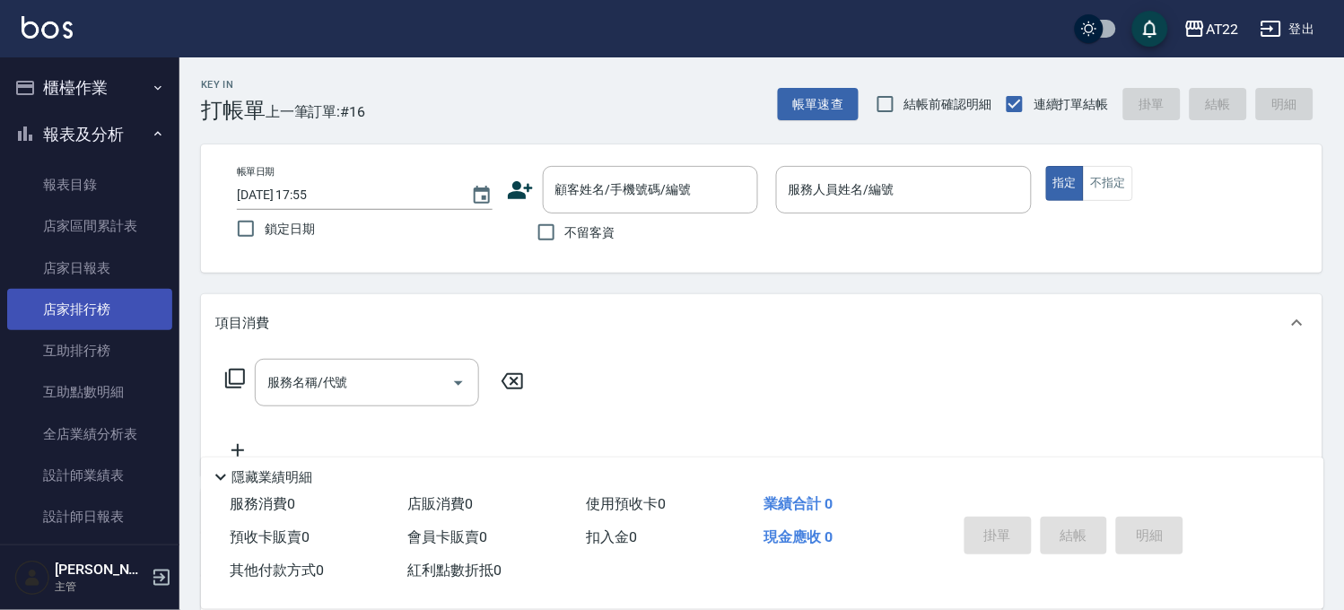
scroll to position [398, 0]
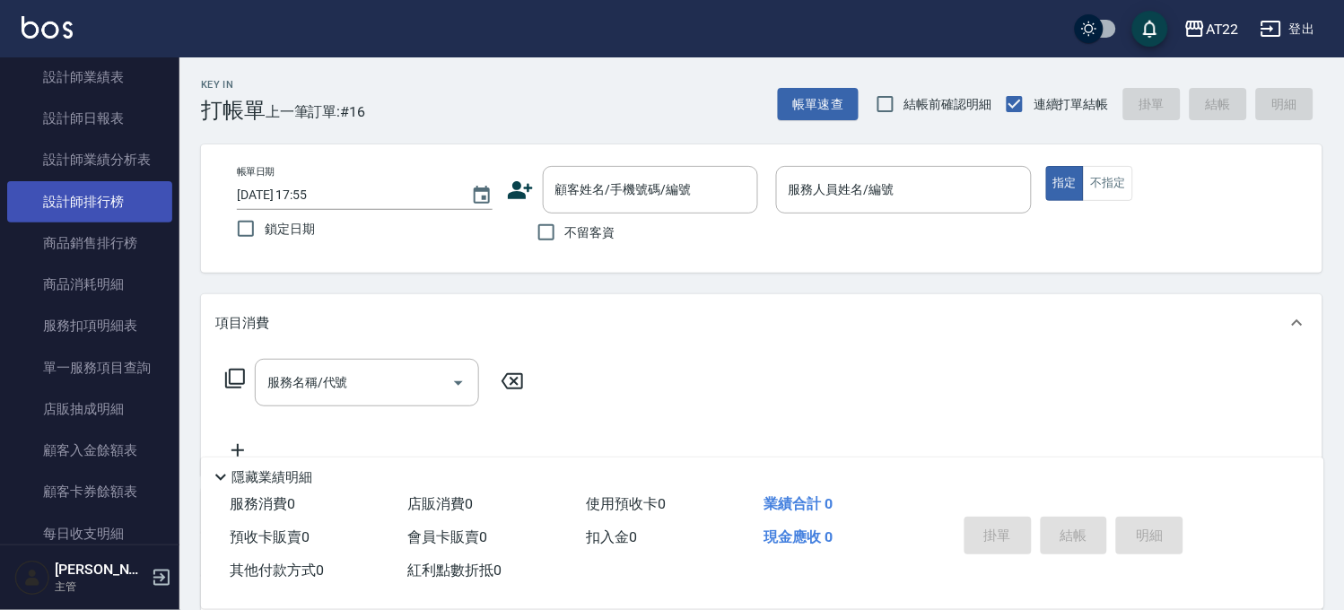
click at [126, 213] on link "設計師排行榜" at bounding box center [89, 201] width 165 height 41
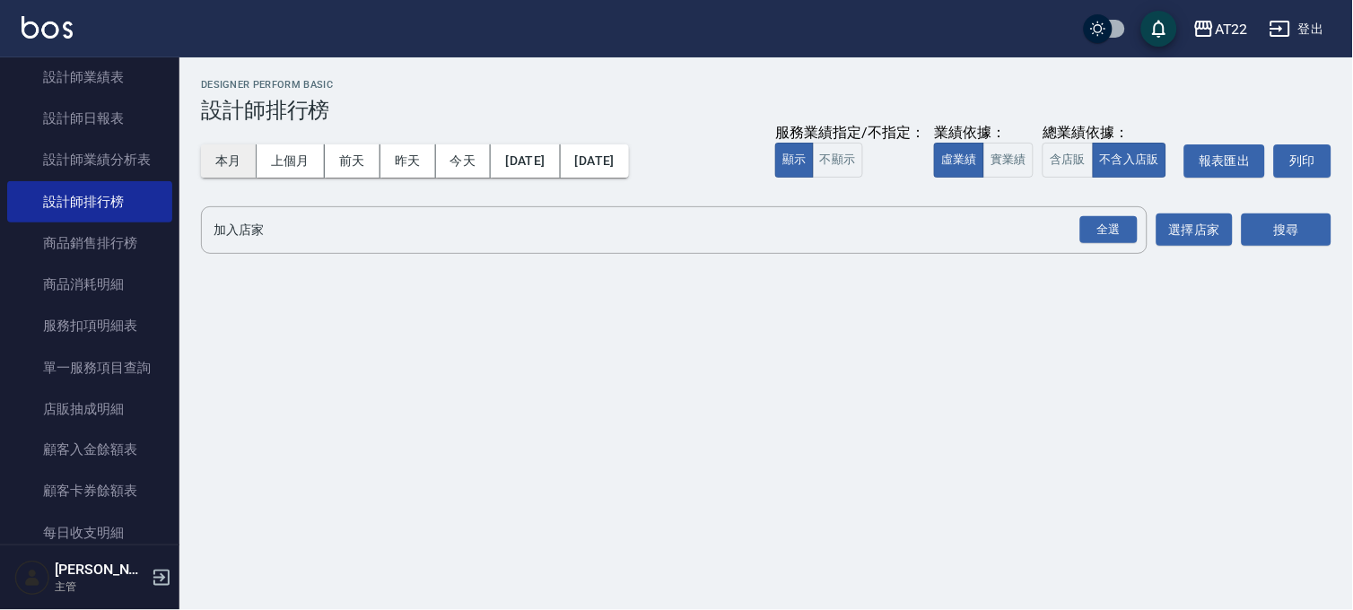
click at [226, 163] on button "本月" at bounding box center [229, 160] width 56 height 33
click at [1096, 231] on div "全選" at bounding box center [1108, 230] width 57 height 28
click at [1279, 235] on button "搜尋" at bounding box center [1287, 230] width 90 height 33
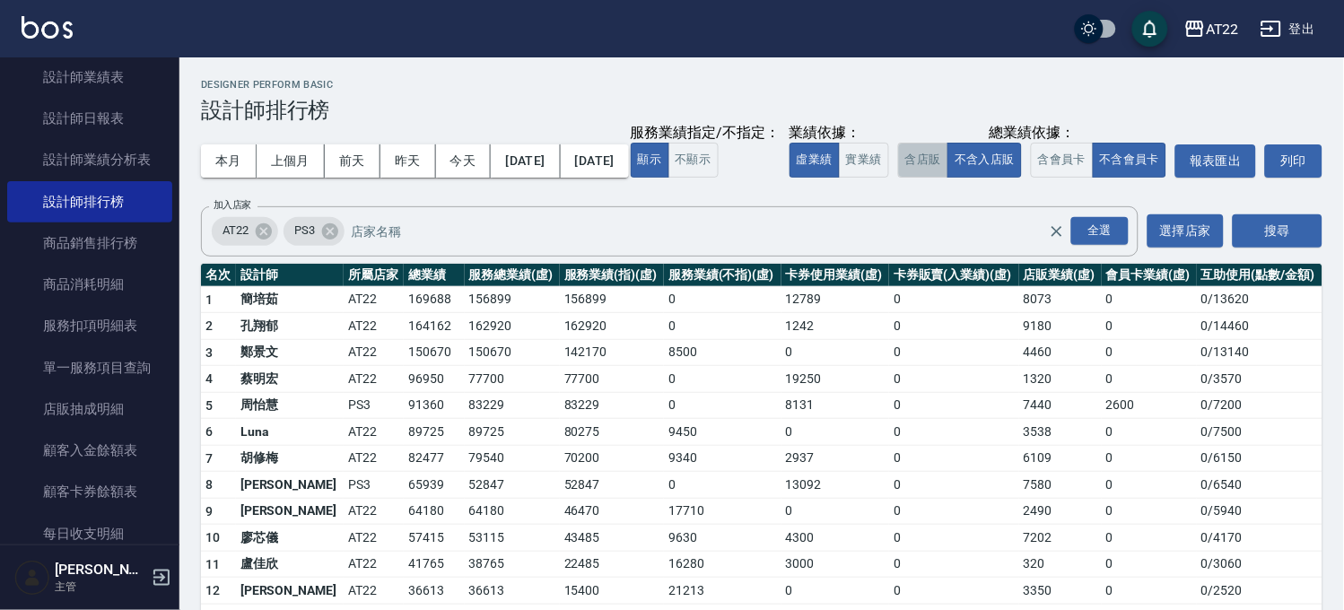
click at [898, 178] on button "含店販" at bounding box center [923, 160] width 50 height 35
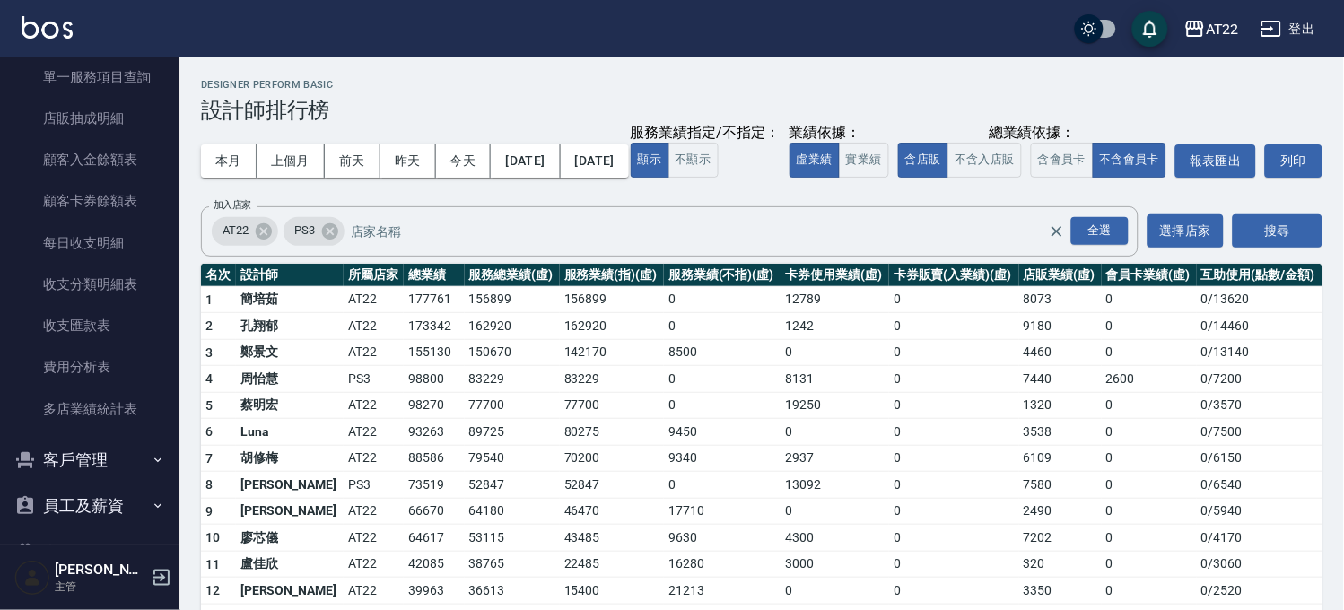
scroll to position [787, 0]
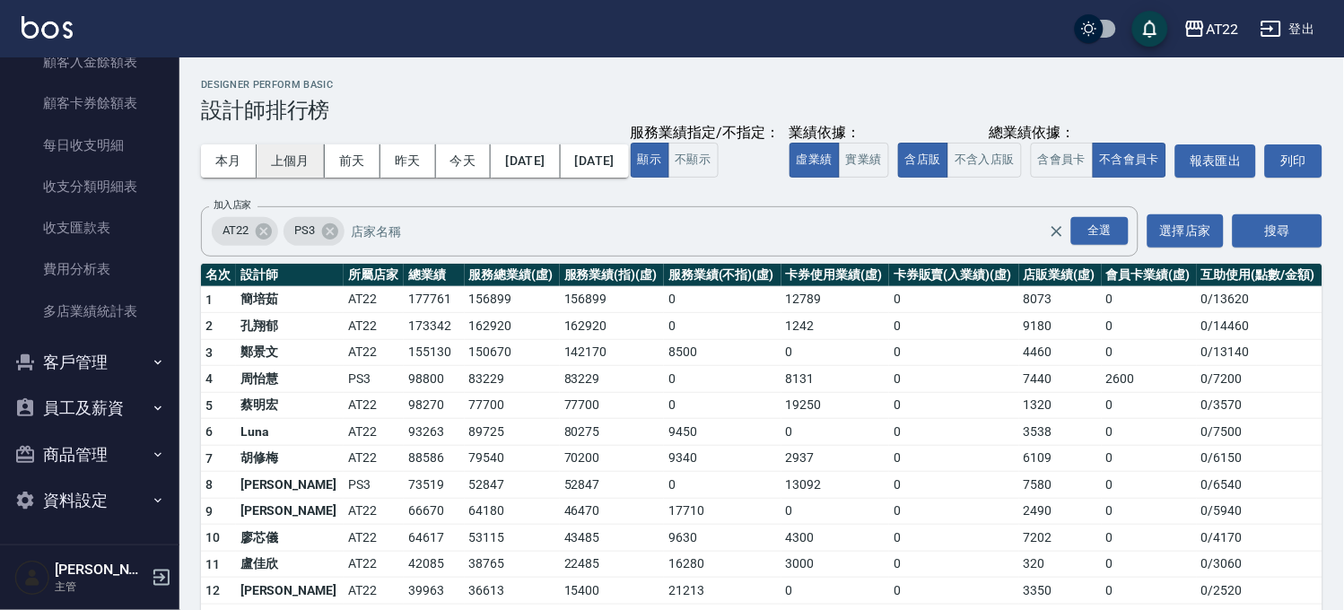
click at [306, 169] on button "上個月" at bounding box center [291, 160] width 68 height 33
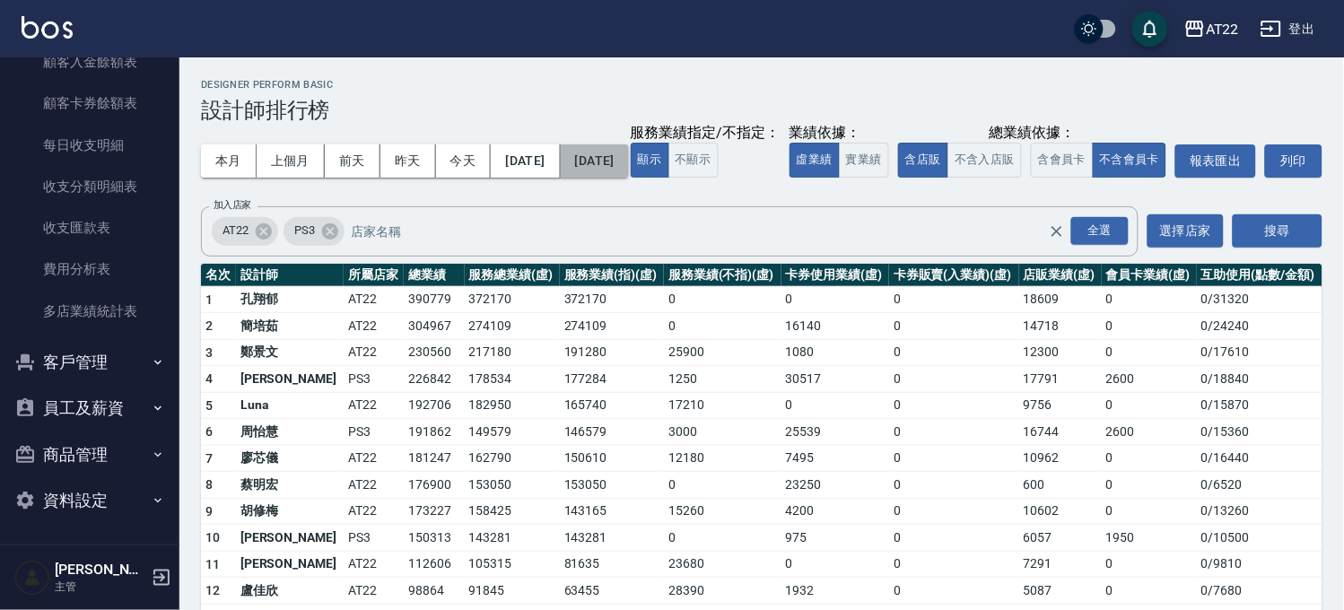
click at [629, 146] on button "2025/08/31" at bounding box center [595, 160] width 68 height 33
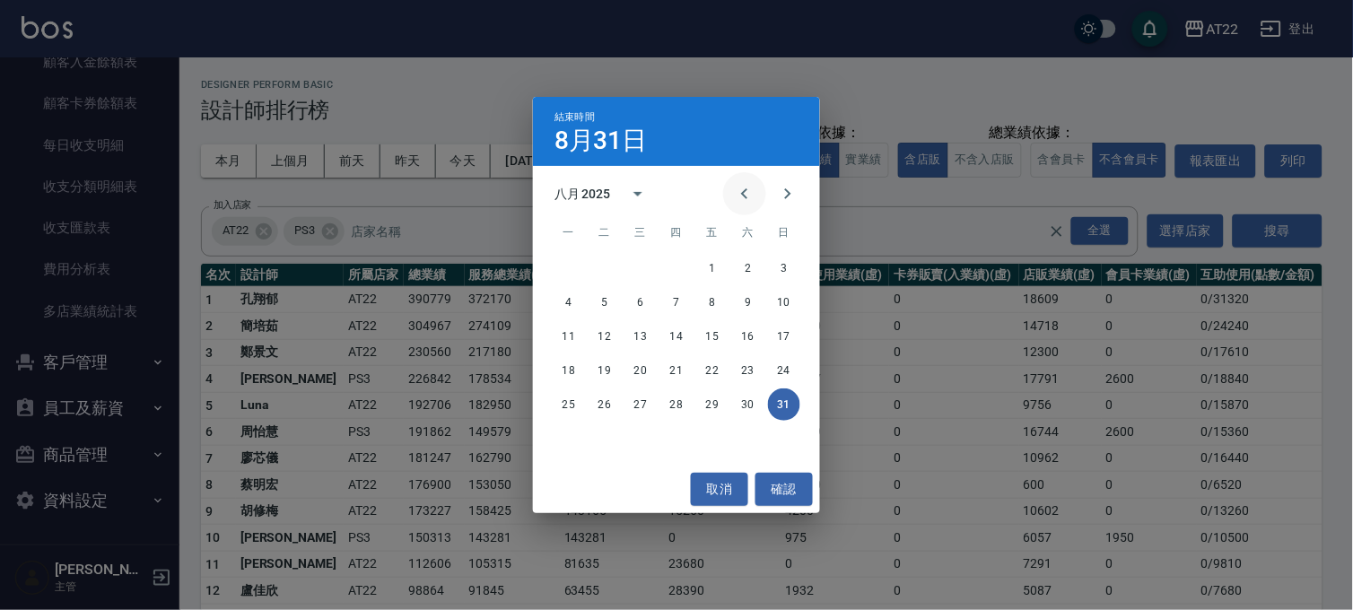
click at [746, 197] on icon "Previous month" at bounding box center [744, 193] width 6 height 11
click at [784, 195] on icon "Next month" at bounding box center [788, 194] width 22 height 22
click at [791, 336] on button "17" at bounding box center [784, 336] width 32 height 32
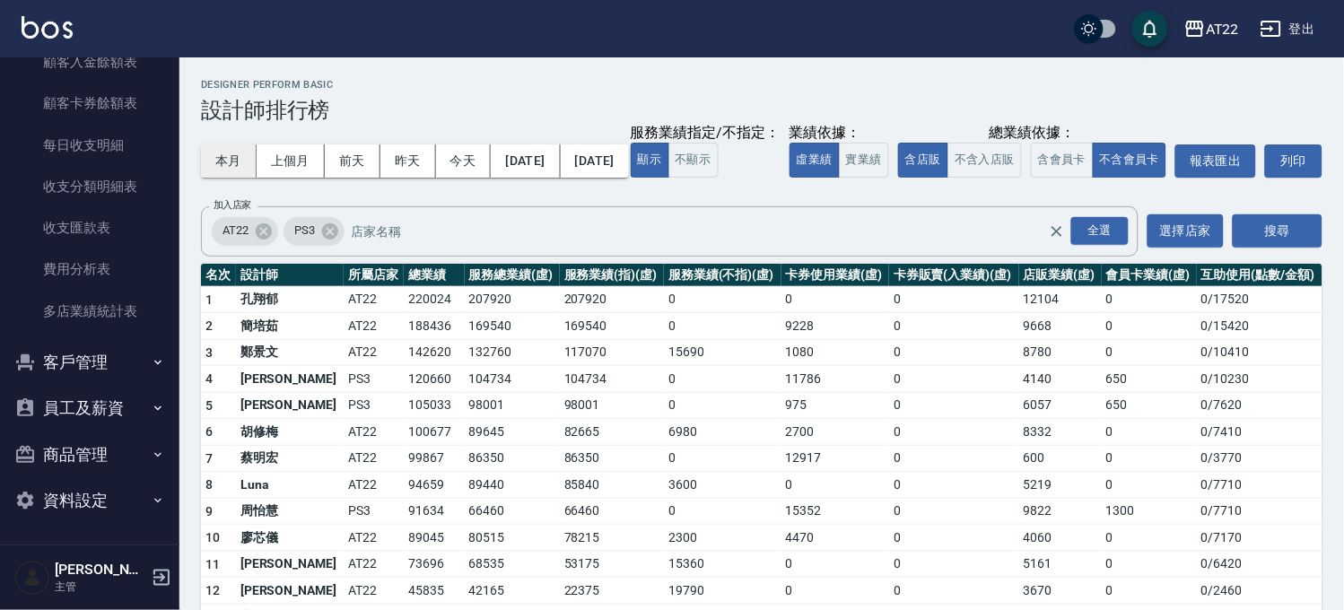
click at [246, 163] on button "本月" at bounding box center [229, 160] width 56 height 33
